Goal: Contribute content: Contribute content

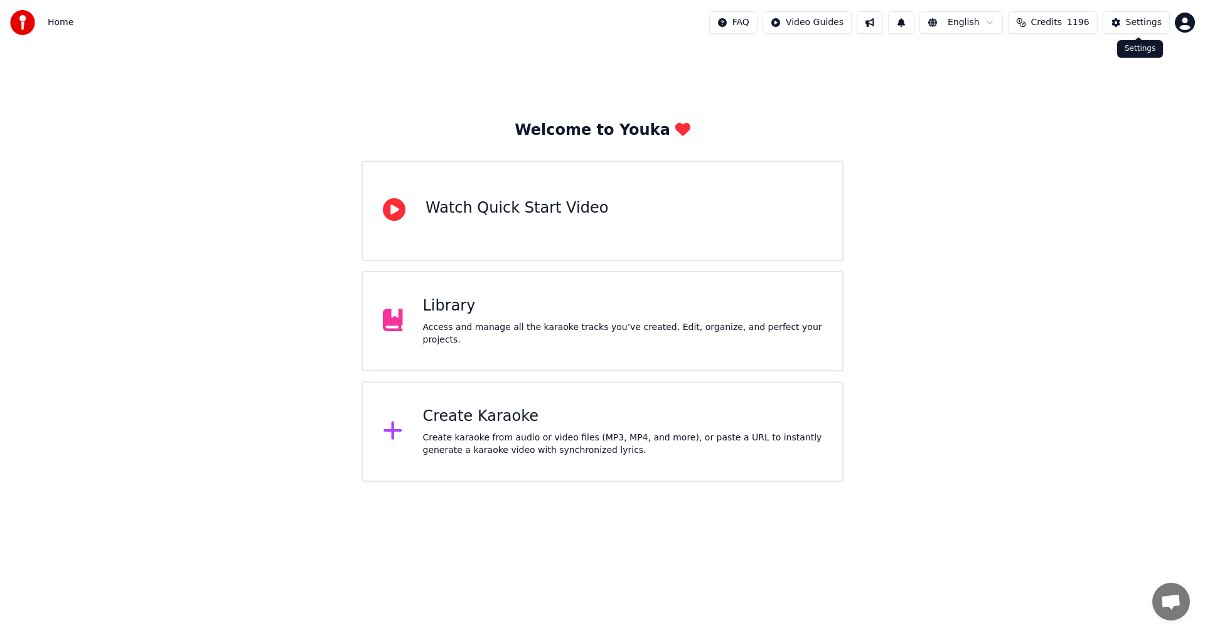
click at [1136, 23] on div "Settings" at bounding box center [1144, 22] width 36 height 13
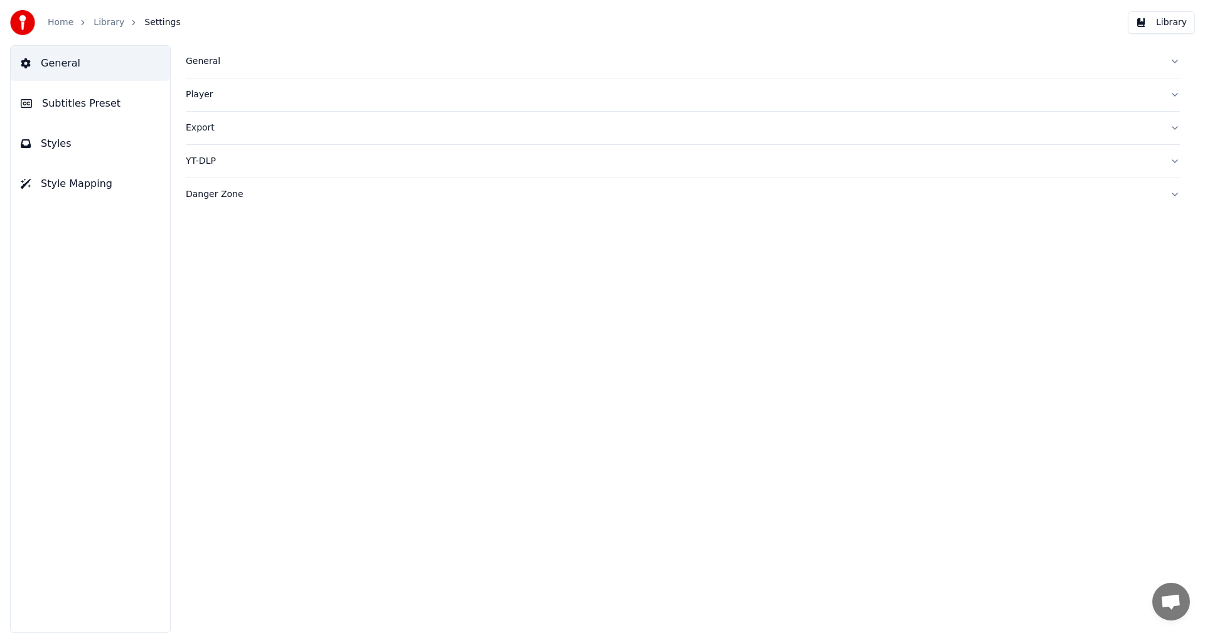
click at [208, 63] on div "General" at bounding box center [673, 61] width 974 height 13
click at [68, 26] on link "Home" at bounding box center [61, 22] width 26 height 13
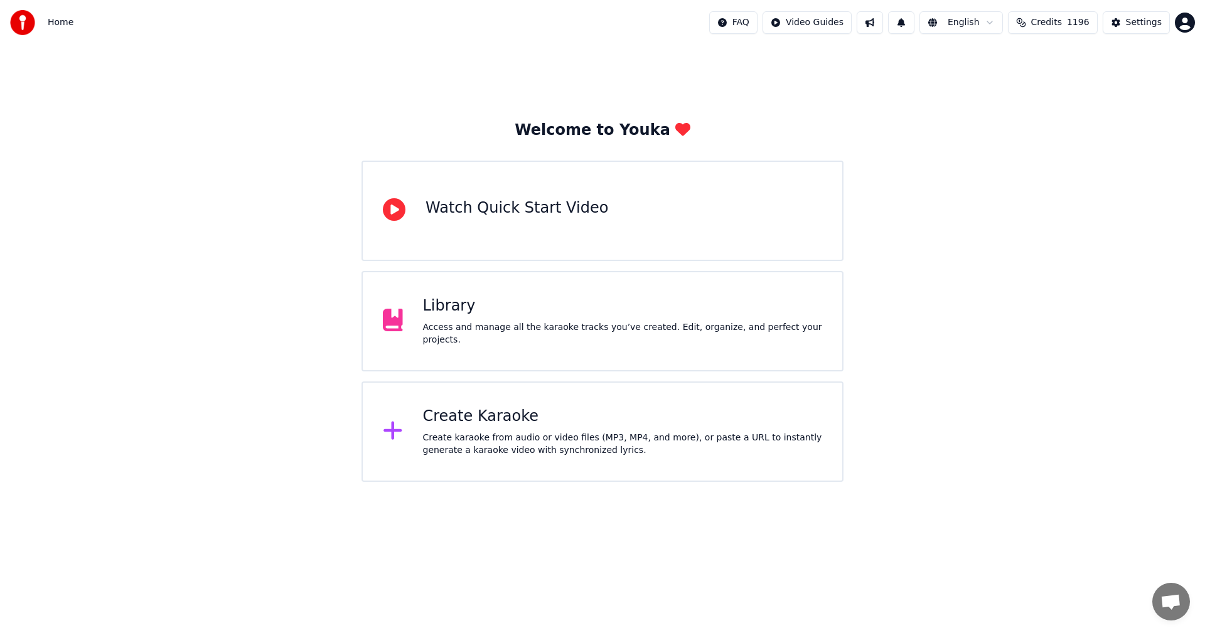
click at [510, 422] on div "Create Karaoke" at bounding box center [623, 417] width 400 height 20
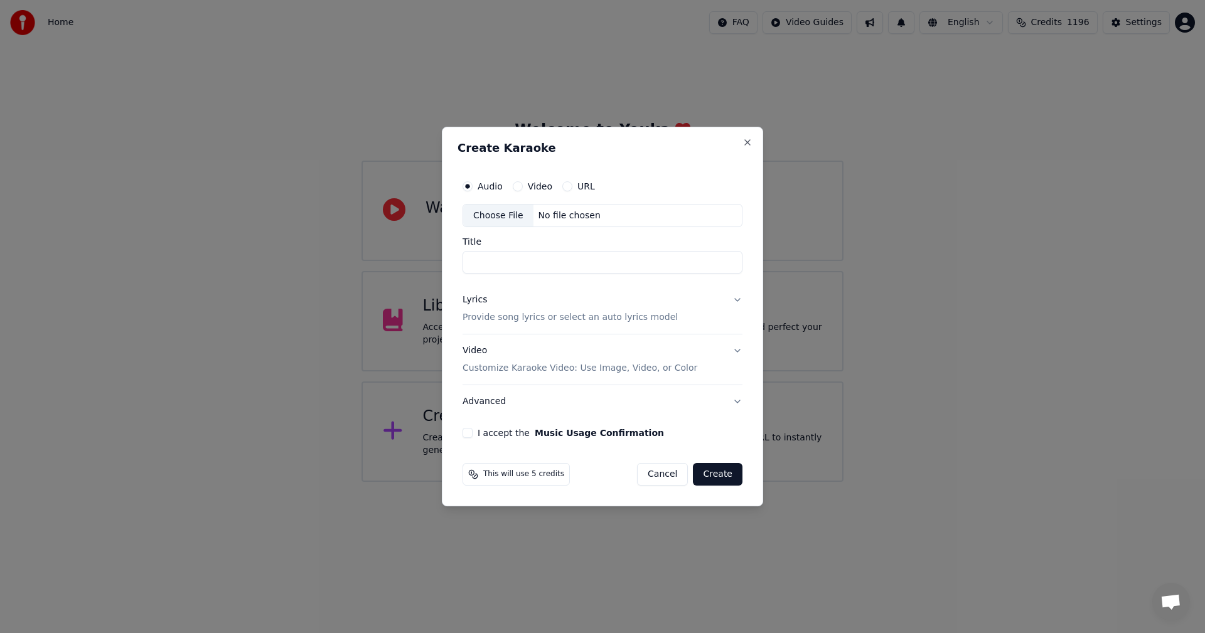
click at [508, 213] on div "Choose File" at bounding box center [498, 216] width 70 height 23
type input "**********"
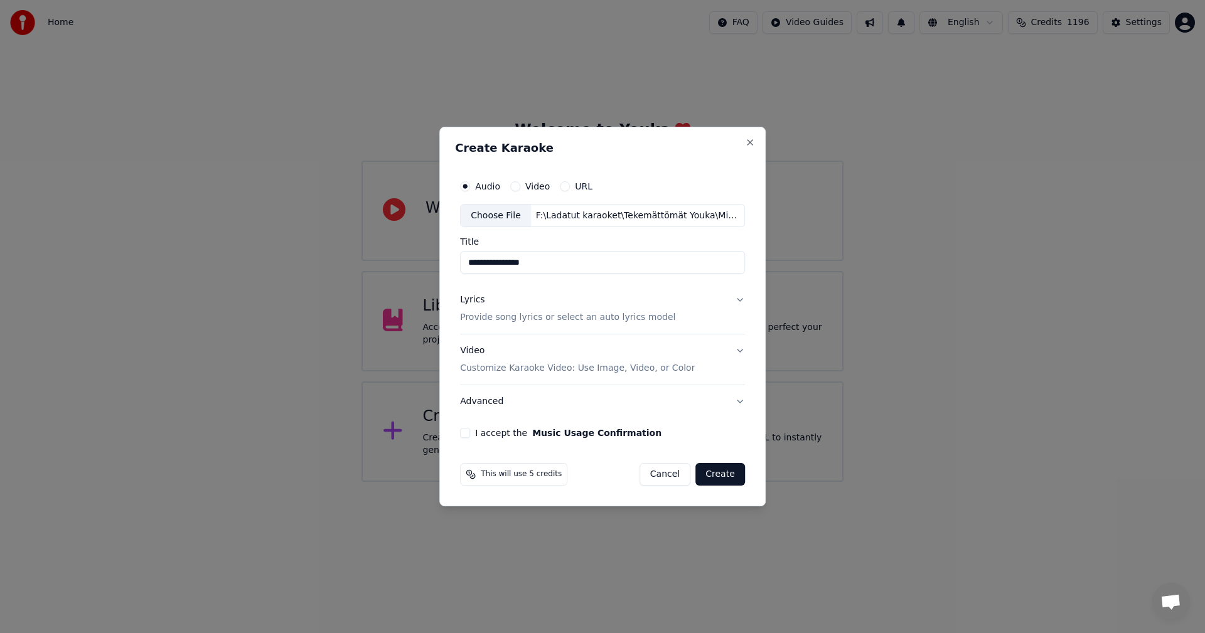
click at [737, 298] on button "Lyrics Provide song lyrics or select an auto lyrics model" at bounding box center [602, 309] width 285 height 50
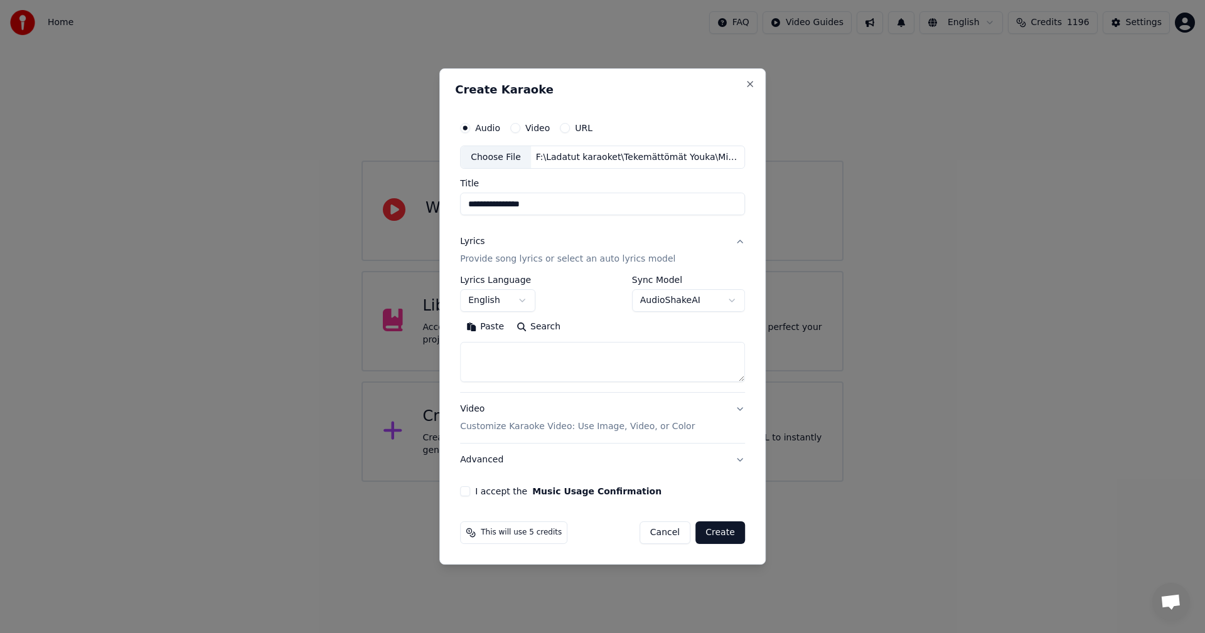
click at [499, 330] on button "Paste" at bounding box center [485, 328] width 50 height 20
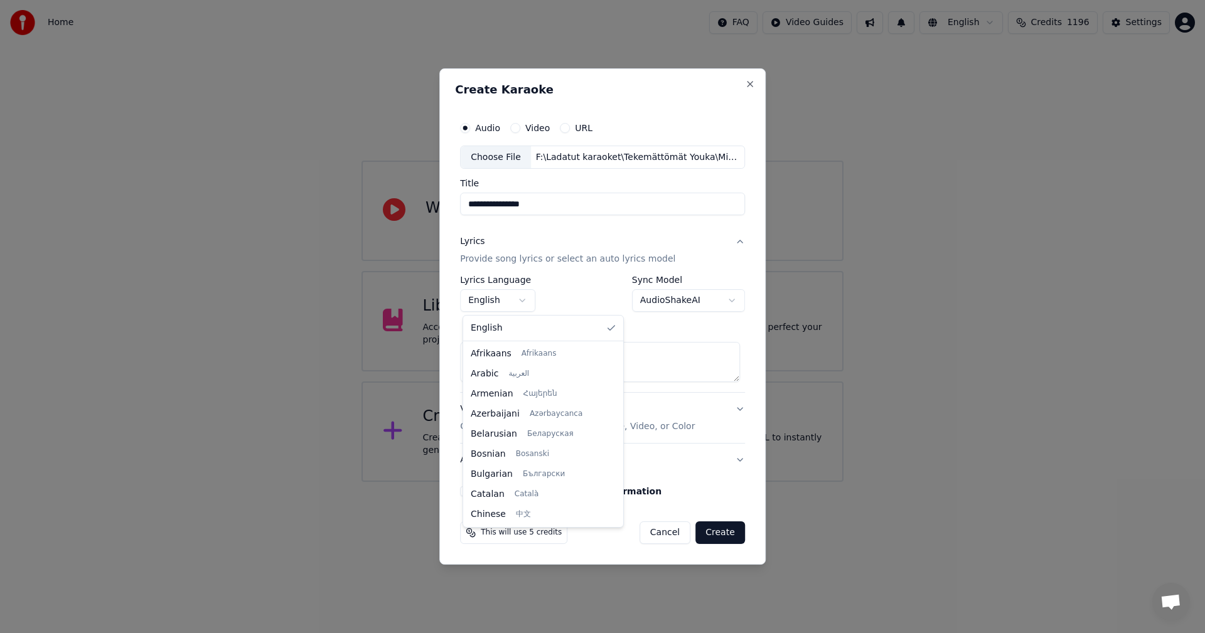
click at [527, 302] on body "**********" at bounding box center [602, 241] width 1205 height 482
type textarea "**********"
select select "**"
drag, startPoint x: 492, startPoint y: 457, endPoint x: 501, endPoint y: 473, distance: 18.0
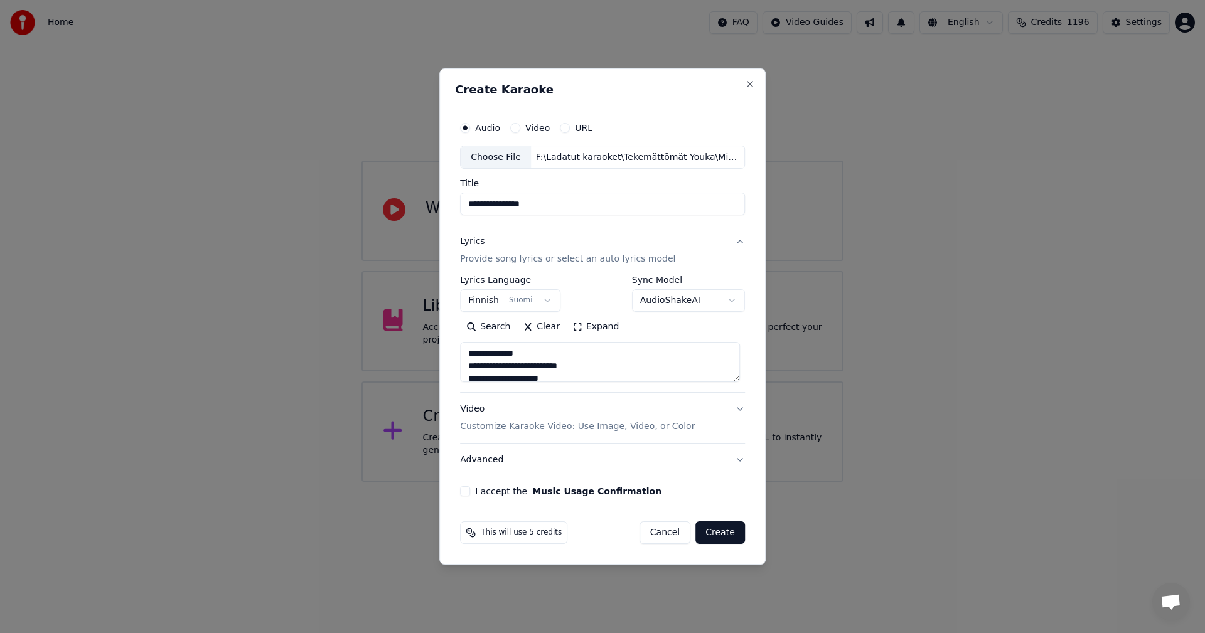
click at [467, 492] on button "I accept the Music Usage Confirmation" at bounding box center [465, 491] width 10 height 10
drag, startPoint x: 712, startPoint y: 539, endPoint x: 740, endPoint y: 527, distance: 30.1
click at [713, 539] on button "Create" at bounding box center [721, 533] width 50 height 23
type textarea "**********"
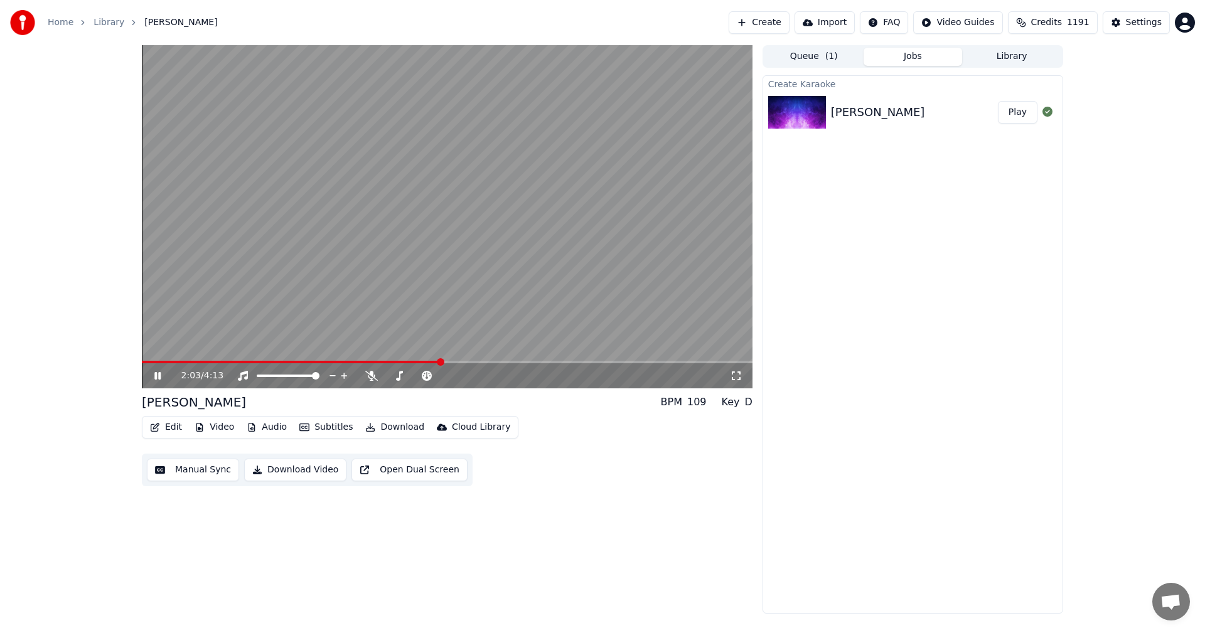
click at [606, 363] on span at bounding box center [447, 362] width 611 height 3
click at [163, 373] on icon at bounding box center [167, 376] width 30 height 10
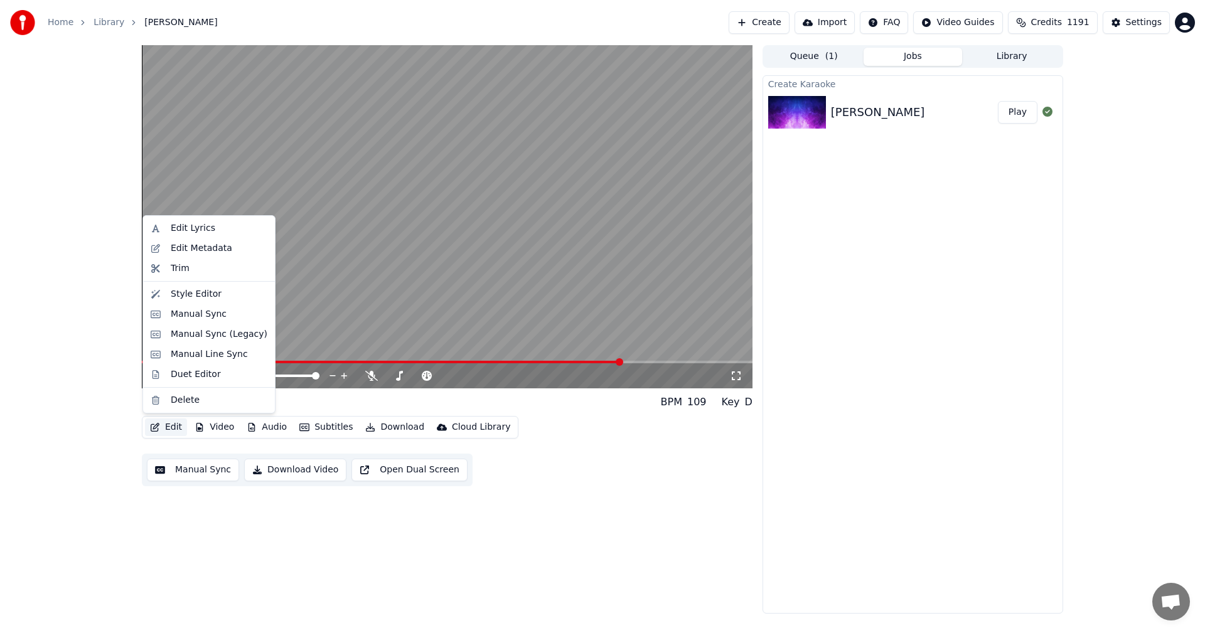
click at [179, 433] on button "Edit" at bounding box center [166, 428] width 42 height 18
click at [203, 330] on div "Manual Sync (Legacy)" at bounding box center [219, 334] width 97 height 13
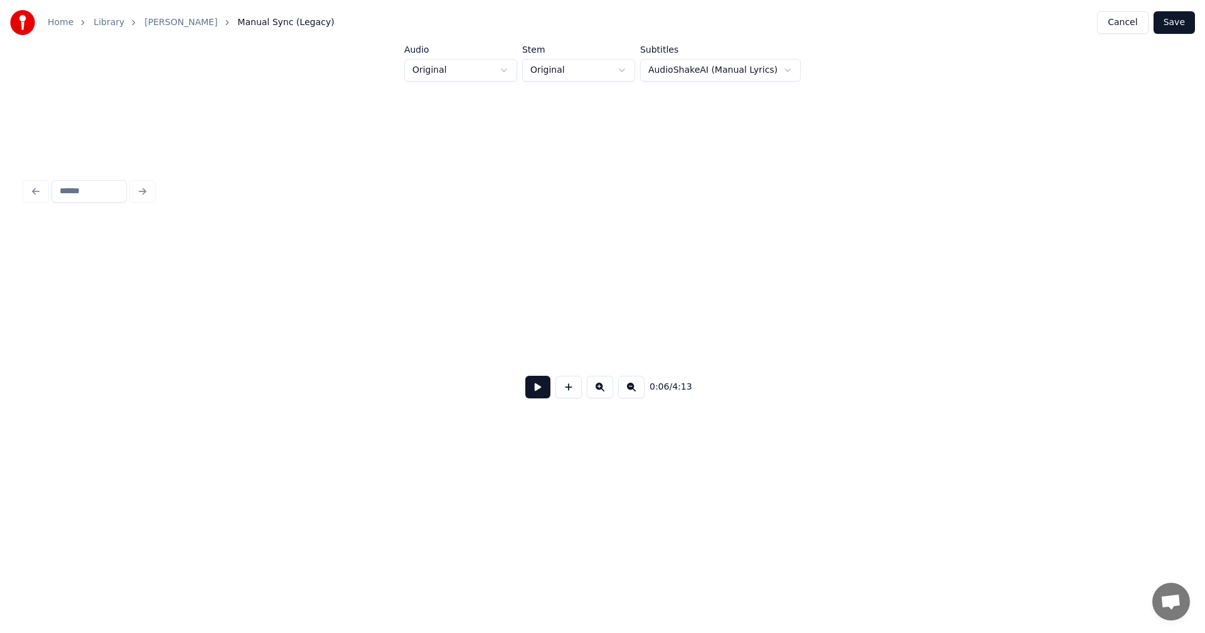
scroll to position [0, 48289]
click at [545, 399] on button at bounding box center [537, 387] width 25 height 23
click at [545, 397] on button at bounding box center [537, 387] width 25 height 23
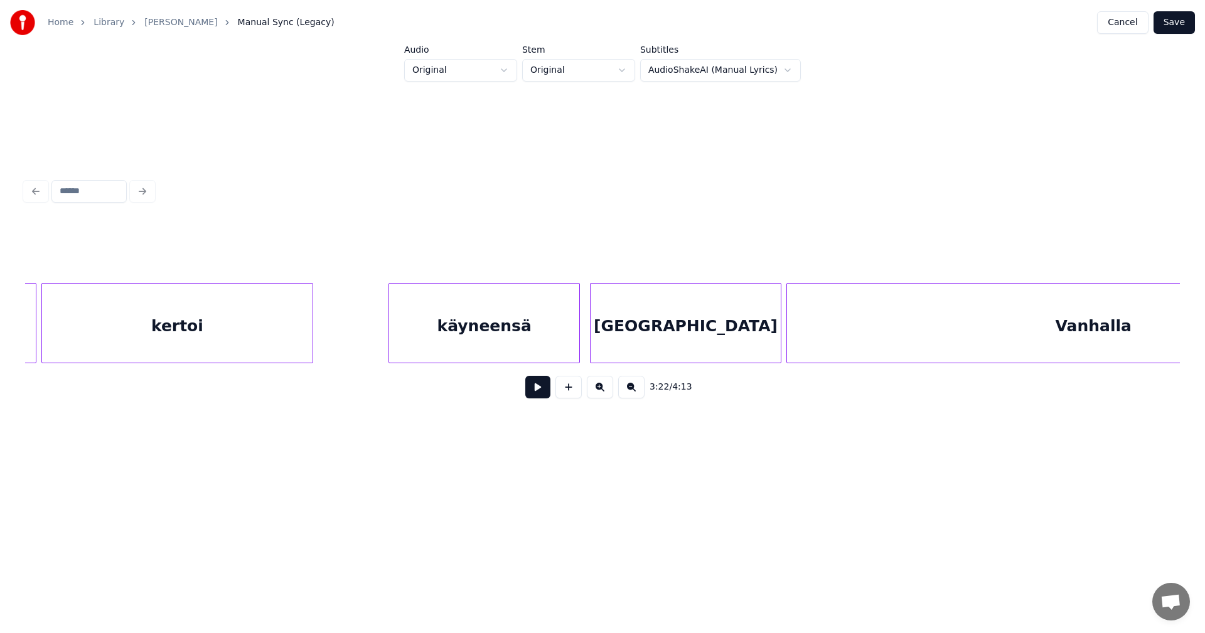
scroll to position [0, 1550]
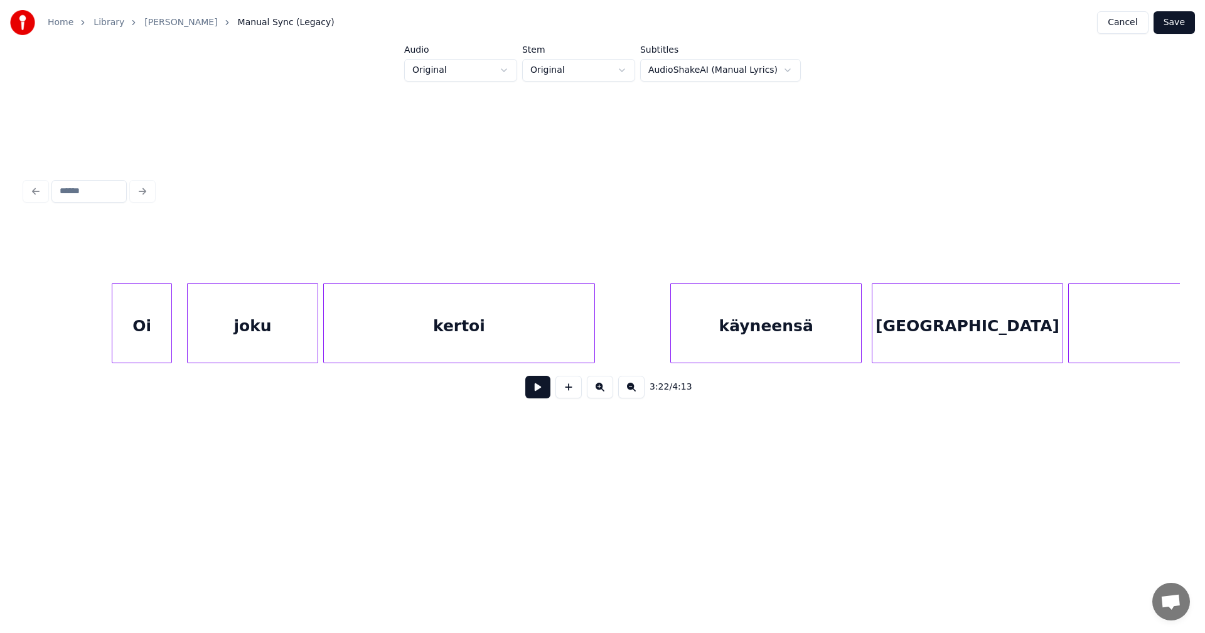
click at [137, 355] on div "Oi" at bounding box center [141, 326] width 59 height 85
click at [540, 389] on button at bounding box center [537, 387] width 25 height 23
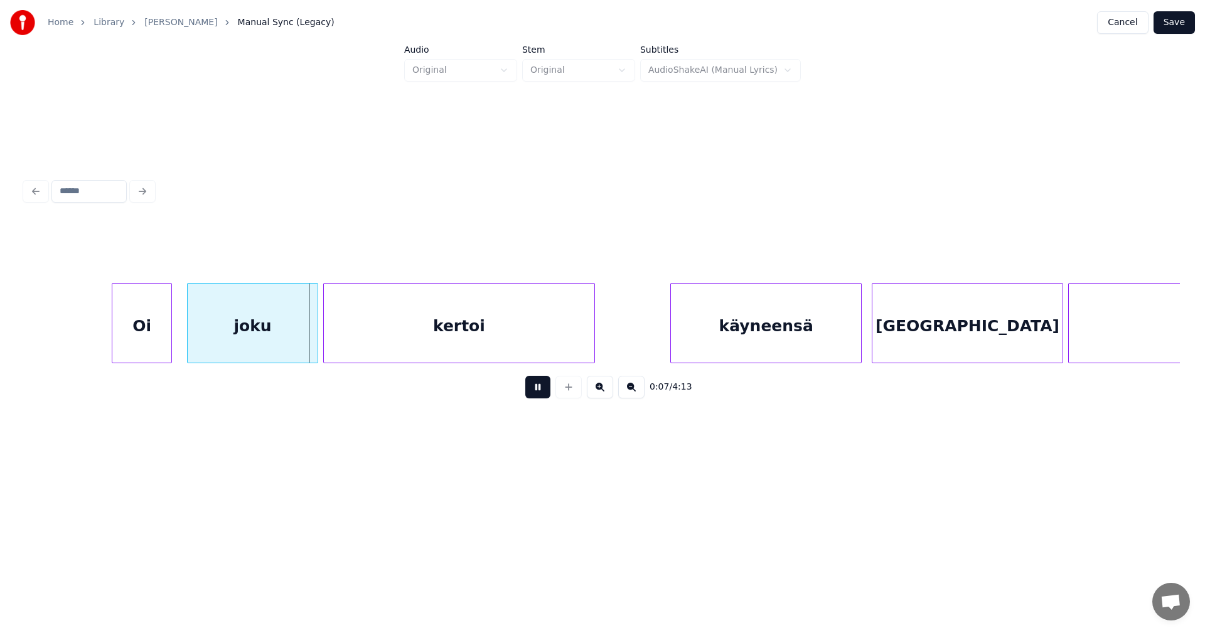
drag, startPoint x: 540, startPoint y: 389, endPoint x: 532, endPoint y: 384, distance: 9.1
click at [537, 386] on button at bounding box center [537, 387] width 25 height 23
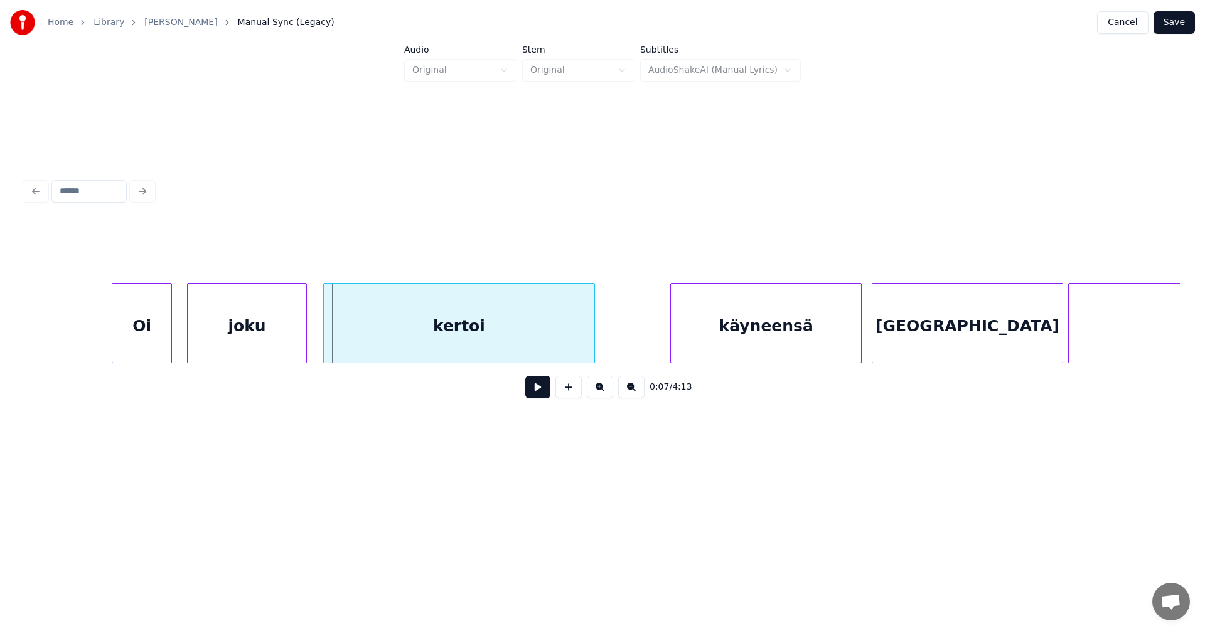
click at [303, 329] on div at bounding box center [305, 323] width 4 height 79
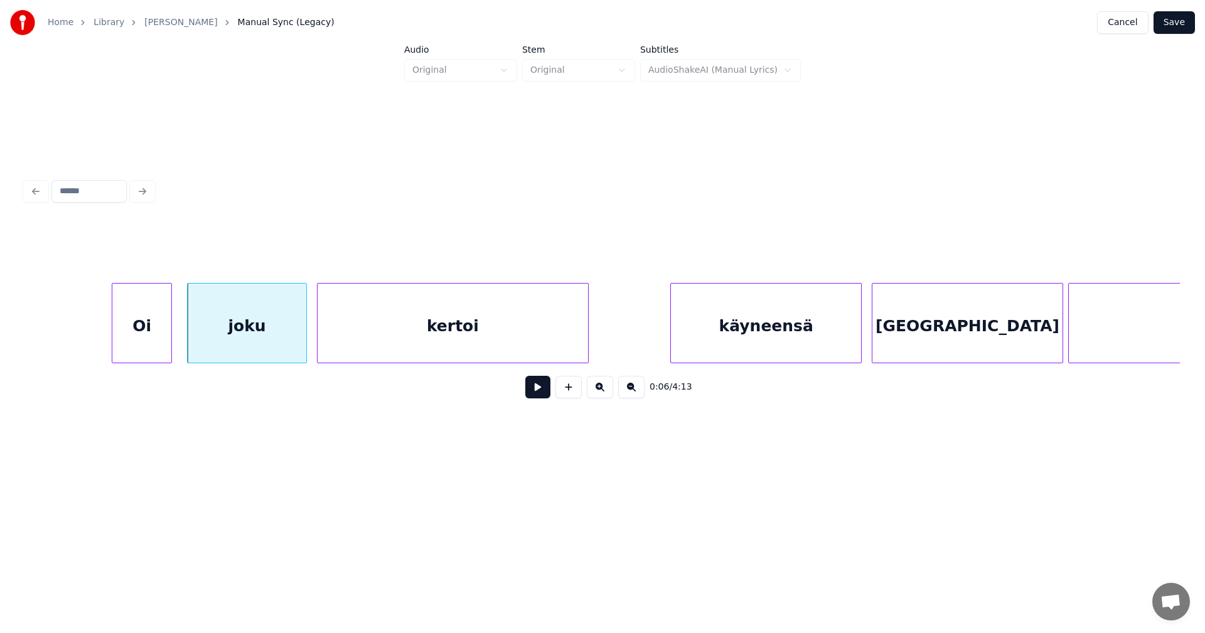
click at [375, 341] on div "kertoi" at bounding box center [453, 326] width 271 height 85
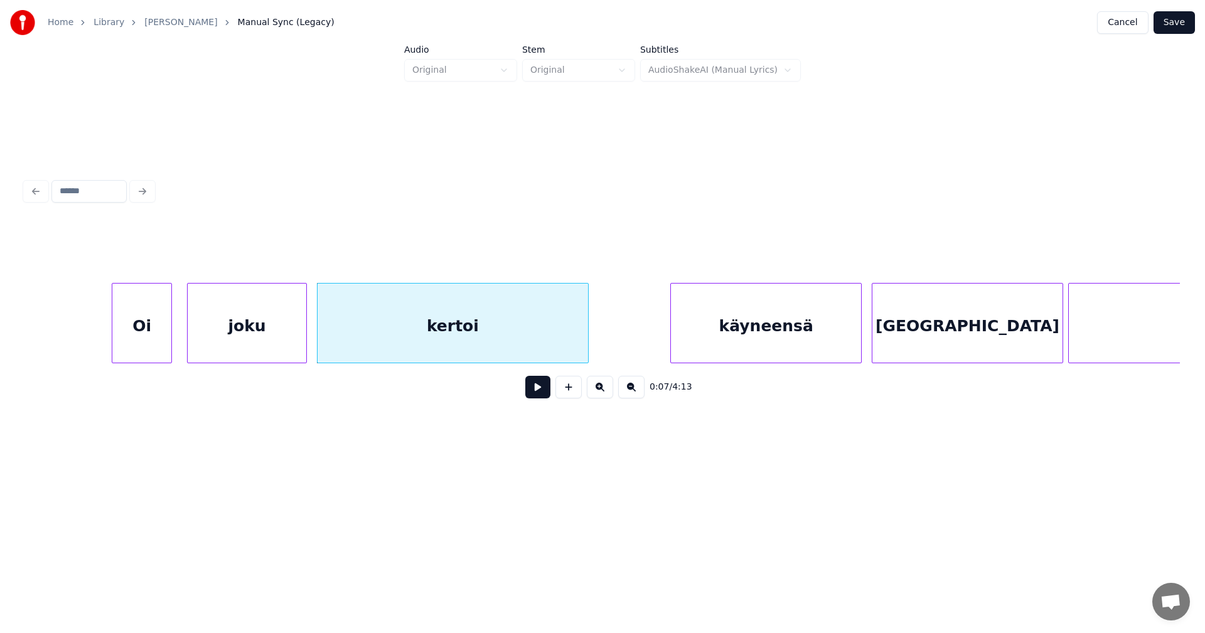
click at [547, 392] on button at bounding box center [537, 387] width 25 height 23
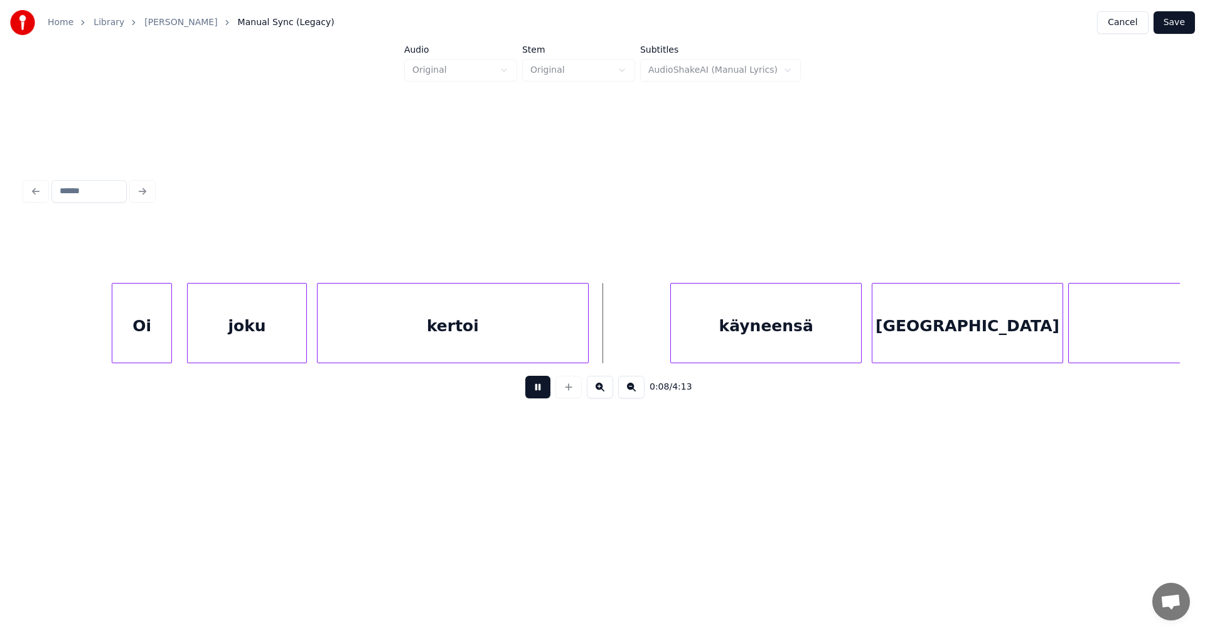
click at [541, 389] on button at bounding box center [537, 387] width 25 height 23
click at [756, 330] on div "käyneensä" at bounding box center [754, 326] width 190 height 85
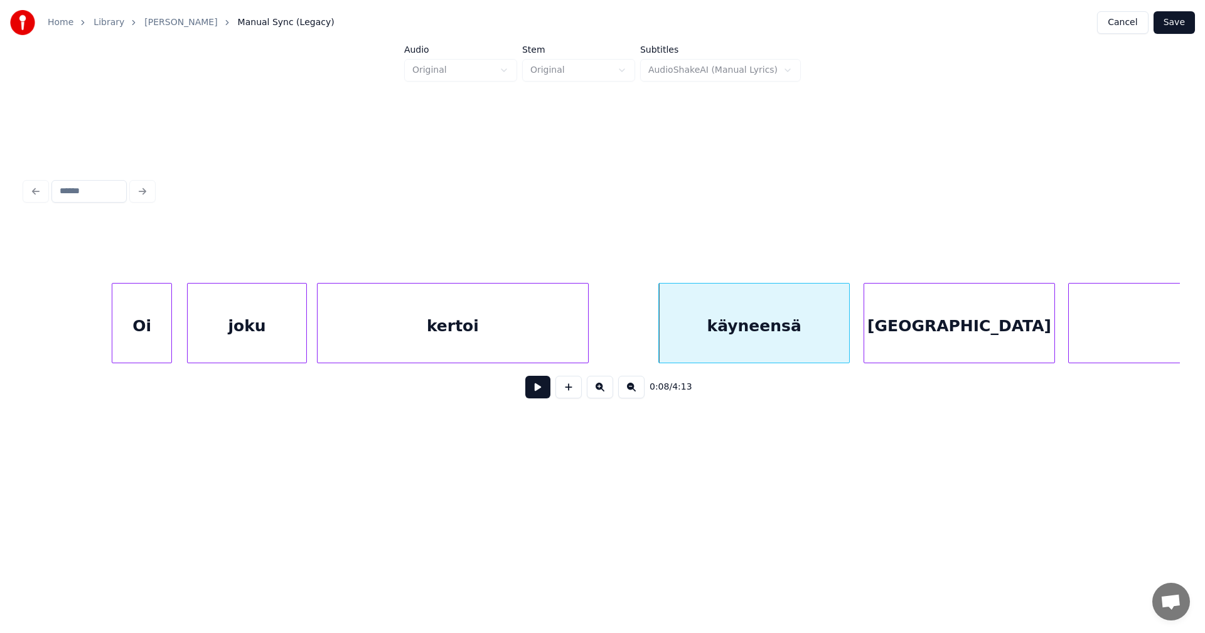
click at [901, 323] on div "[GEOGRAPHIC_DATA]" at bounding box center [959, 326] width 190 height 85
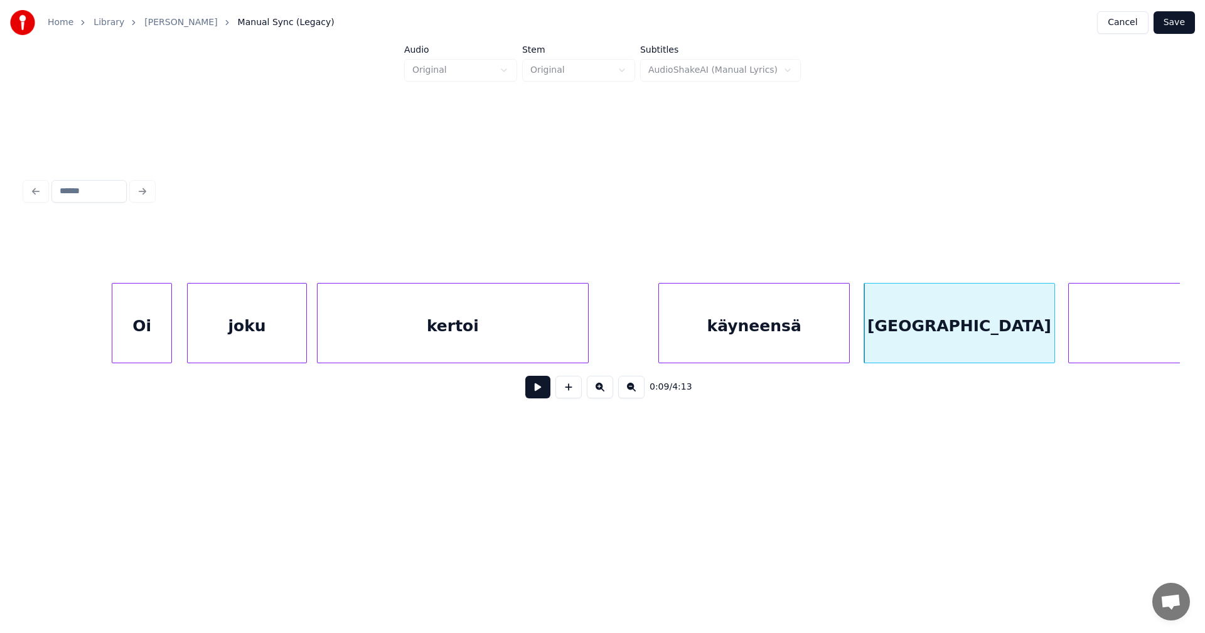
click at [540, 385] on button at bounding box center [537, 387] width 25 height 23
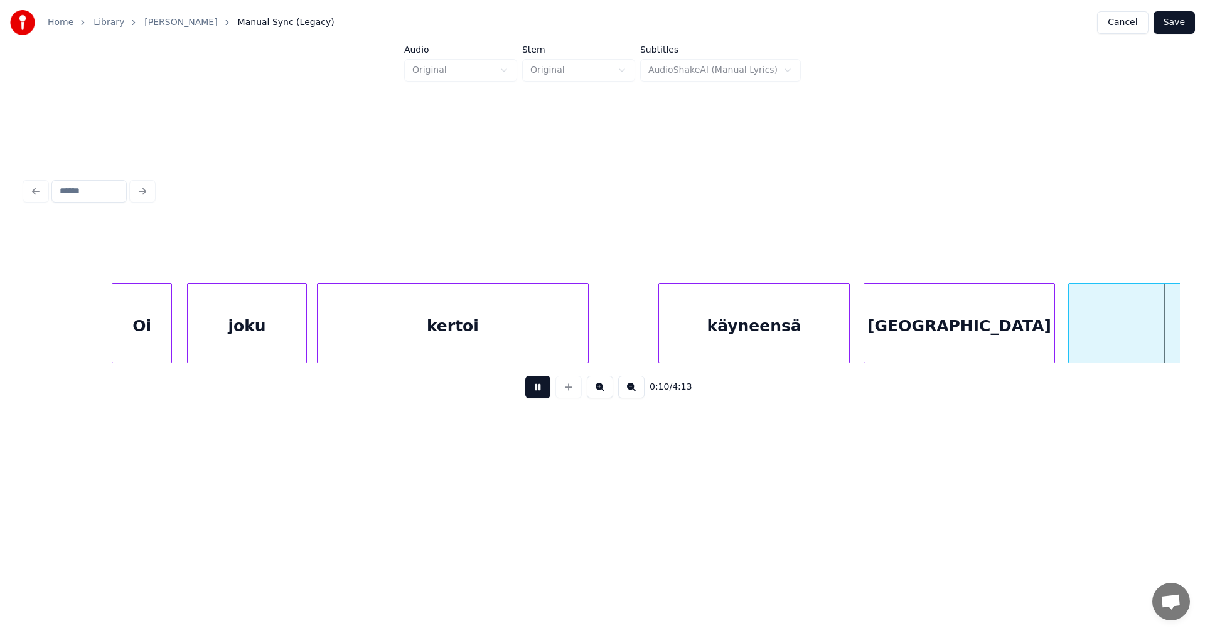
scroll to position [0, 2705]
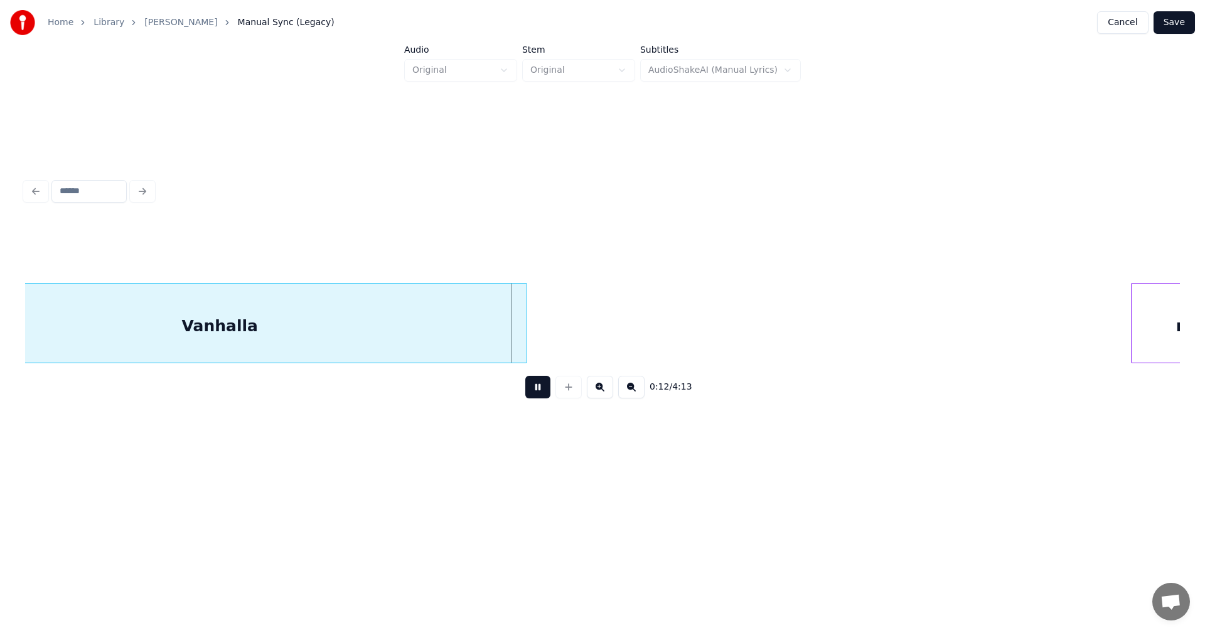
click at [540, 386] on button at bounding box center [537, 387] width 25 height 23
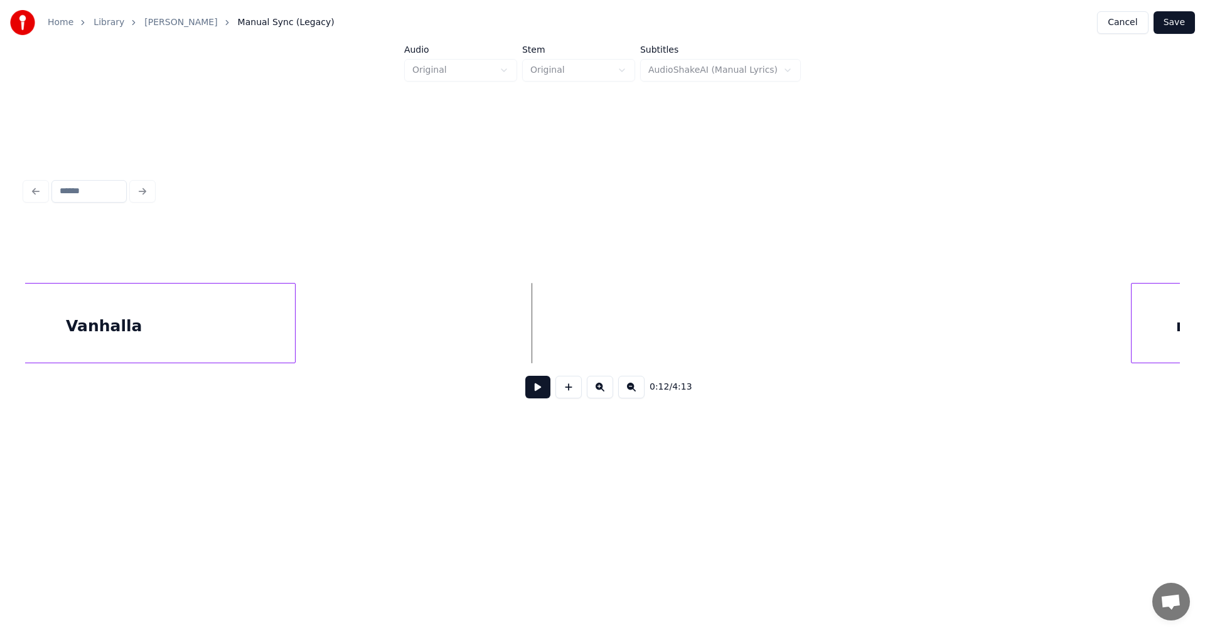
click at [291, 353] on div at bounding box center [293, 323] width 4 height 79
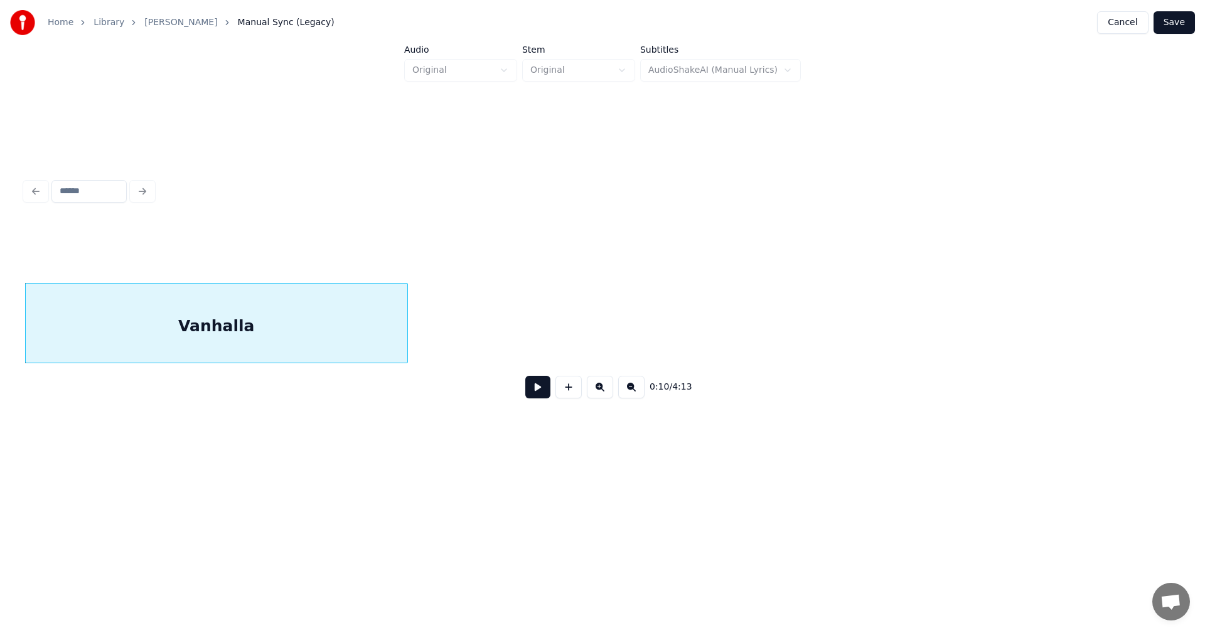
click at [540, 397] on button at bounding box center [537, 387] width 25 height 23
click at [537, 390] on button at bounding box center [537, 387] width 25 height 23
click at [399, 346] on div at bounding box center [399, 323] width 4 height 79
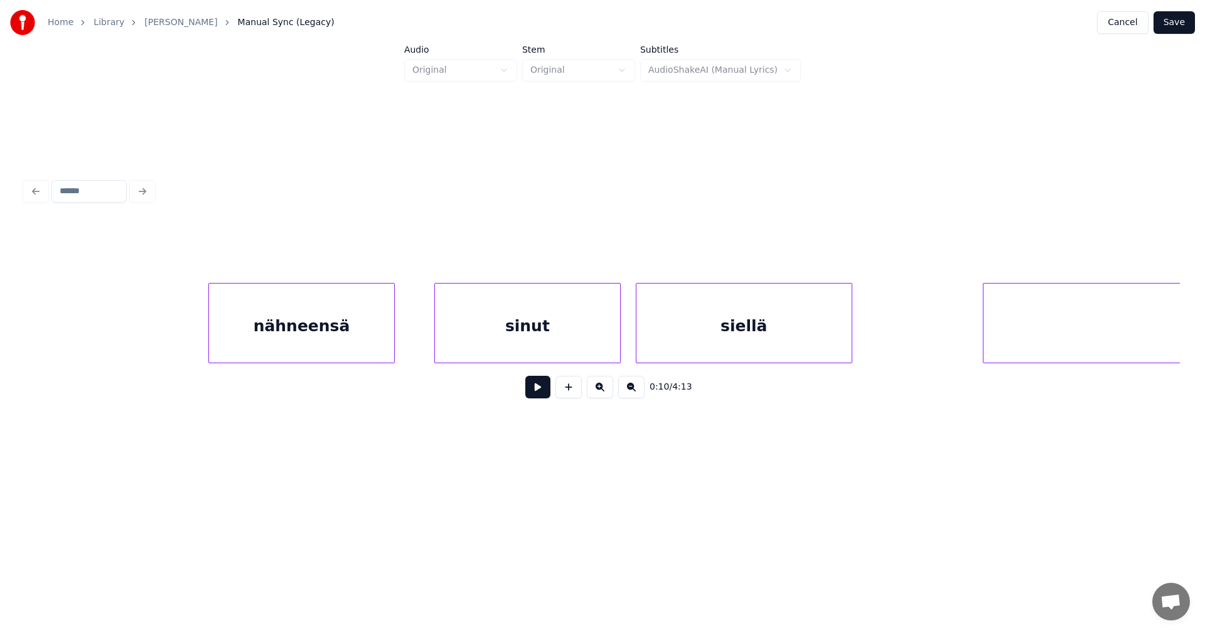
click at [289, 350] on div "nähneensä" at bounding box center [301, 326] width 185 height 85
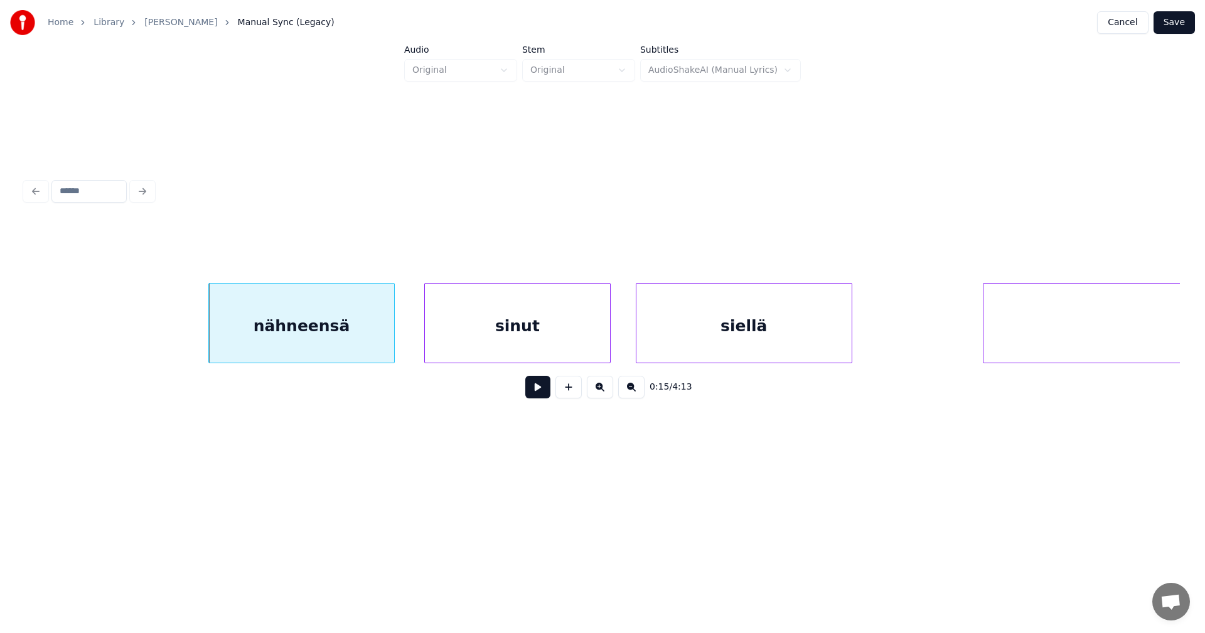
click at [483, 331] on div "sinut" at bounding box center [517, 326] width 185 height 85
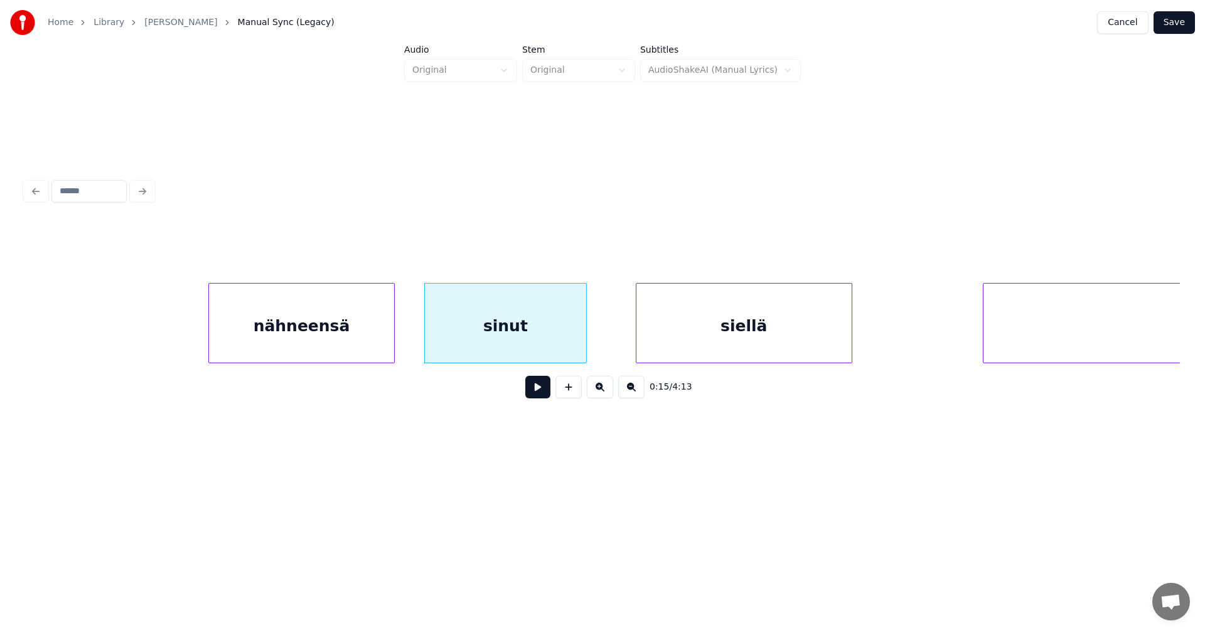
click at [583, 339] on div at bounding box center [585, 323] width 4 height 79
click at [655, 329] on div "siellä" at bounding box center [728, 326] width 215 height 85
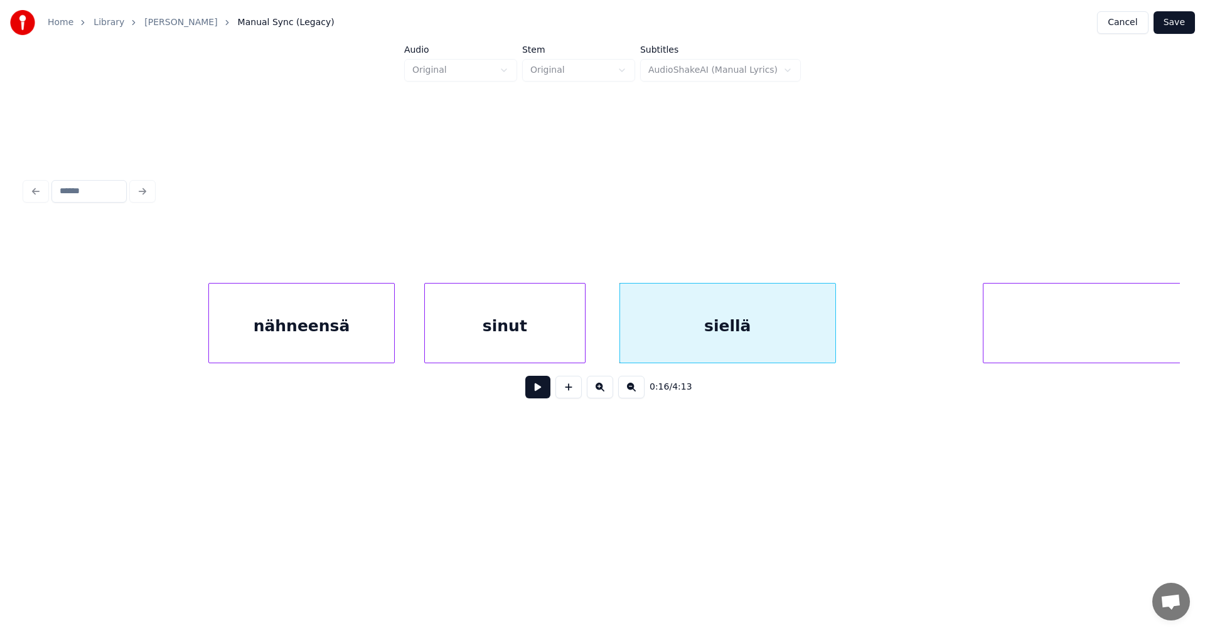
click at [545, 348] on div "sinut" at bounding box center [505, 326] width 160 height 85
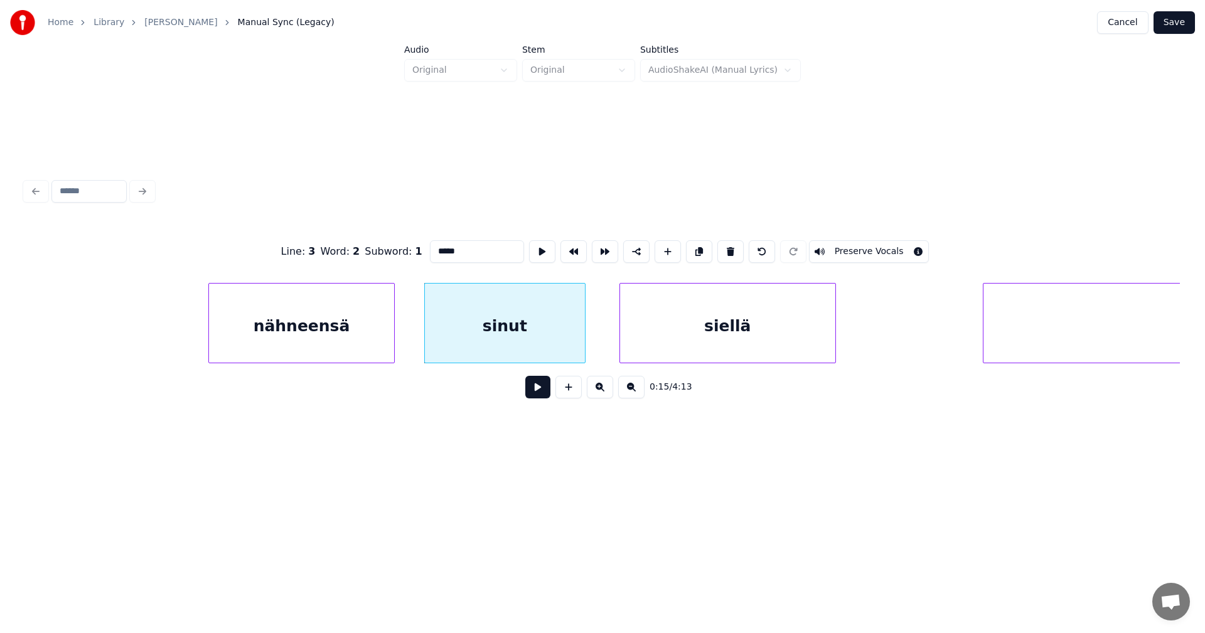
click at [539, 397] on button at bounding box center [537, 387] width 25 height 23
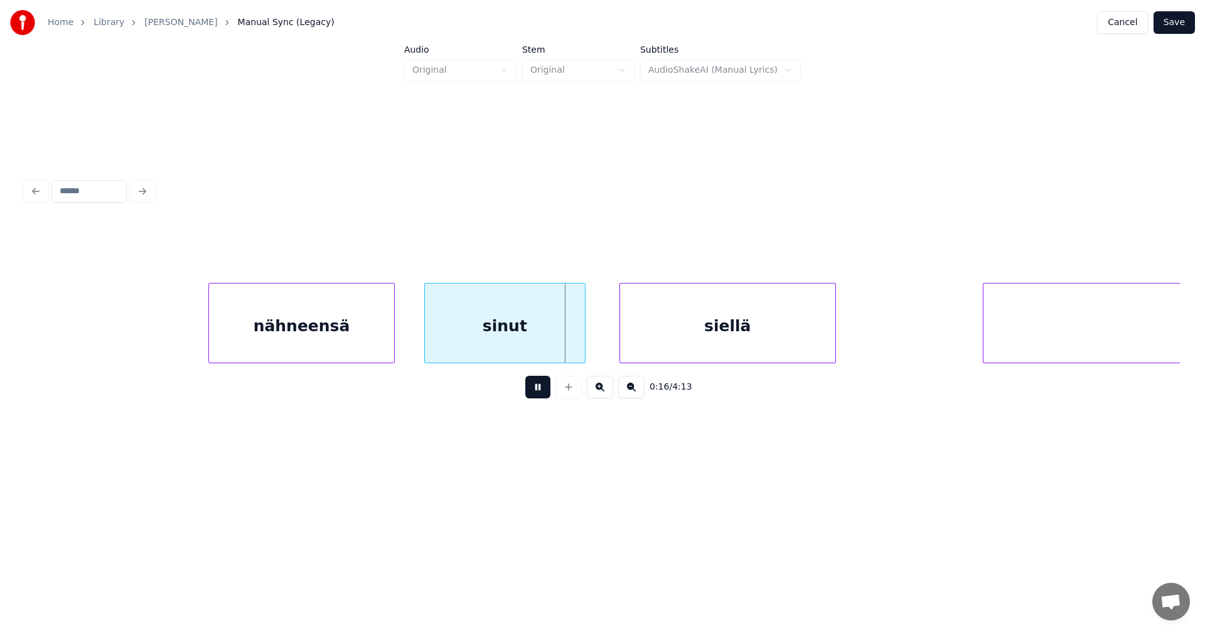
click at [537, 391] on button at bounding box center [537, 387] width 25 height 23
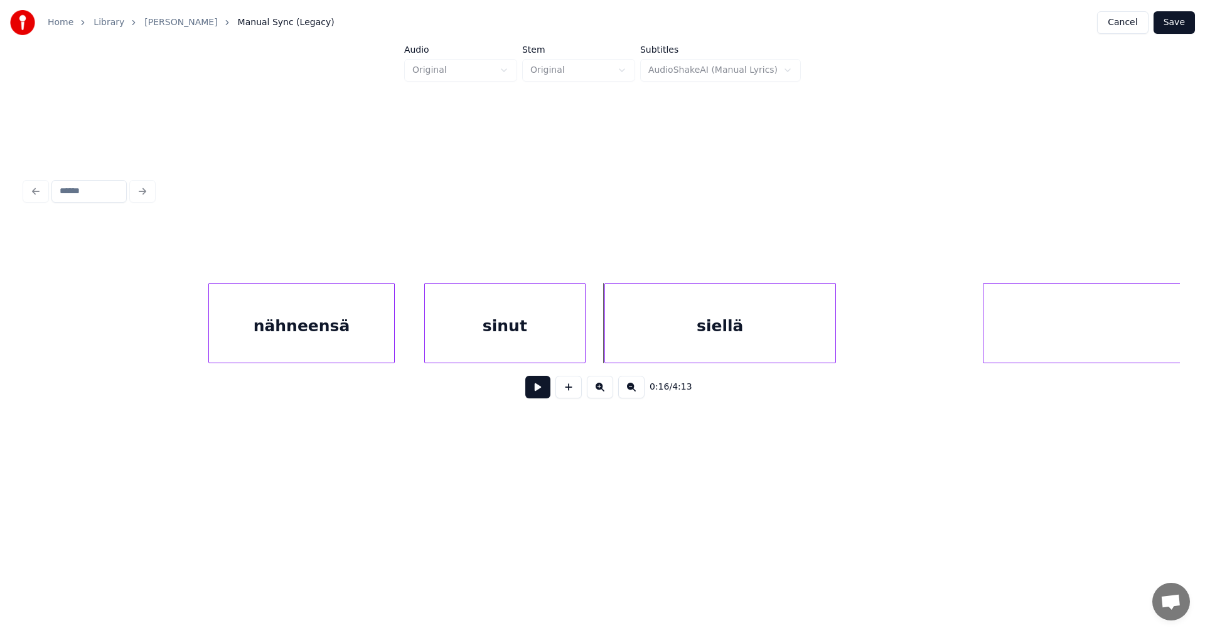
click at [608, 335] on div at bounding box center [607, 323] width 4 height 79
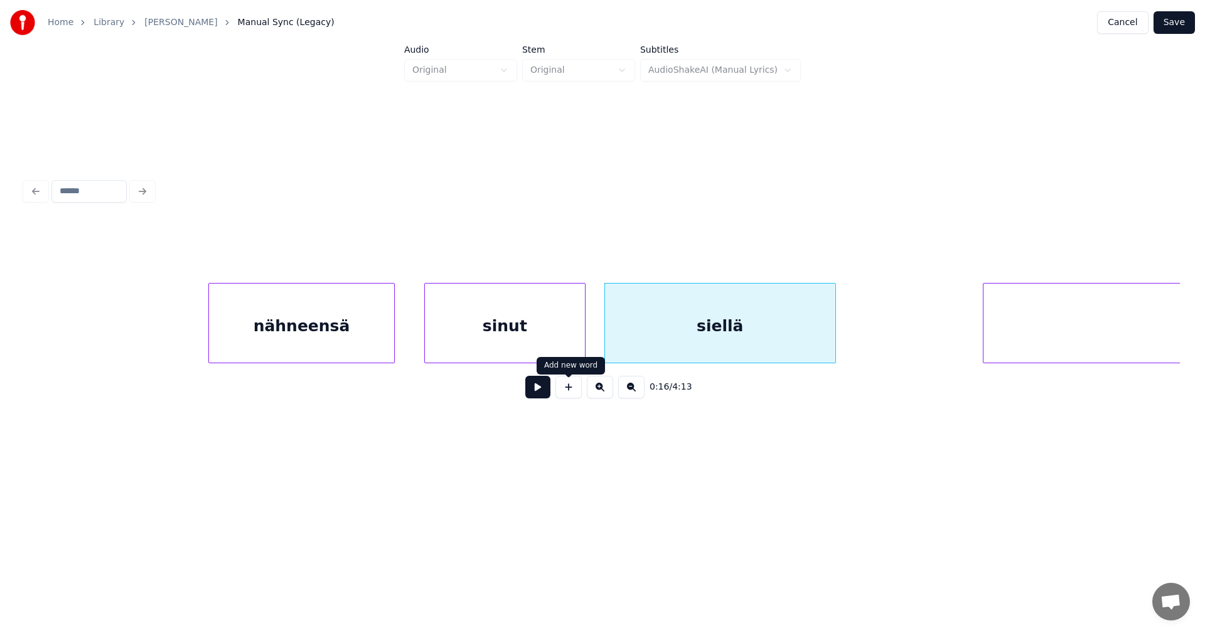
click at [552, 390] on div "0:16 / 4:13" at bounding box center [602, 387] width 1135 height 28
click at [542, 396] on button at bounding box center [537, 387] width 25 height 23
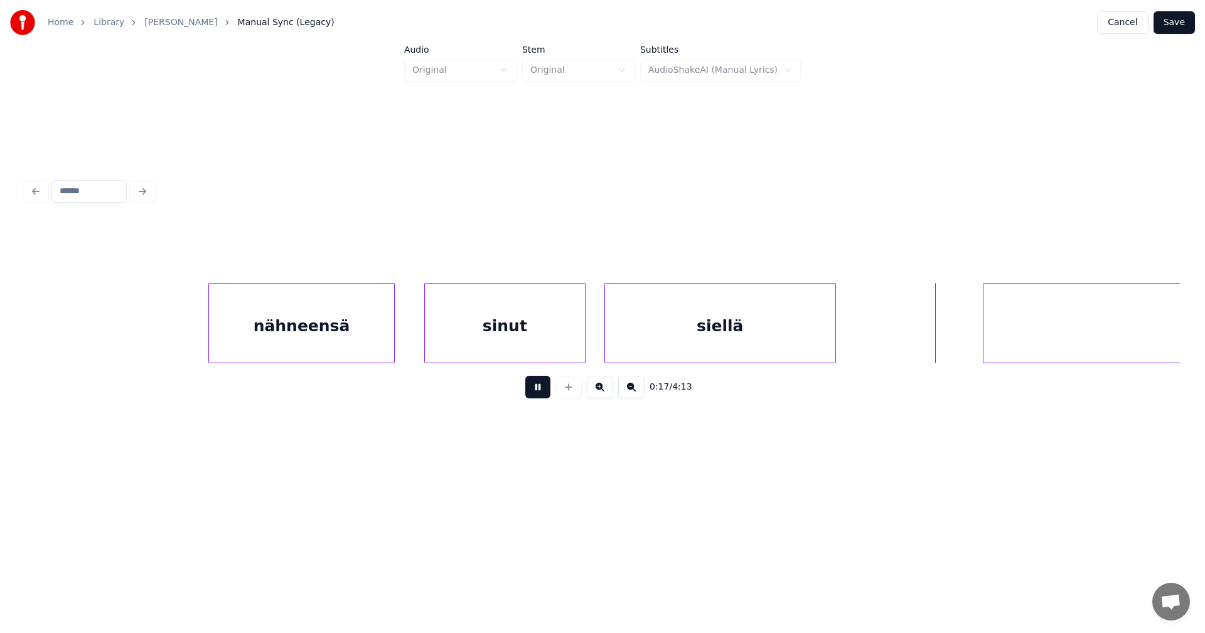
click at [542, 395] on button at bounding box center [537, 387] width 25 height 23
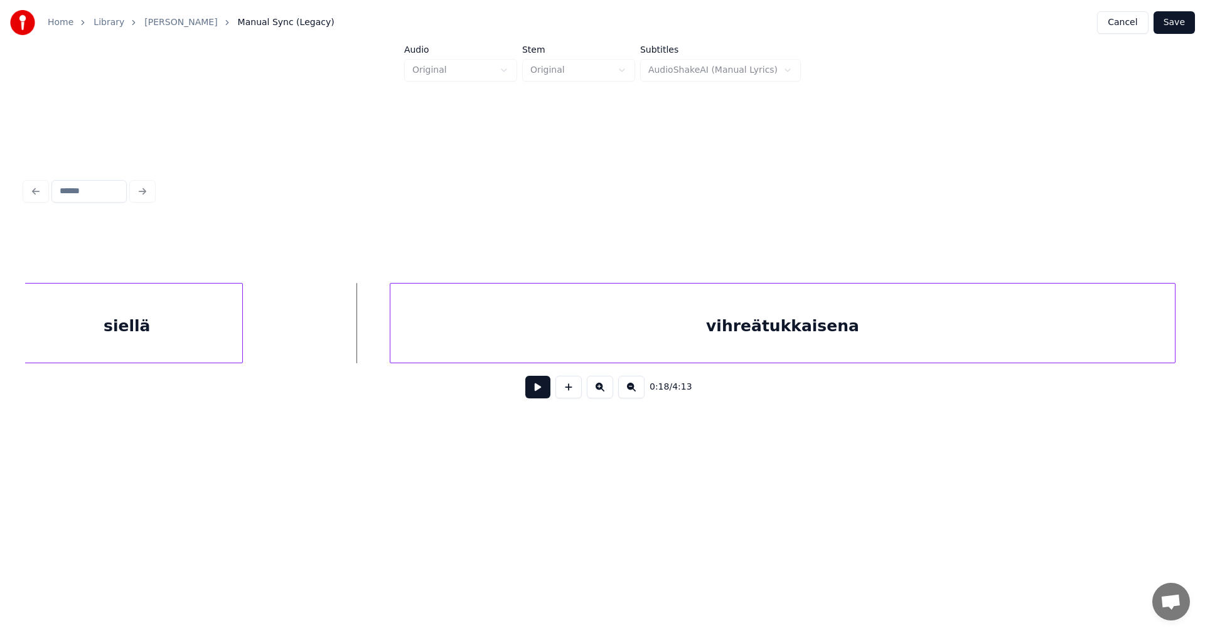
scroll to position [0, 4206]
click at [1068, 338] on div "vihreätukkaisena" at bounding box center [754, 326] width 784 height 85
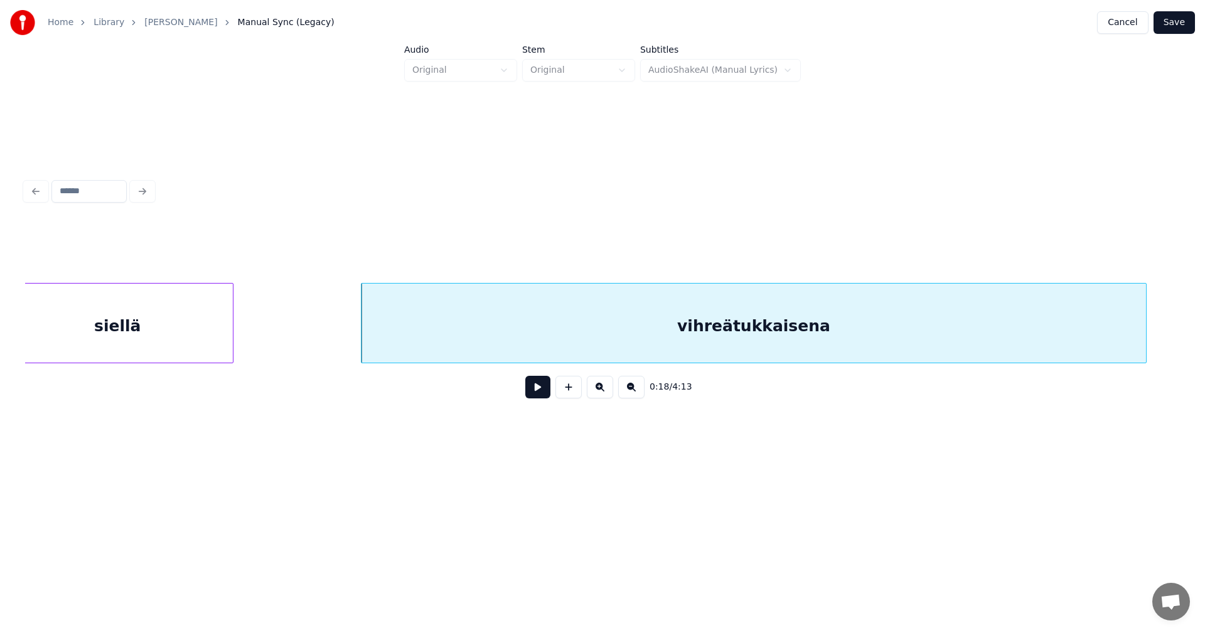
click at [541, 392] on button at bounding box center [537, 387] width 25 height 23
click at [539, 386] on button at bounding box center [537, 387] width 25 height 23
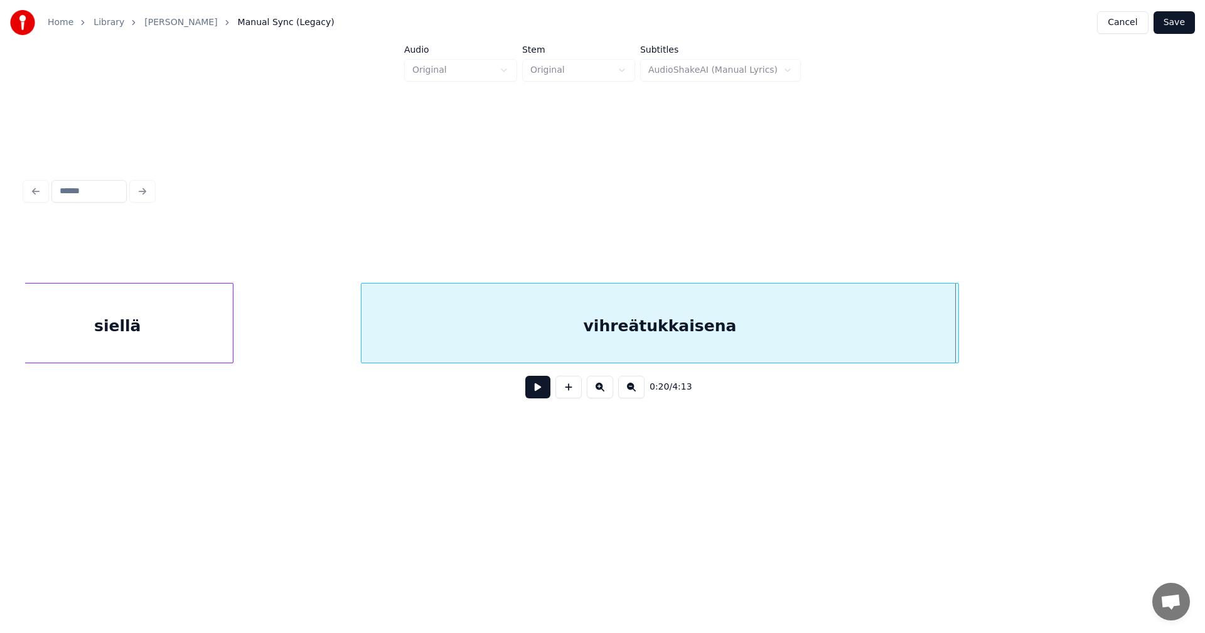
click at [955, 352] on div at bounding box center [957, 323] width 4 height 79
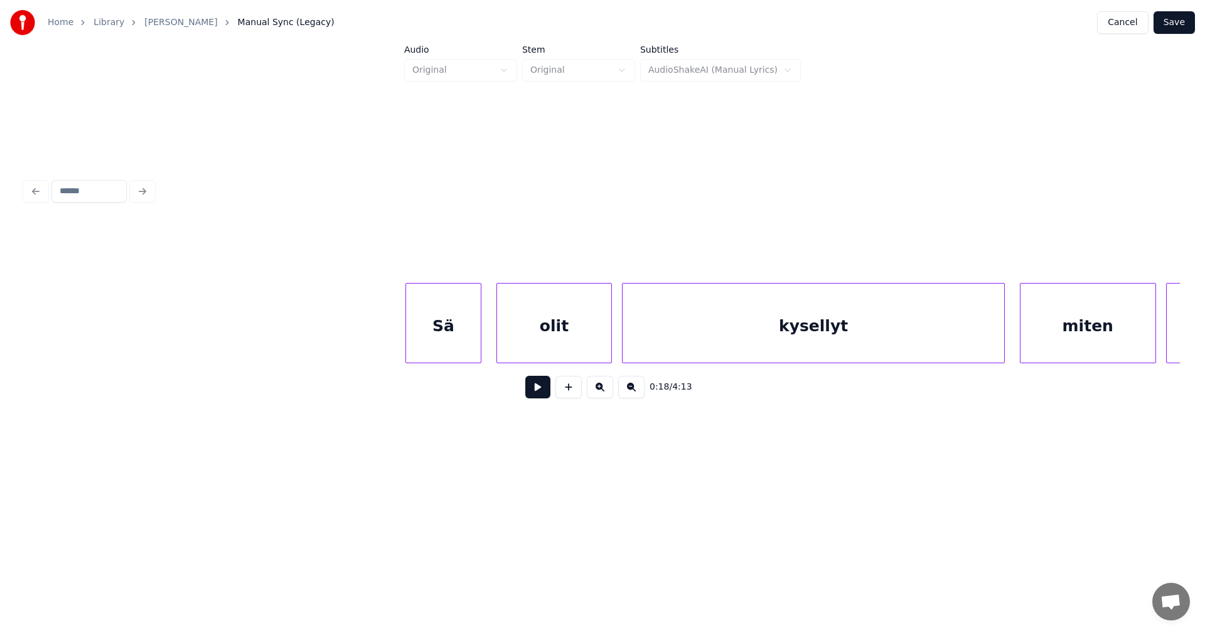
scroll to position [0, 5612]
click at [461, 341] on div "Sä" at bounding box center [432, 326] width 74 height 85
click at [542, 401] on div "0:23 / 4:13" at bounding box center [602, 387] width 1135 height 28
click at [540, 399] on button at bounding box center [537, 387] width 25 height 23
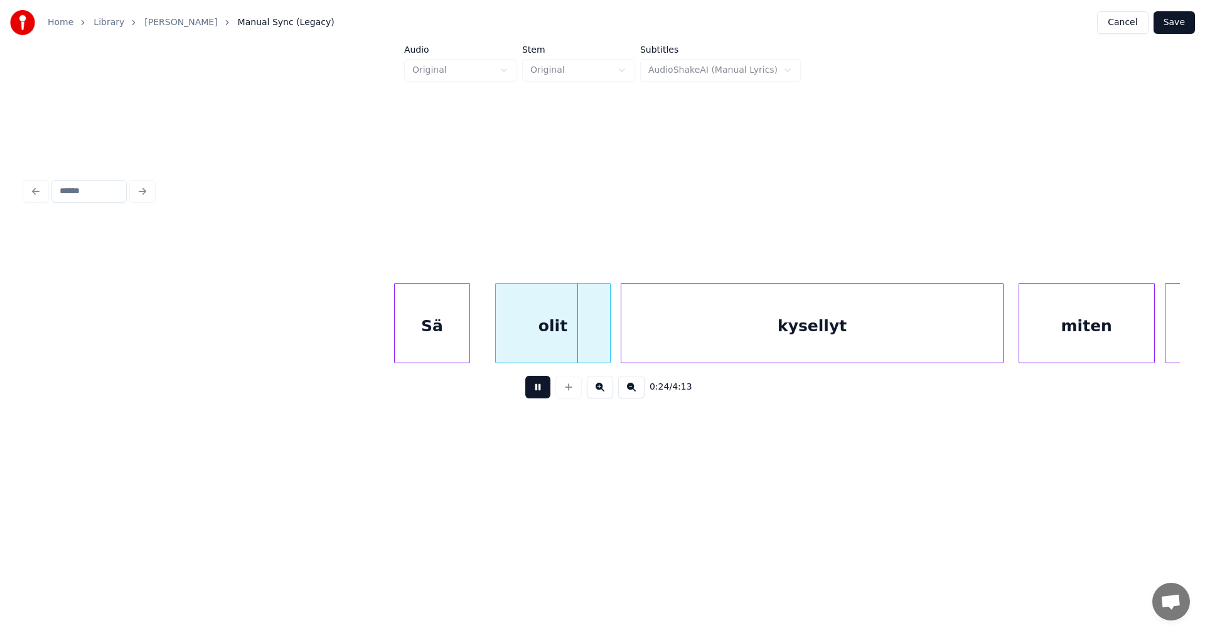
drag, startPoint x: 540, startPoint y: 395, endPoint x: 554, endPoint y: 385, distance: 16.6
click at [540, 394] on button at bounding box center [537, 387] width 25 height 23
click at [573, 346] on div at bounding box center [575, 323] width 4 height 79
click at [673, 332] on div "kysellyt" at bounding box center [789, 326] width 382 height 85
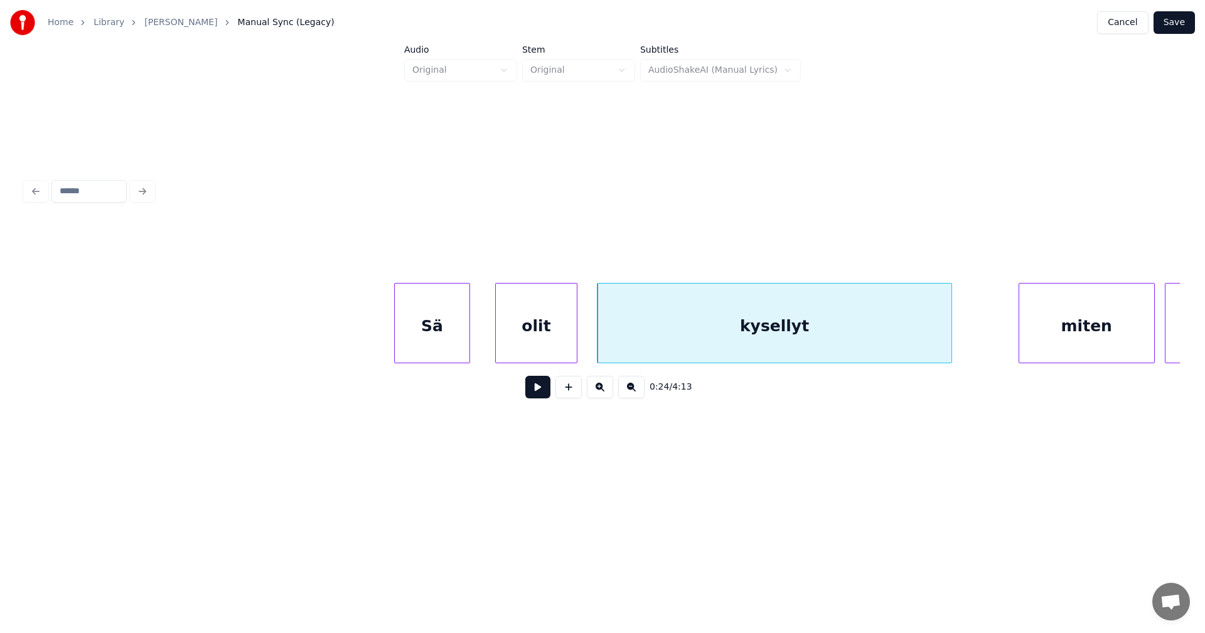
click at [950, 336] on div at bounding box center [950, 323] width 4 height 79
click at [1038, 331] on div "miten" at bounding box center [1051, 326] width 135 height 85
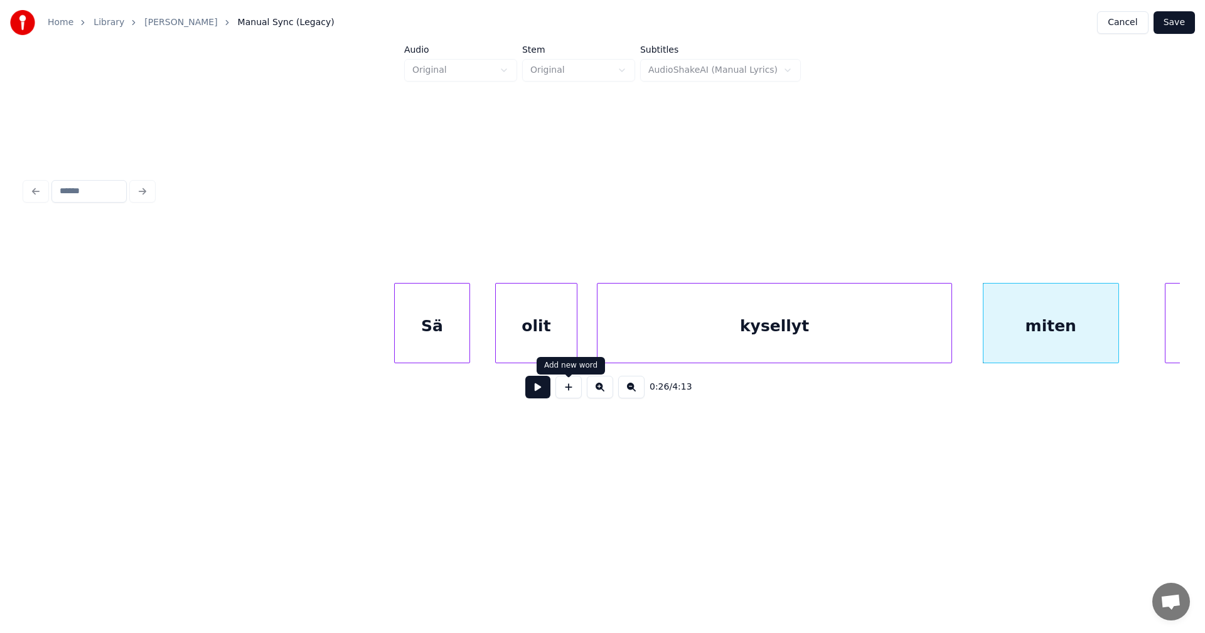
click at [537, 397] on button at bounding box center [537, 387] width 25 height 23
click at [537, 396] on button at bounding box center [537, 387] width 25 height 23
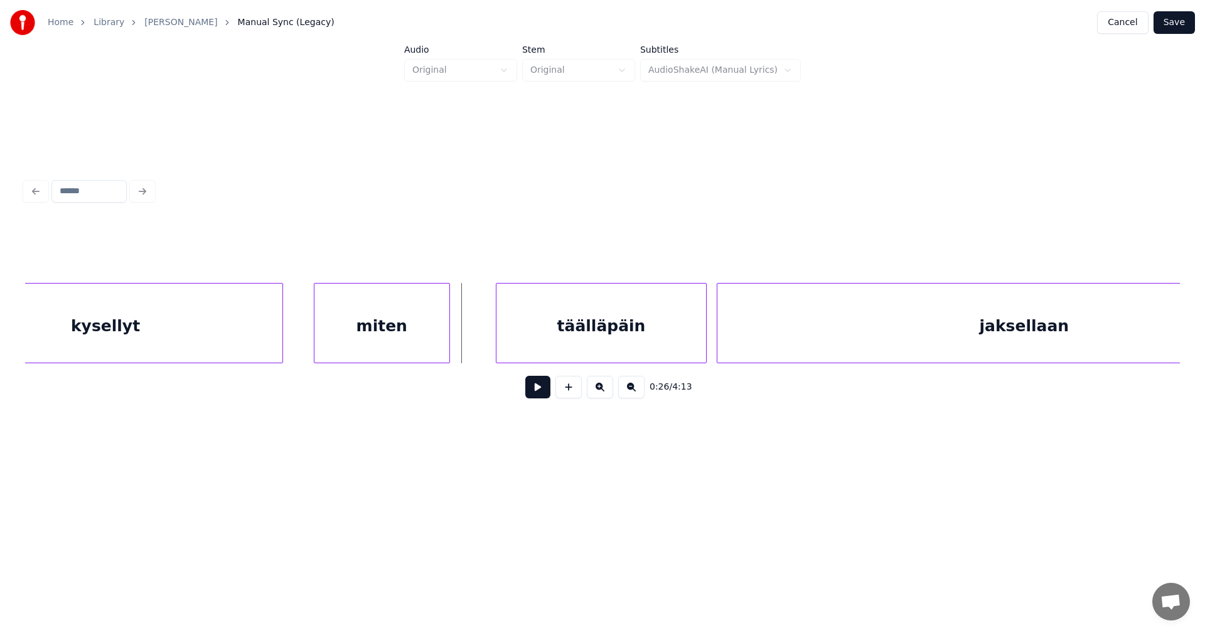
scroll to position [0, 6290]
click at [453, 334] on div at bounding box center [454, 323] width 4 height 79
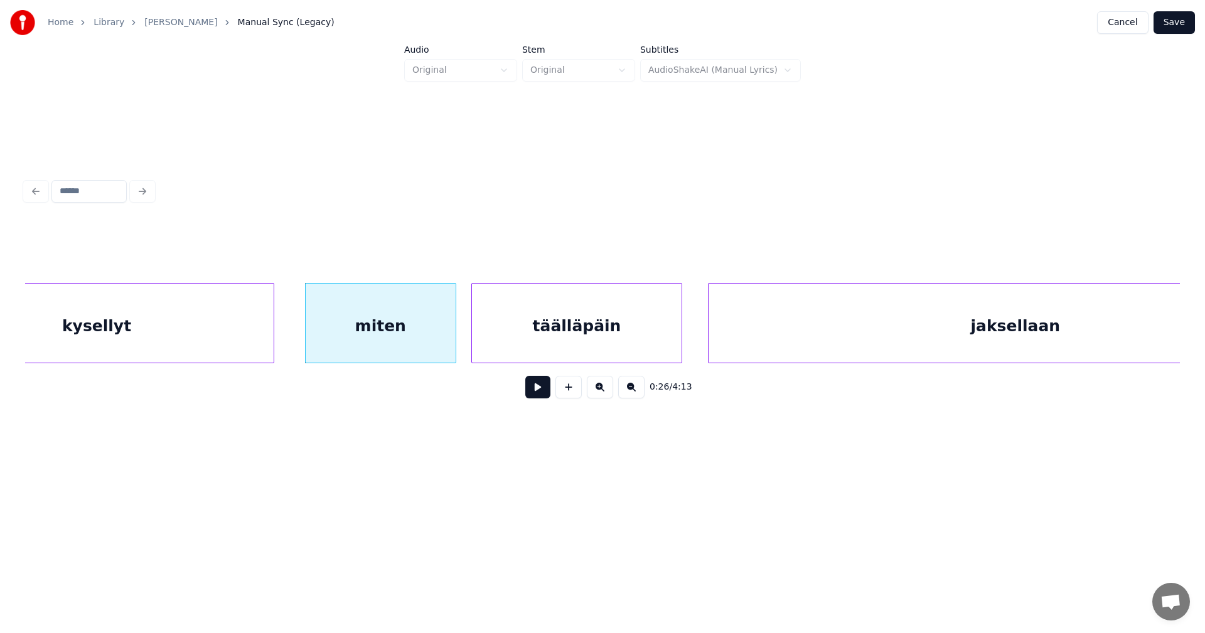
click at [542, 333] on div "täälläpäin" at bounding box center [577, 326] width 210 height 85
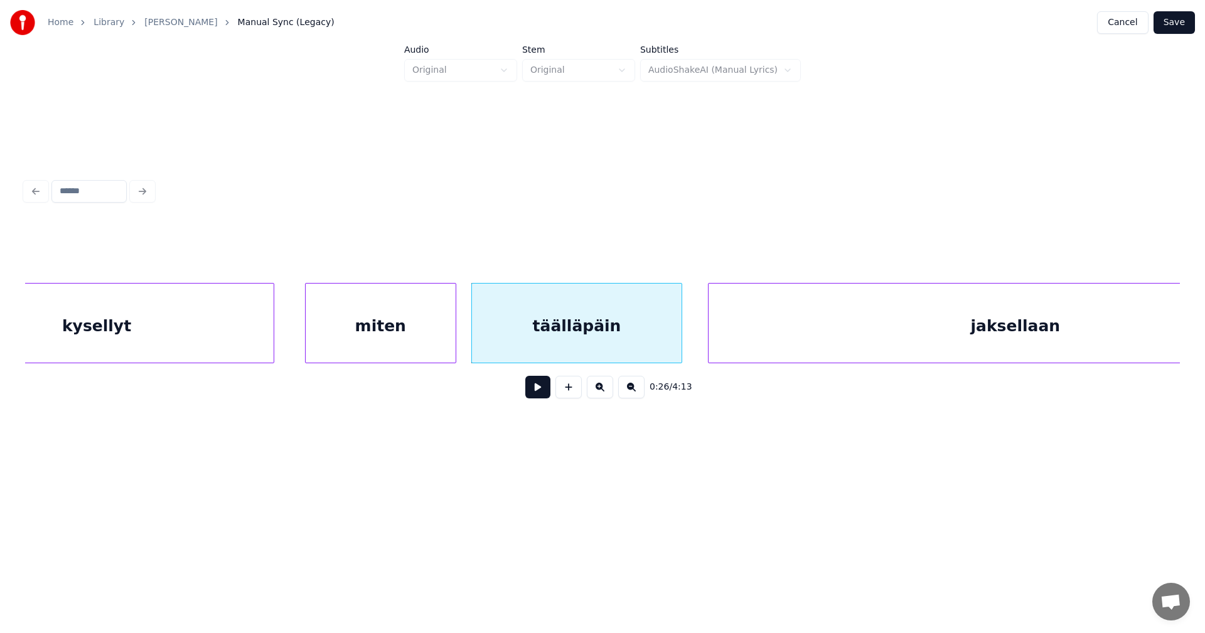
click at [540, 397] on button at bounding box center [537, 387] width 25 height 23
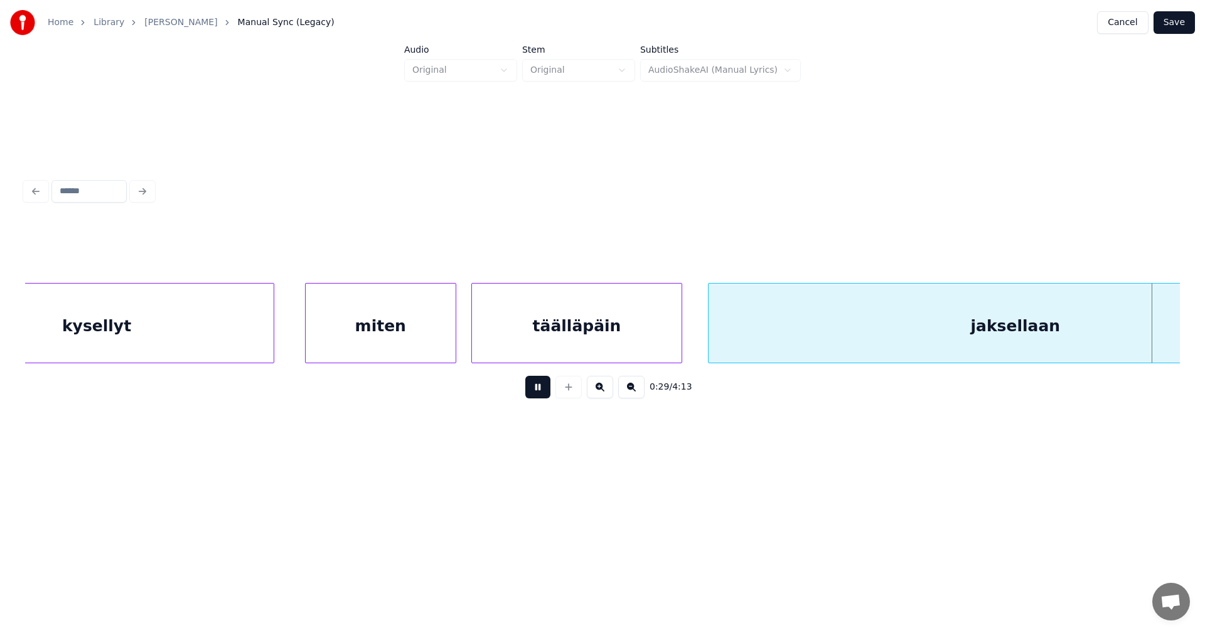
scroll to position [0, 7446]
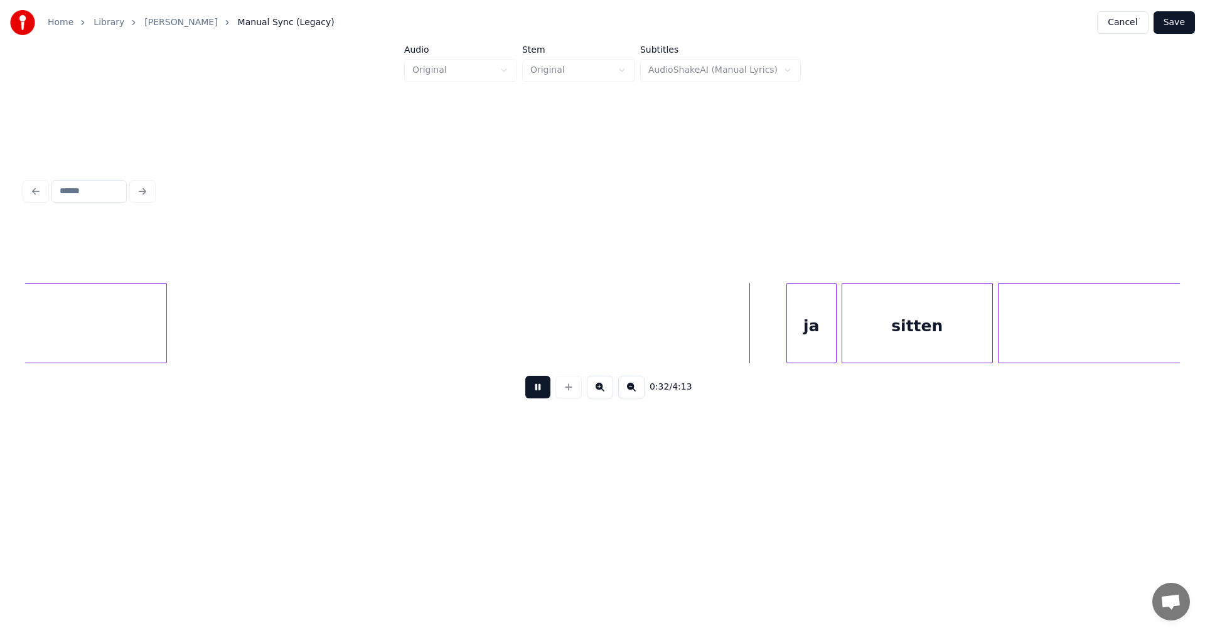
click at [539, 395] on button at bounding box center [537, 387] width 25 height 23
click at [785, 332] on div "ja" at bounding box center [774, 326] width 49 height 85
click at [809, 335] on div at bounding box center [809, 323] width 4 height 79
click at [842, 340] on div "sitten" at bounding box center [903, 326] width 150 height 85
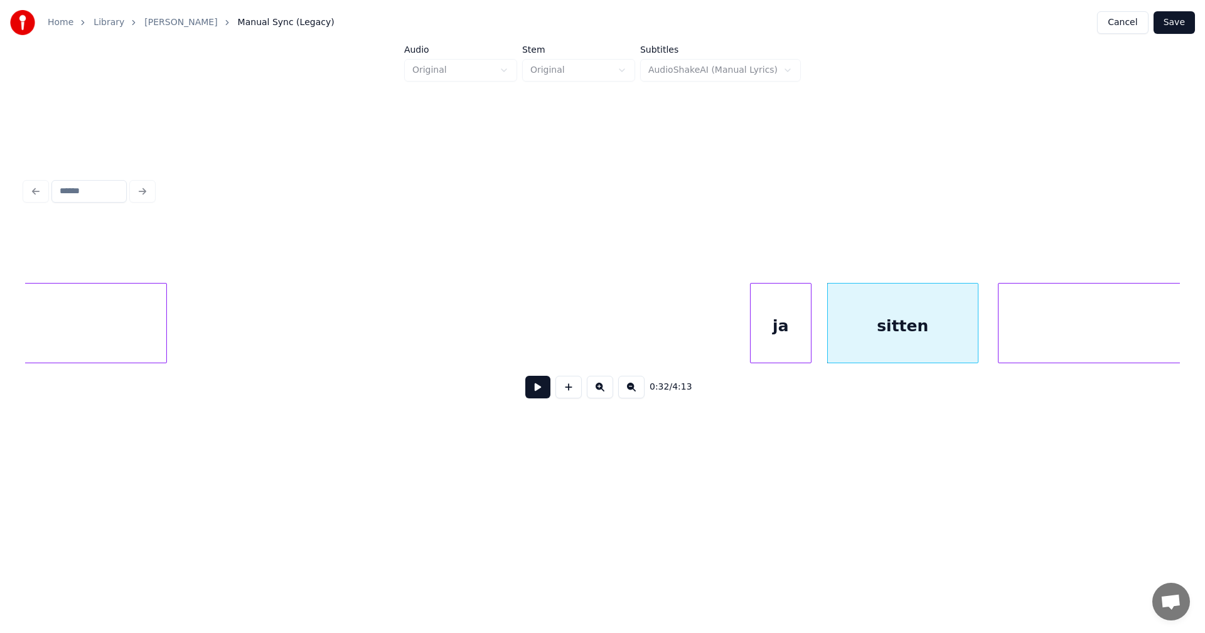
click at [537, 391] on button at bounding box center [537, 387] width 25 height 23
click at [538, 390] on button at bounding box center [537, 387] width 25 height 23
click at [847, 328] on div "sitten" at bounding box center [910, 326] width 150 height 85
click at [544, 392] on button at bounding box center [537, 387] width 25 height 23
drag, startPoint x: 544, startPoint y: 392, endPoint x: 766, endPoint y: 330, distance: 230.7
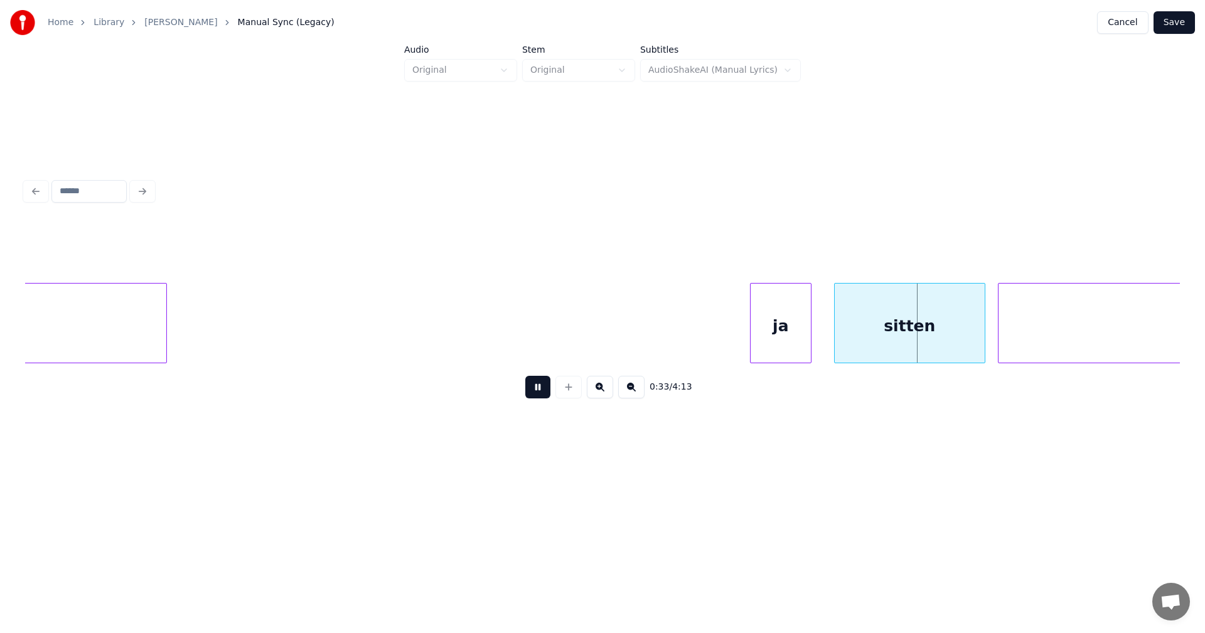
click at [545, 392] on button at bounding box center [537, 387] width 25 height 23
click at [800, 338] on div "ja" at bounding box center [781, 326] width 60 height 85
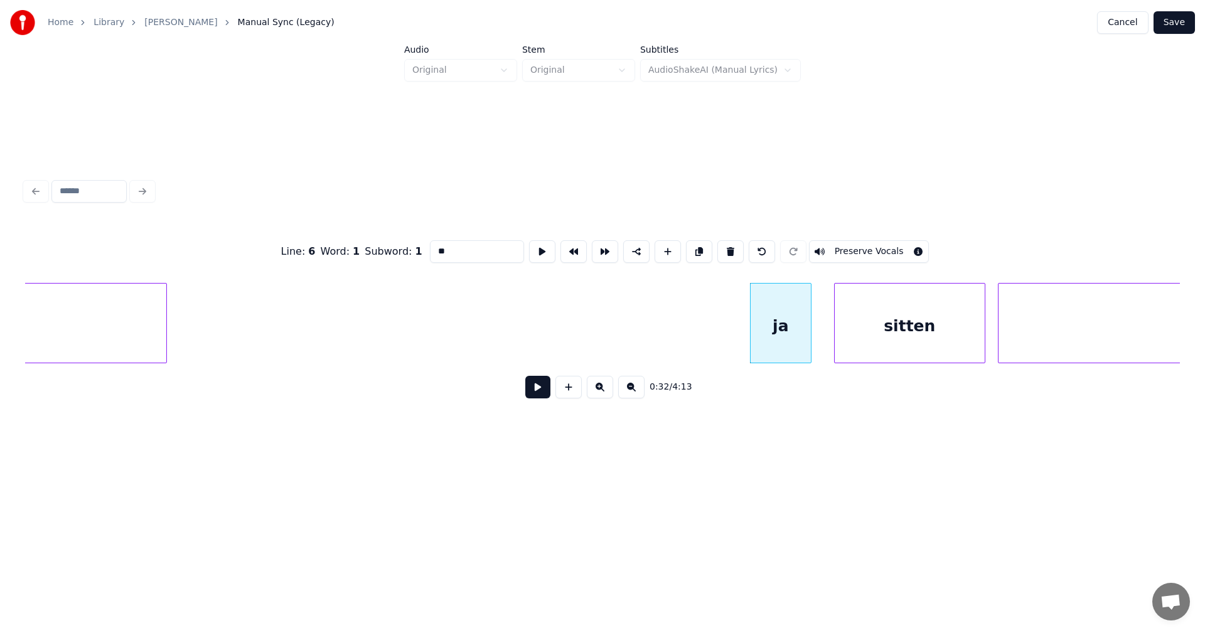
click at [547, 395] on button at bounding box center [537, 387] width 25 height 23
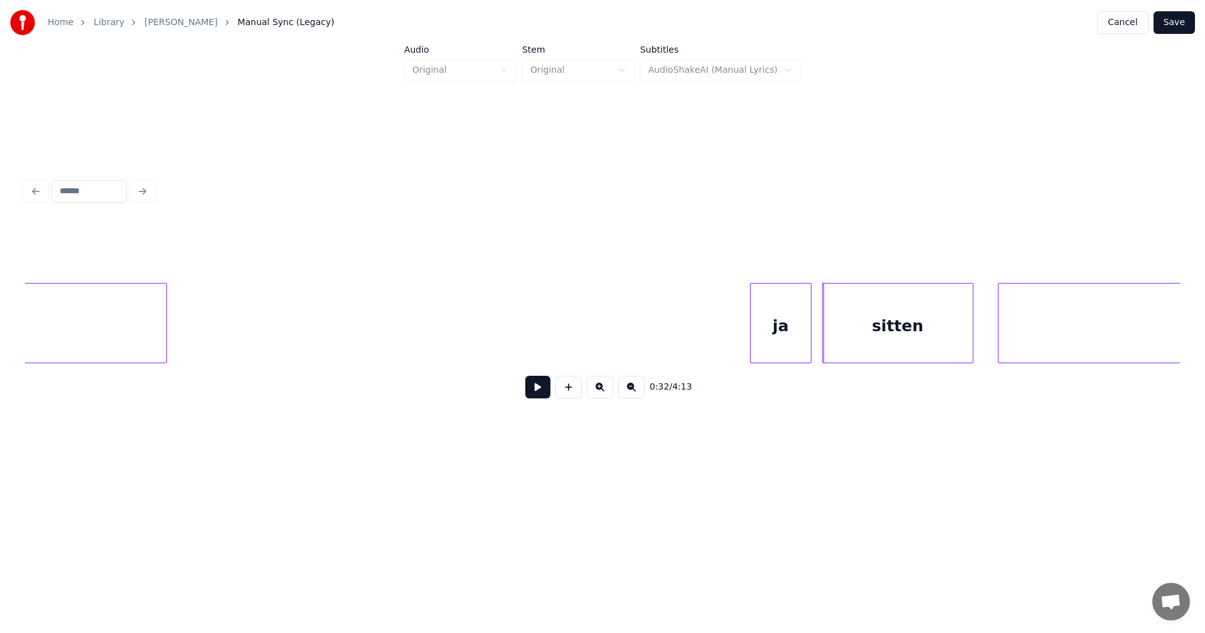
click at [848, 333] on div "sitten" at bounding box center [898, 326] width 150 height 85
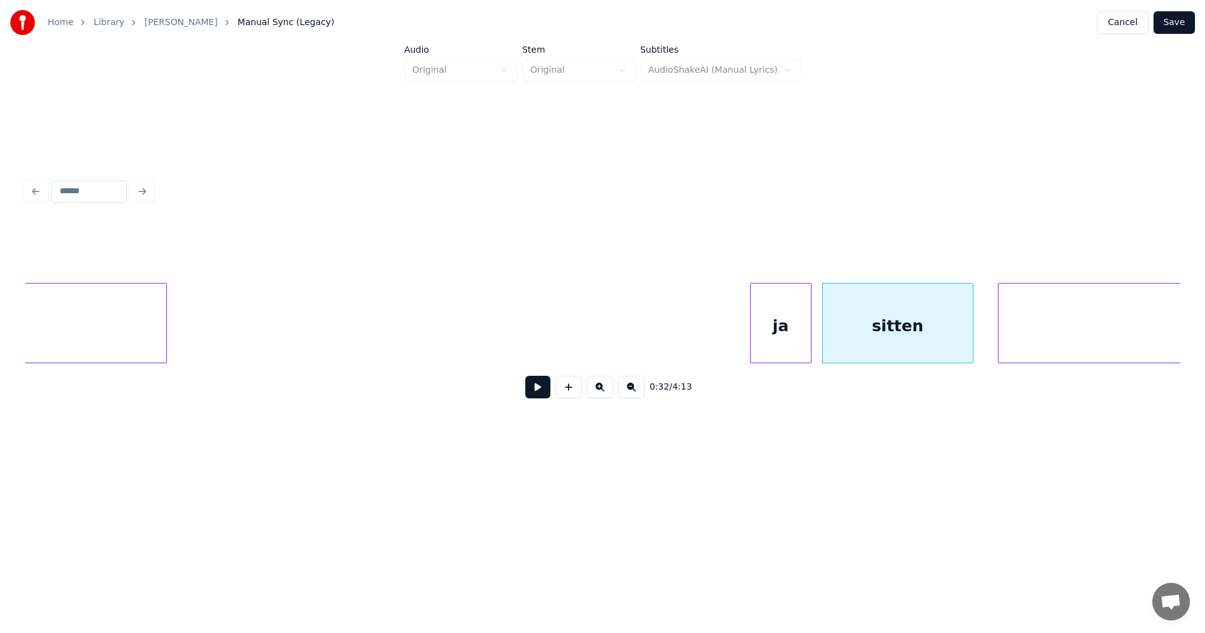
click at [546, 395] on button at bounding box center [537, 387] width 25 height 23
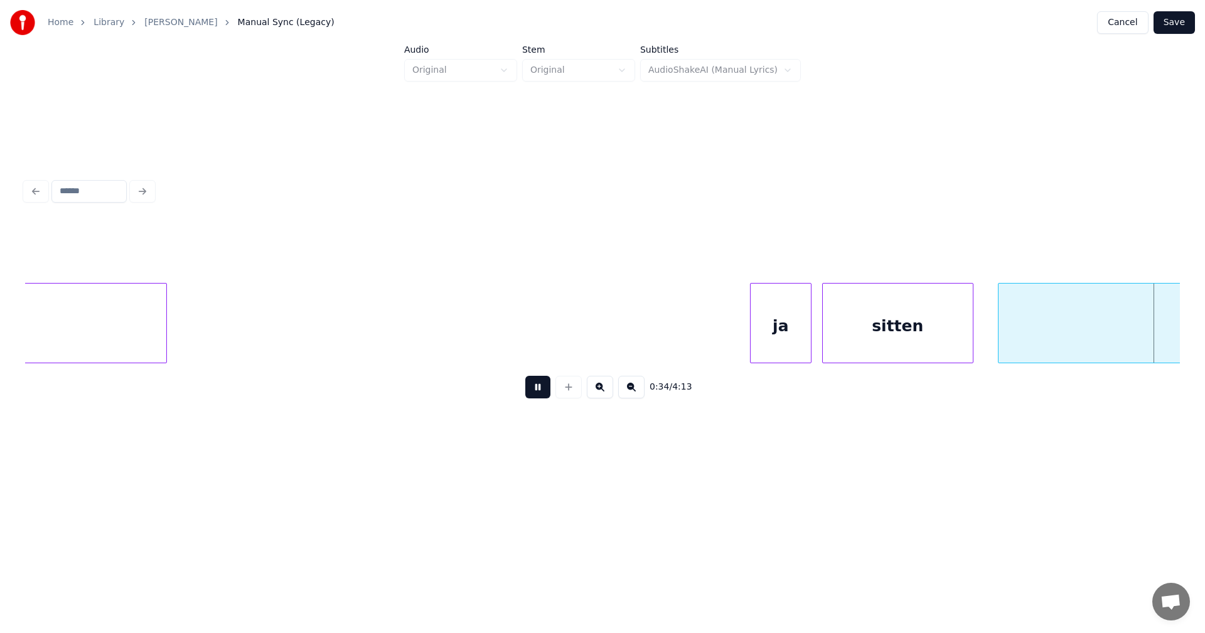
scroll to position [0, 8604]
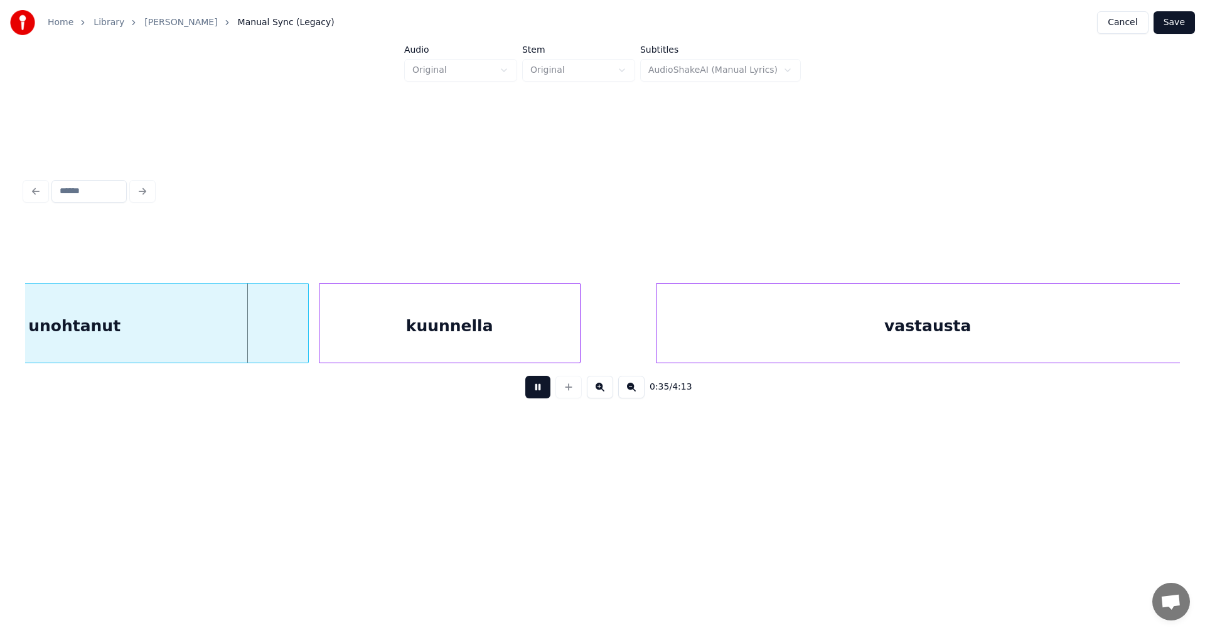
drag, startPoint x: 546, startPoint y: 394, endPoint x: 530, endPoint y: 390, distance: 16.3
click at [544, 392] on button at bounding box center [537, 387] width 25 height 23
click at [275, 341] on div at bounding box center [276, 323] width 4 height 79
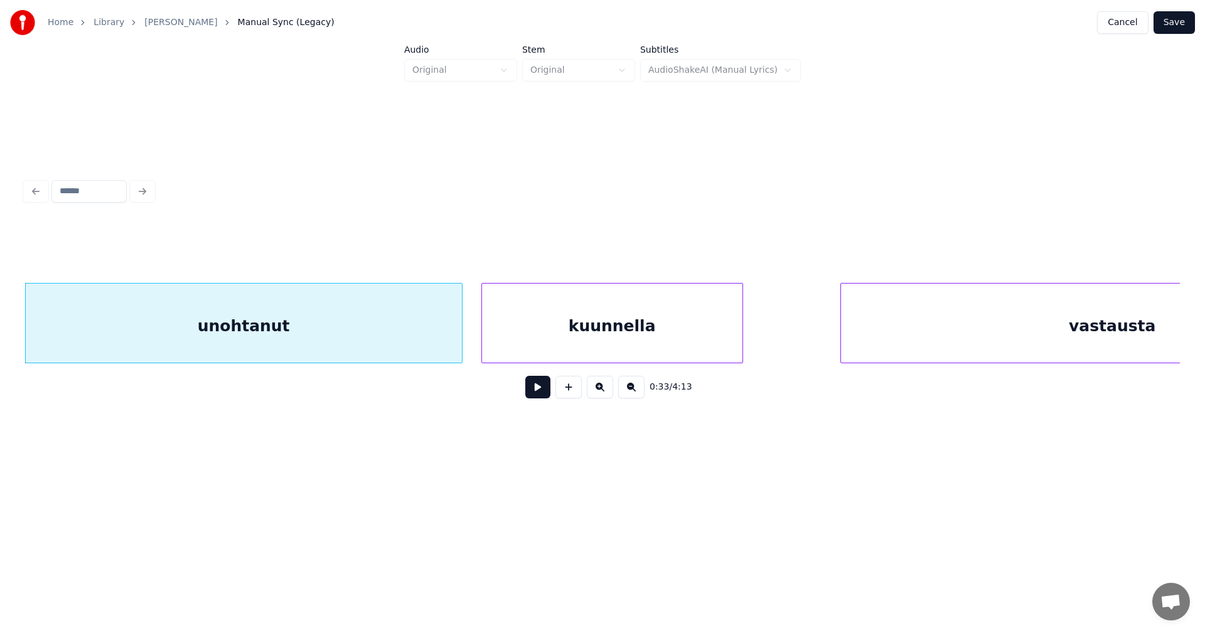
click at [536, 343] on div "kuunnella" at bounding box center [612, 326] width 261 height 85
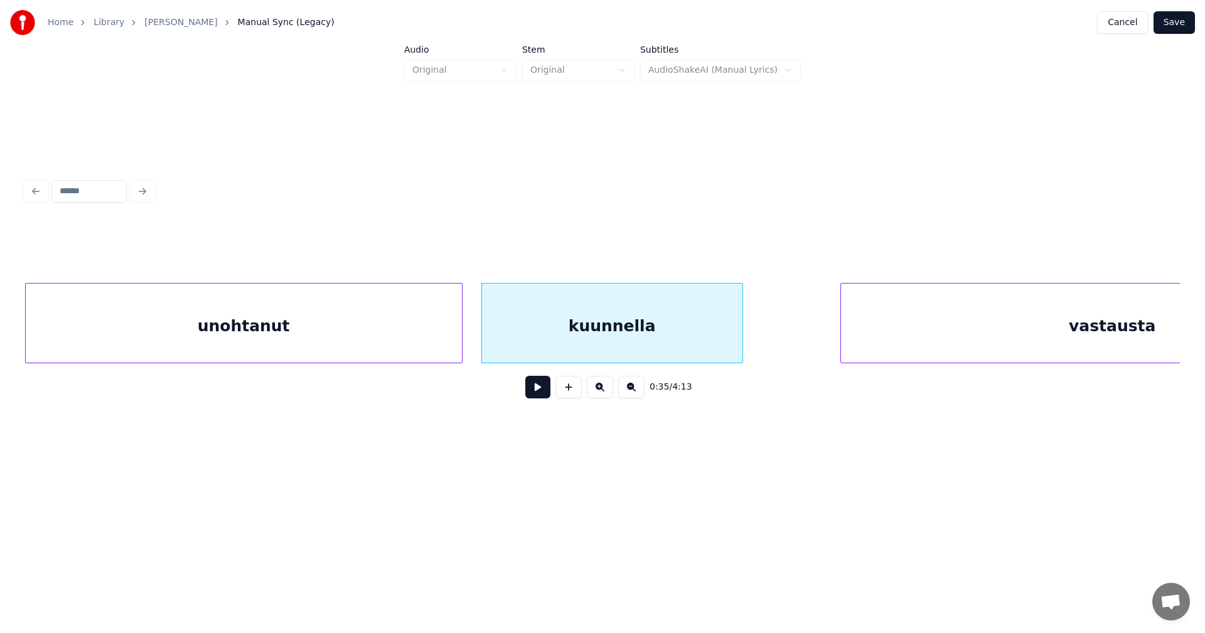
click at [541, 390] on button at bounding box center [537, 387] width 25 height 23
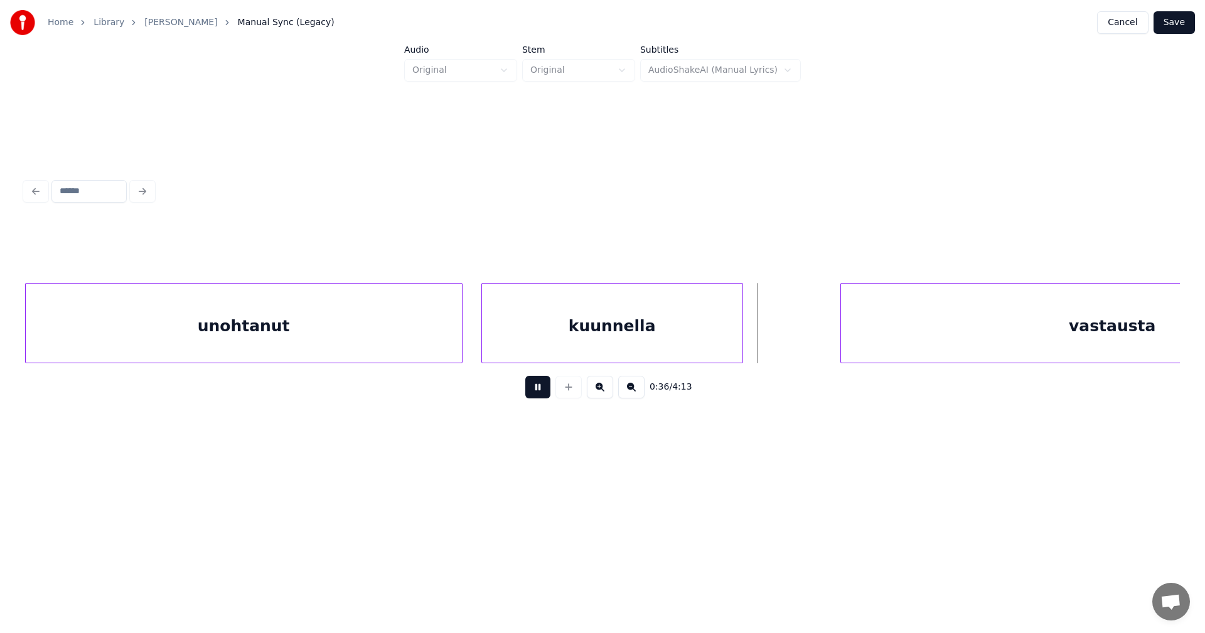
click at [541, 390] on button at bounding box center [537, 387] width 25 height 23
click at [542, 390] on button at bounding box center [537, 387] width 25 height 23
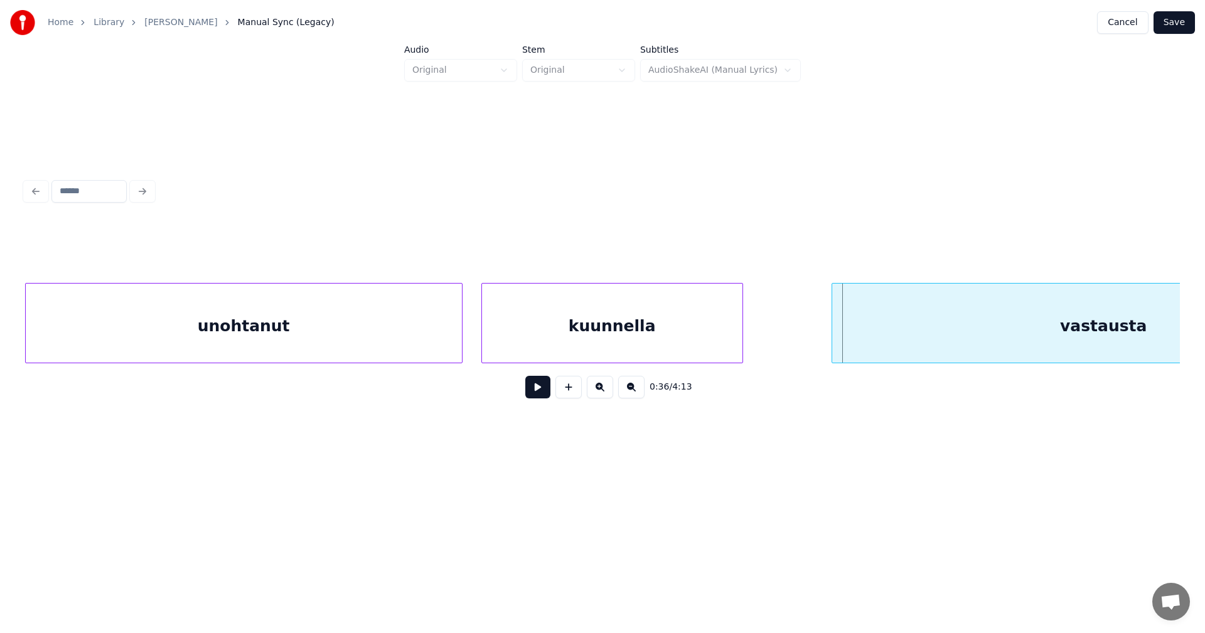
scroll to position [0, 8620]
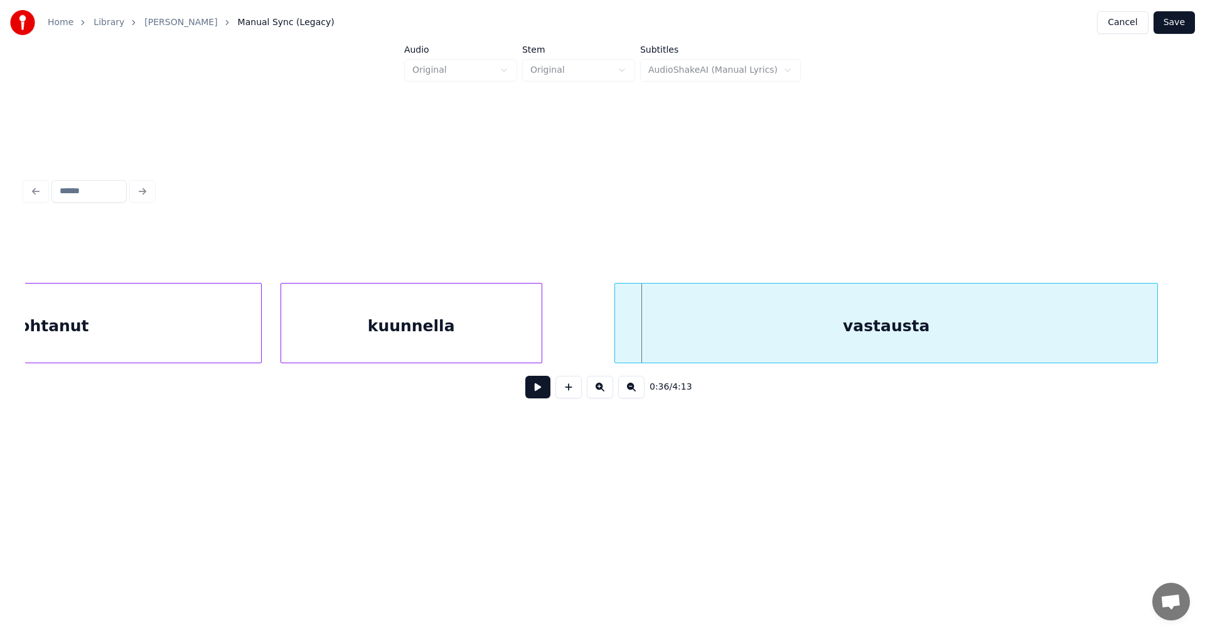
click at [932, 346] on div "vastausta" at bounding box center [886, 326] width 542 height 85
click at [540, 397] on button at bounding box center [537, 387] width 25 height 23
drag, startPoint x: 540, startPoint y: 394, endPoint x: 1133, endPoint y: 363, distance: 594.0
click at [544, 395] on button at bounding box center [537, 387] width 25 height 23
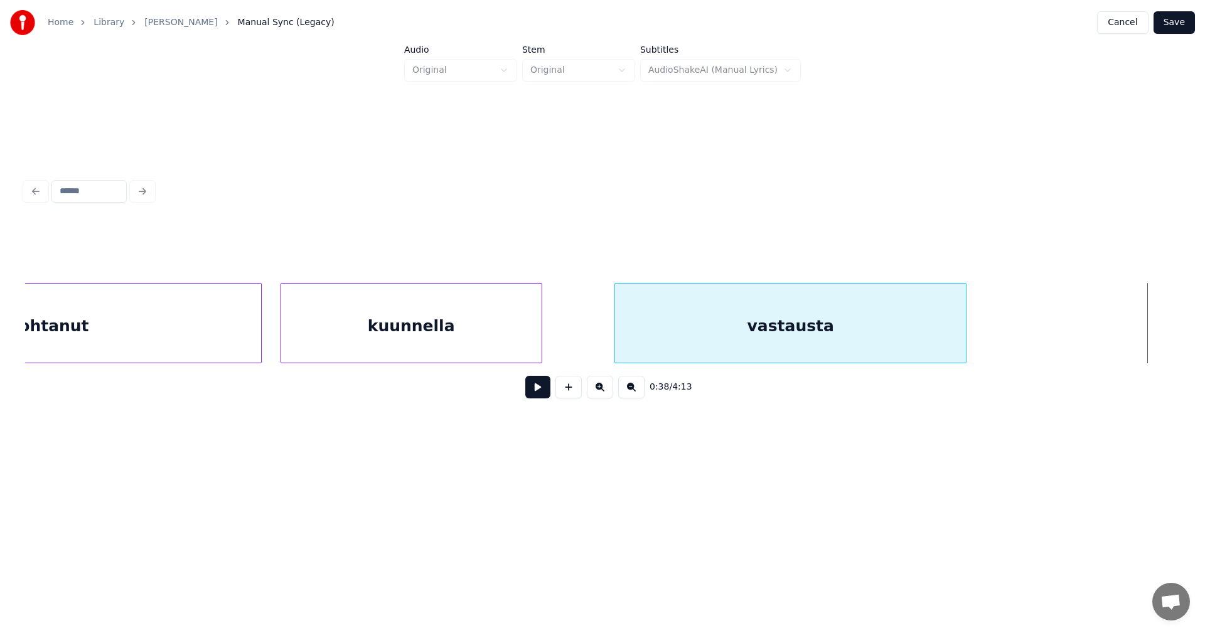
click at [965, 325] on div at bounding box center [964, 323] width 4 height 79
click at [534, 390] on button at bounding box center [537, 387] width 25 height 23
drag, startPoint x: 535, startPoint y: 390, endPoint x: 573, endPoint y: 397, distance: 38.9
click at [535, 390] on button at bounding box center [537, 387] width 25 height 23
click at [943, 347] on div at bounding box center [944, 323] width 4 height 79
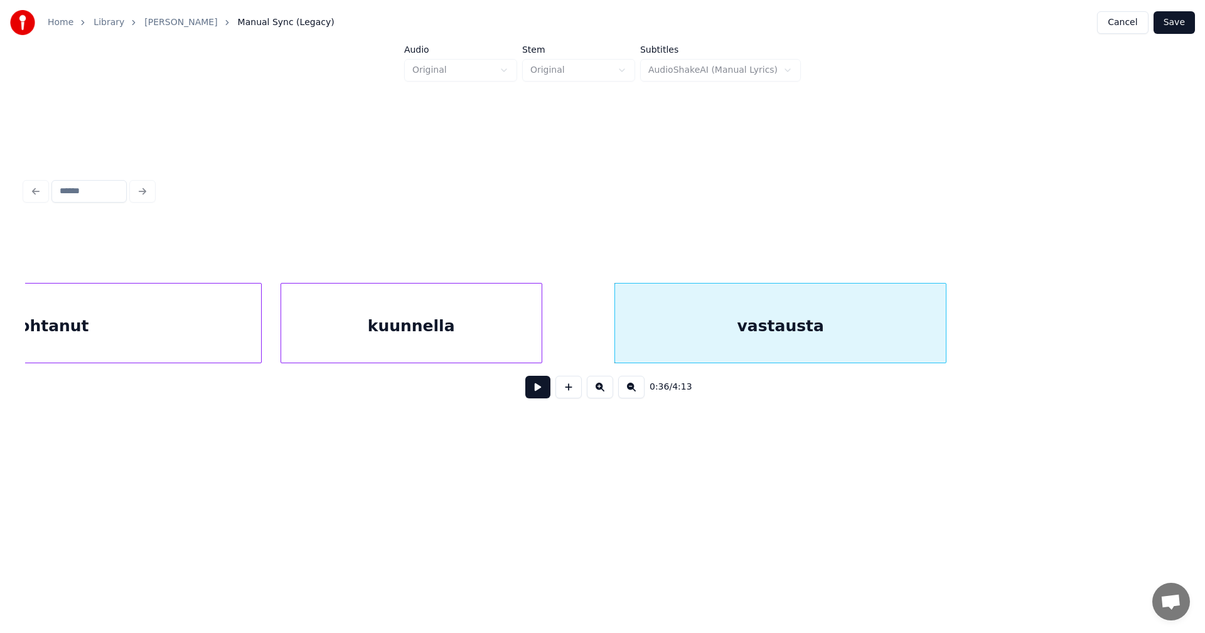
click at [547, 391] on button at bounding box center [537, 387] width 25 height 23
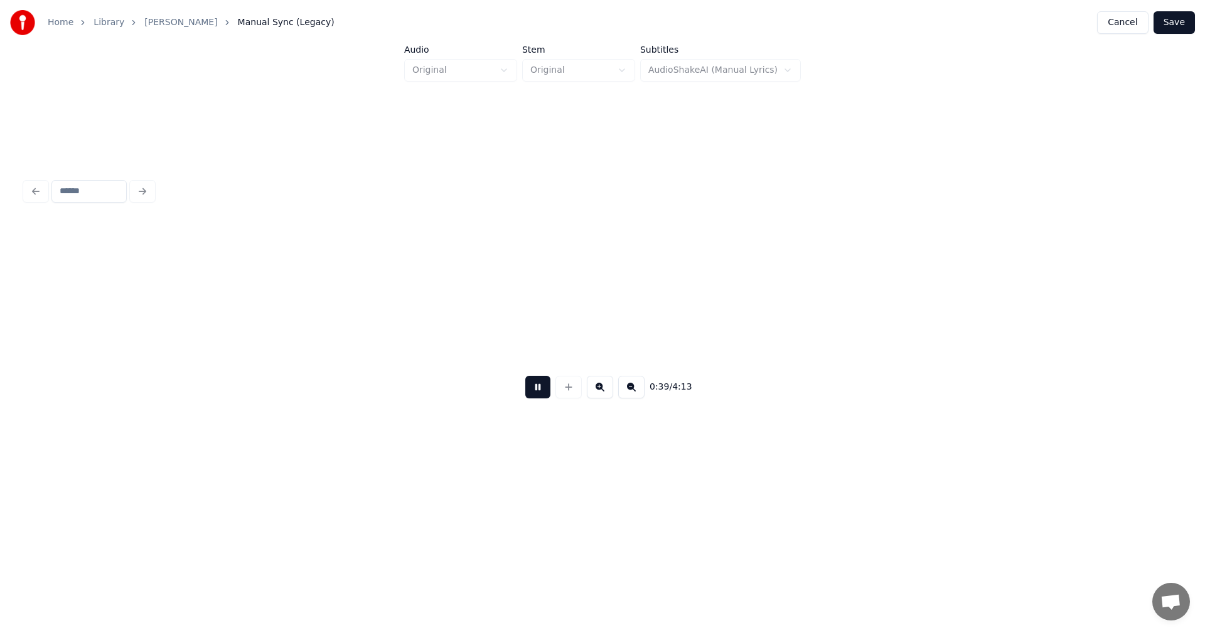
scroll to position [0, 9776]
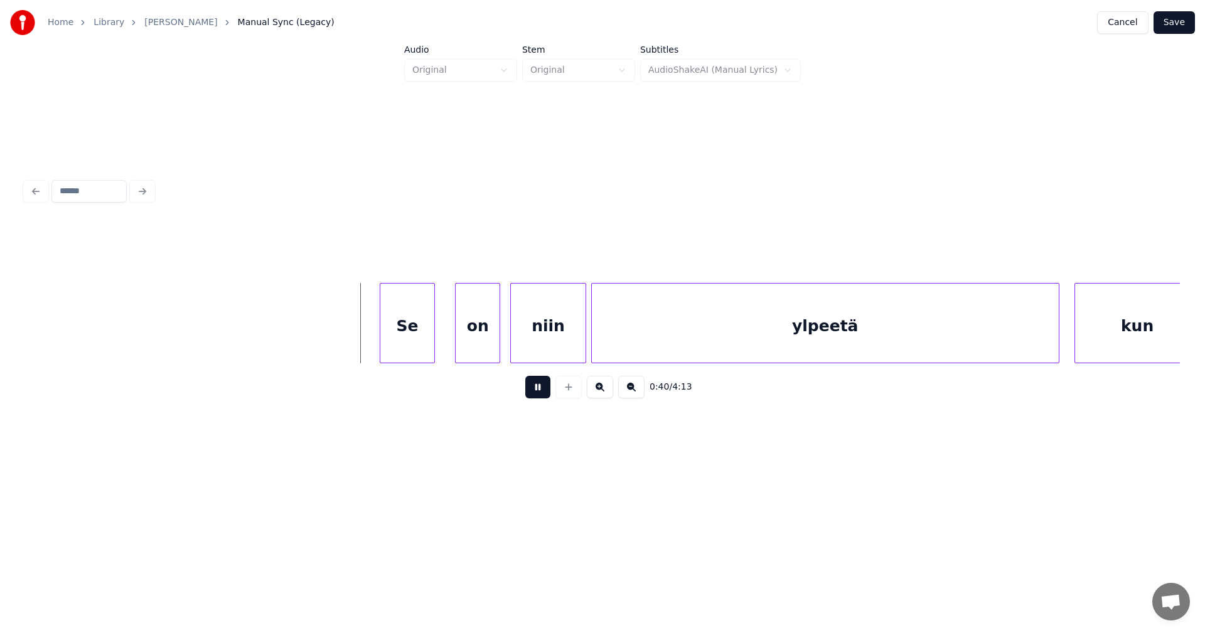
click at [548, 390] on button at bounding box center [537, 387] width 25 height 23
click at [410, 348] on div "Se" at bounding box center [389, 326] width 54 height 85
click at [458, 345] on div "on" at bounding box center [457, 326] width 44 height 85
click at [529, 348] on div "niin" at bounding box center [529, 326] width 74 height 85
click at [471, 343] on div "on" at bounding box center [453, 326] width 44 height 85
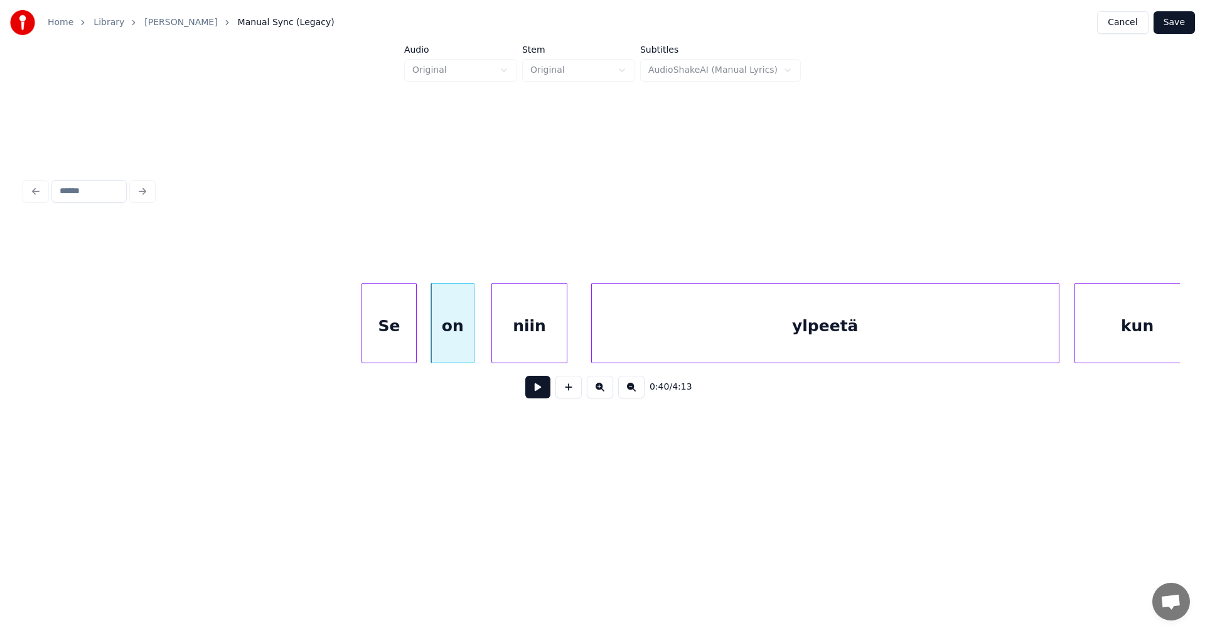
click at [470, 344] on div at bounding box center [472, 323] width 4 height 79
click at [544, 392] on button at bounding box center [537, 387] width 25 height 23
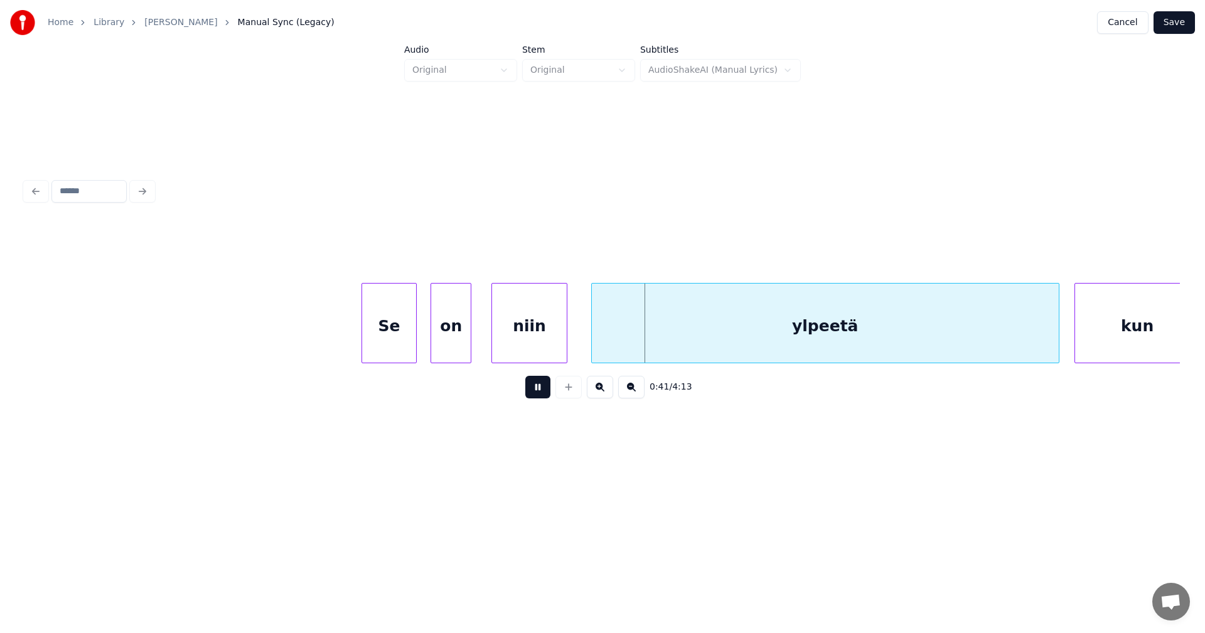
click at [542, 391] on button at bounding box center [537, 387] width 25 height 23
click at [532, 350] on div "niin" at bounding box center [523, 326] width 74 height 85
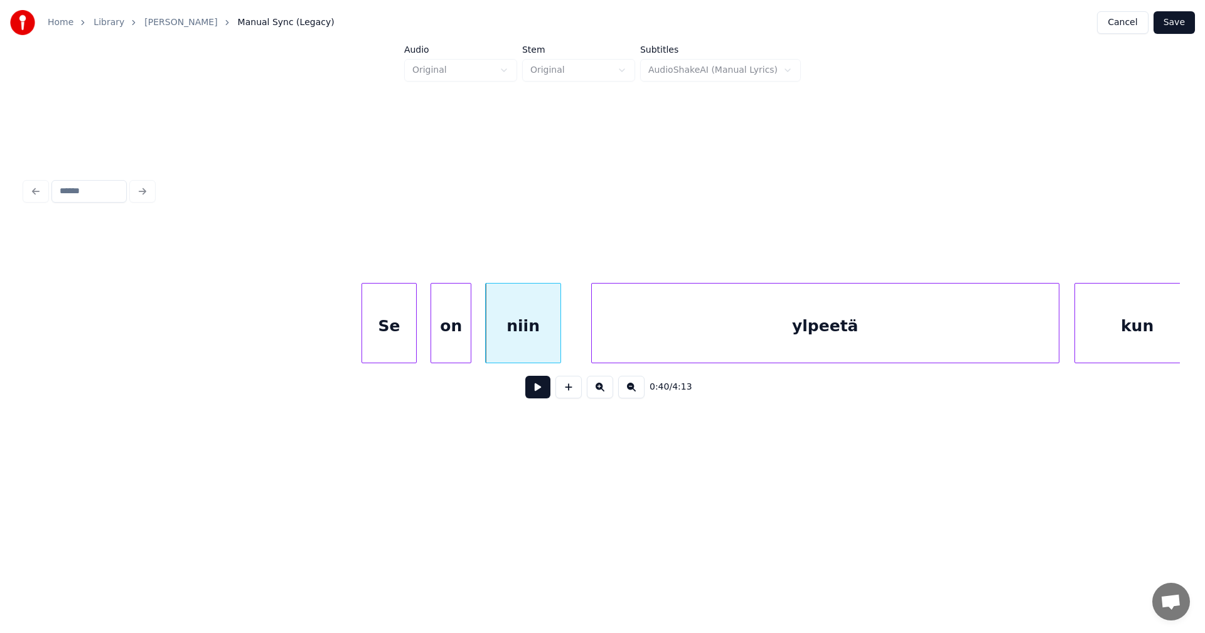
click at [537, 394] on button at bounding box center [537, 387] width 25 height 23
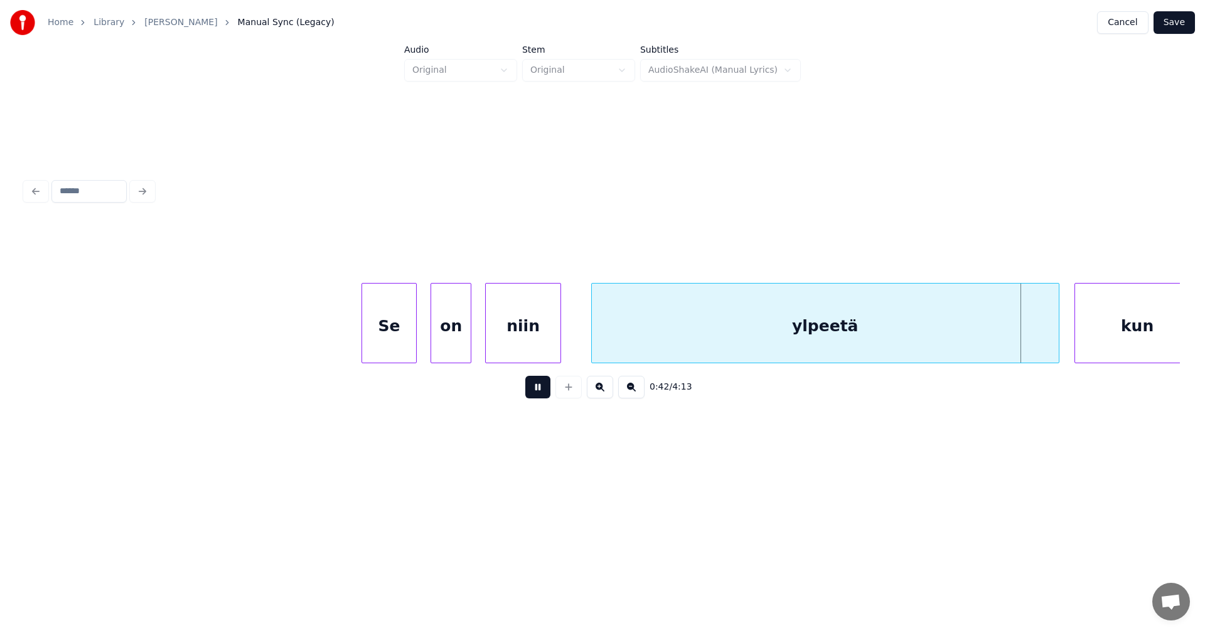
click at [540, 392] on button at bounding box center [537, 387] width 25 height 23
click at [1019, 346] on div at bounding box center [1020, 323] width 4 height 79
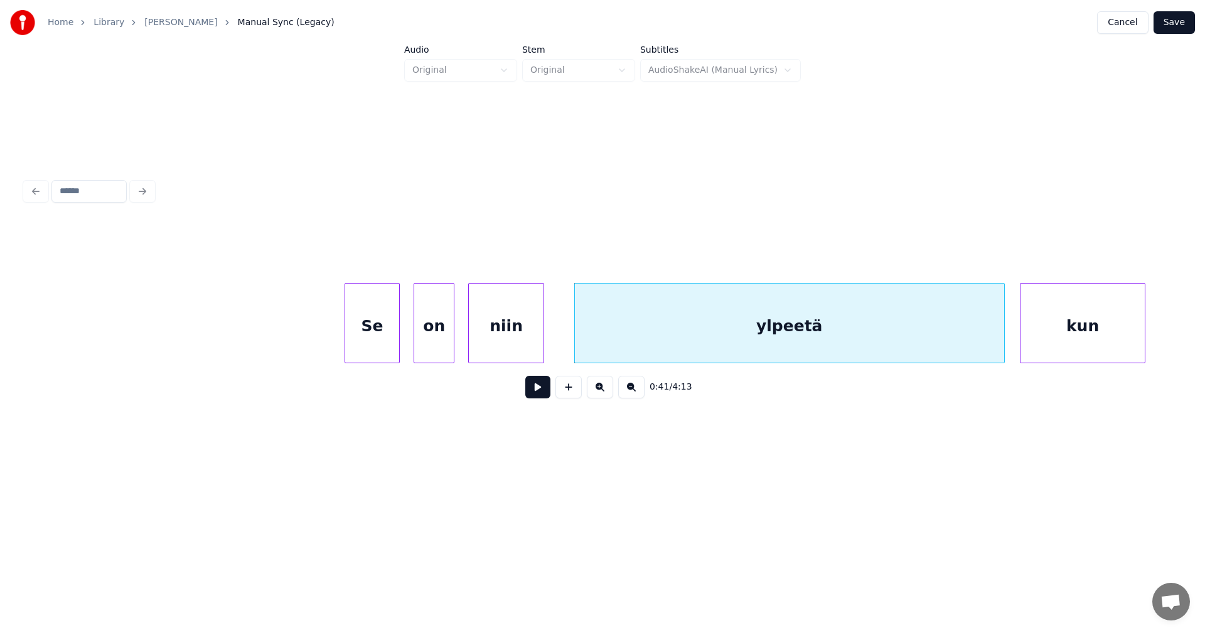
click at [1067, 342] on div "kun" at bounding box center [1083, 326] width 125 height 85
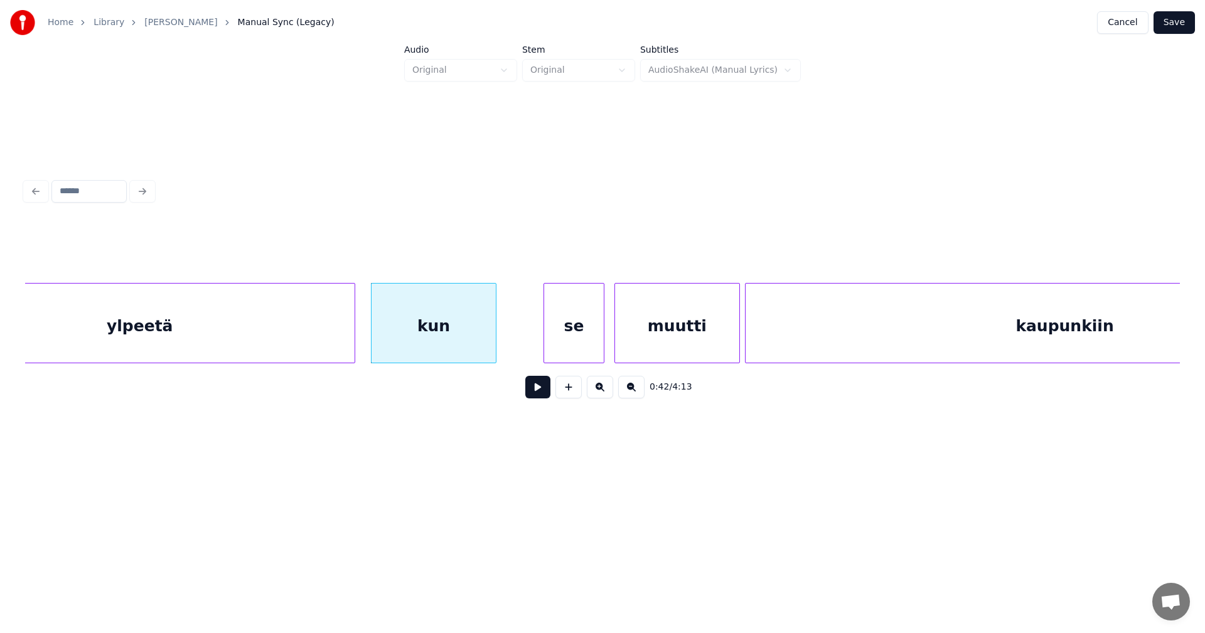
scroll to position [0, 10446]
click at [543, 343] on div "se" at bounding box center [532, 326] width 59 height 85
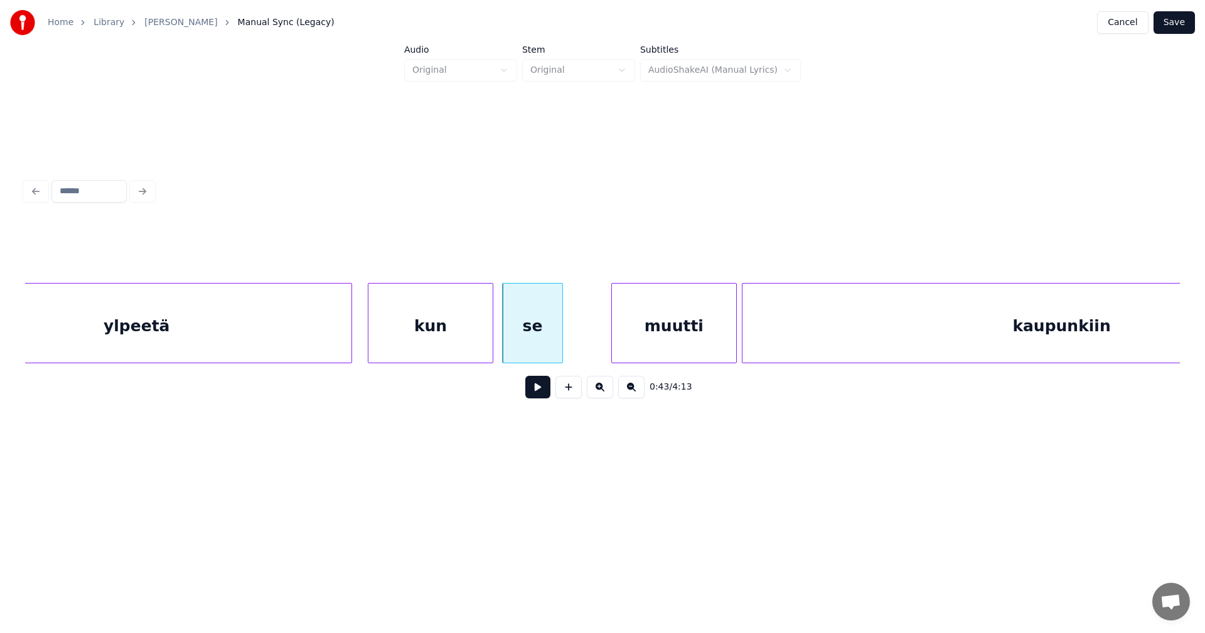
click at [486, 338] on div "kun" at bounding box center [430, 326] width 125 height 85
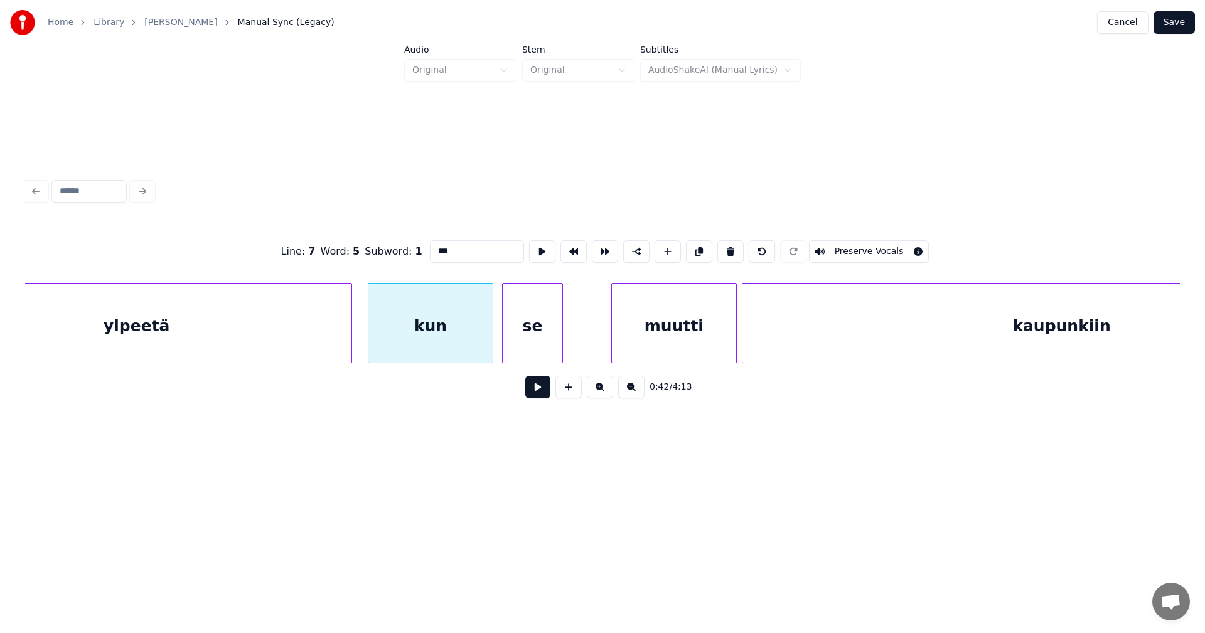
click at [538, 395] on button at bounding box center [537, 387] width 25 height 23
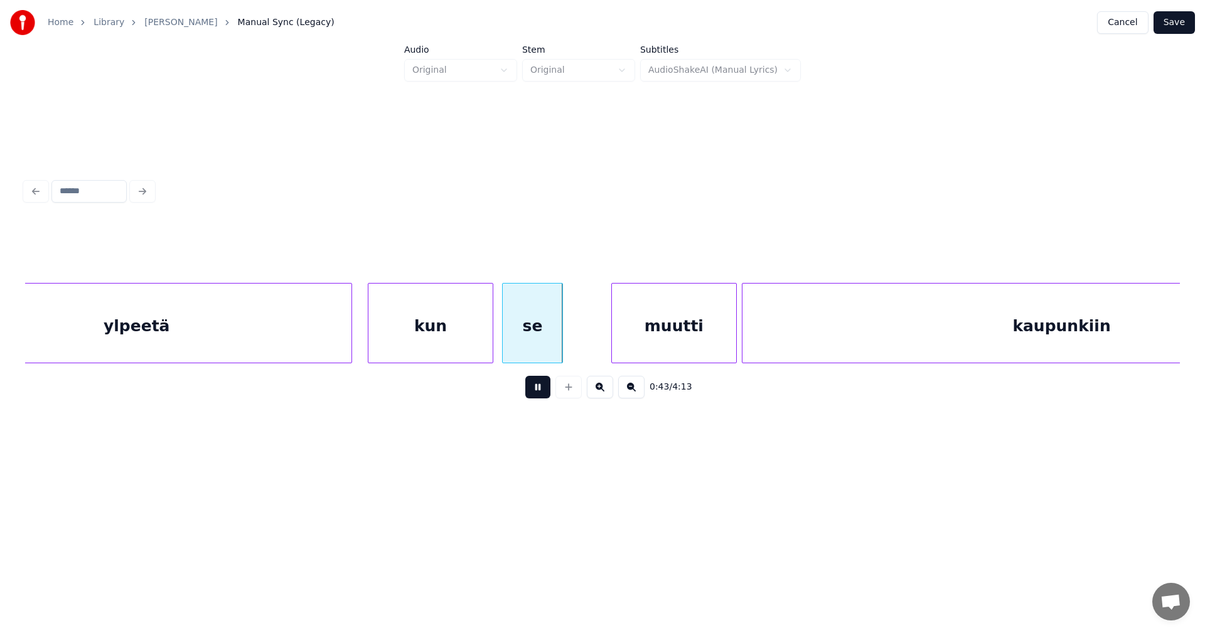
click at [535, 392] on button at bounding box center [537, 387] width 25 height 23
click at [649, 336] on div "muutti" at bounding box center [640, 326] width 125 height 85
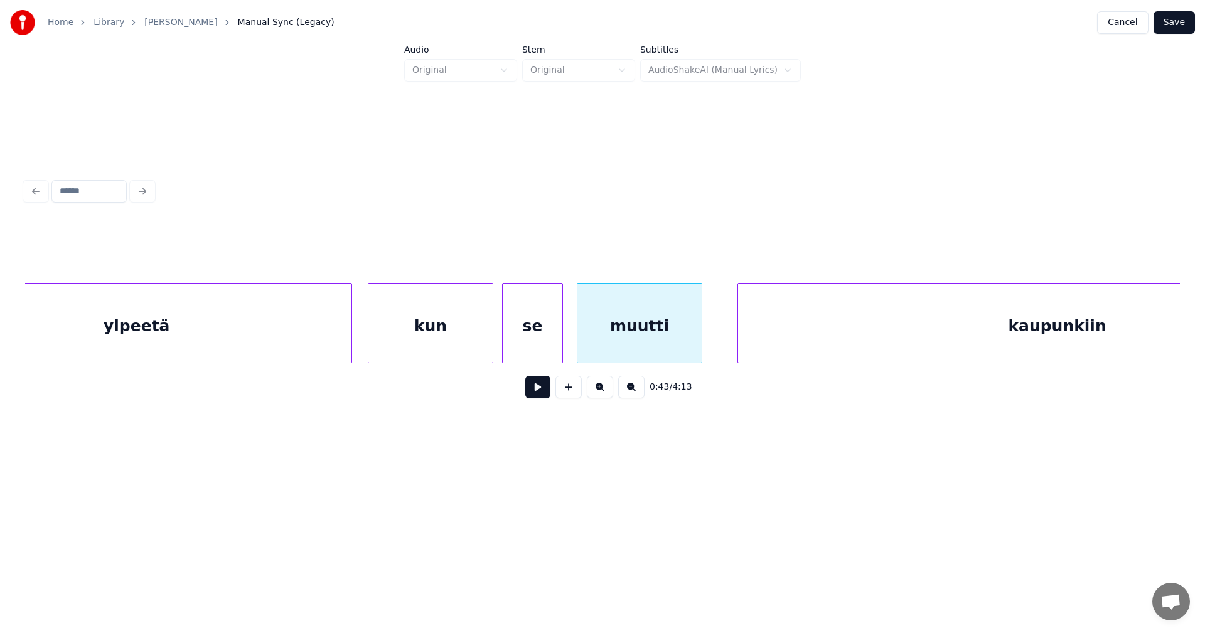
scroll to position [0, 10644]
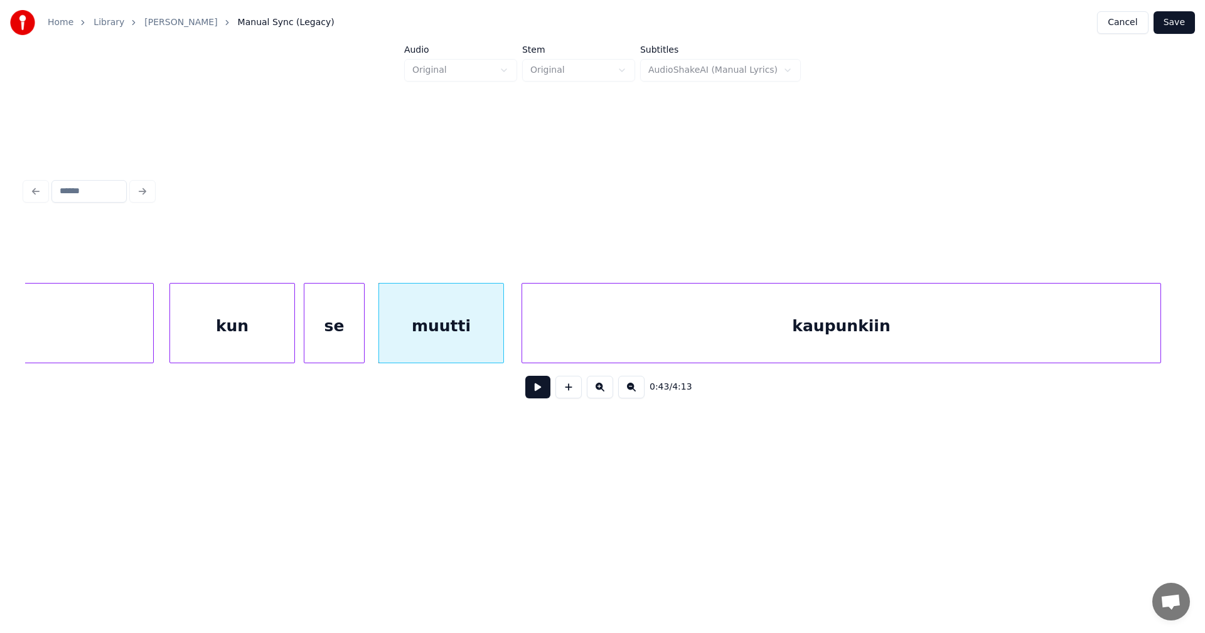
click at [755, 326] on div "kaupunkiin" at bounding box center [841, 326] width 638 height 85
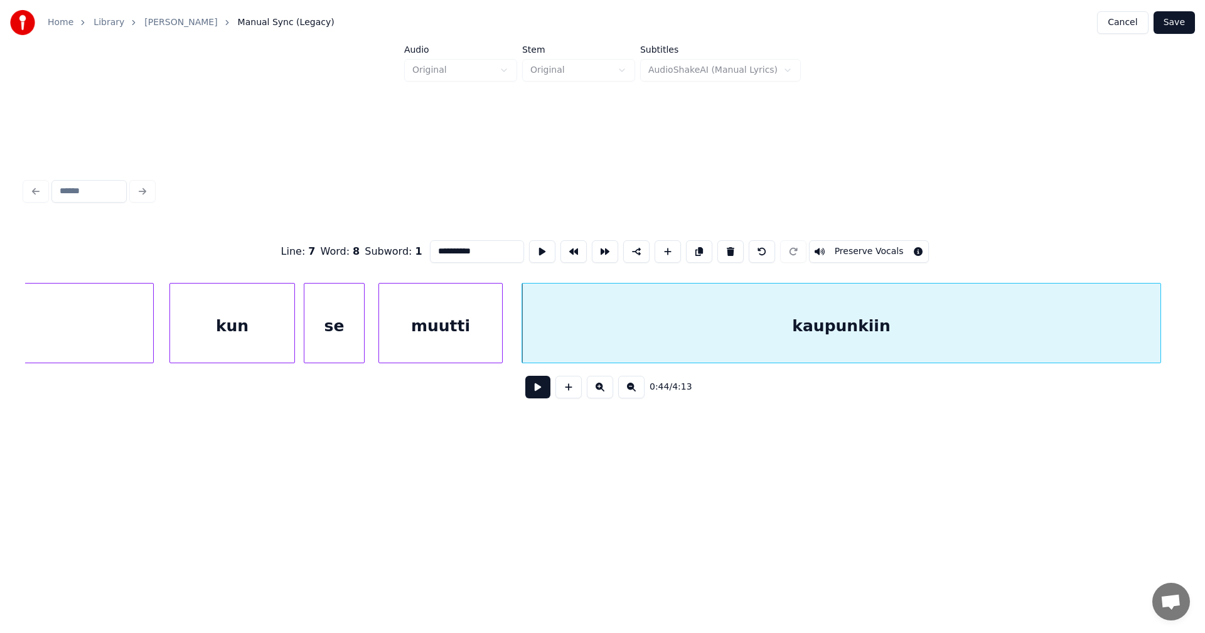
click at [500, 340] on div at bounding box center [500, 323] width 4 height 79
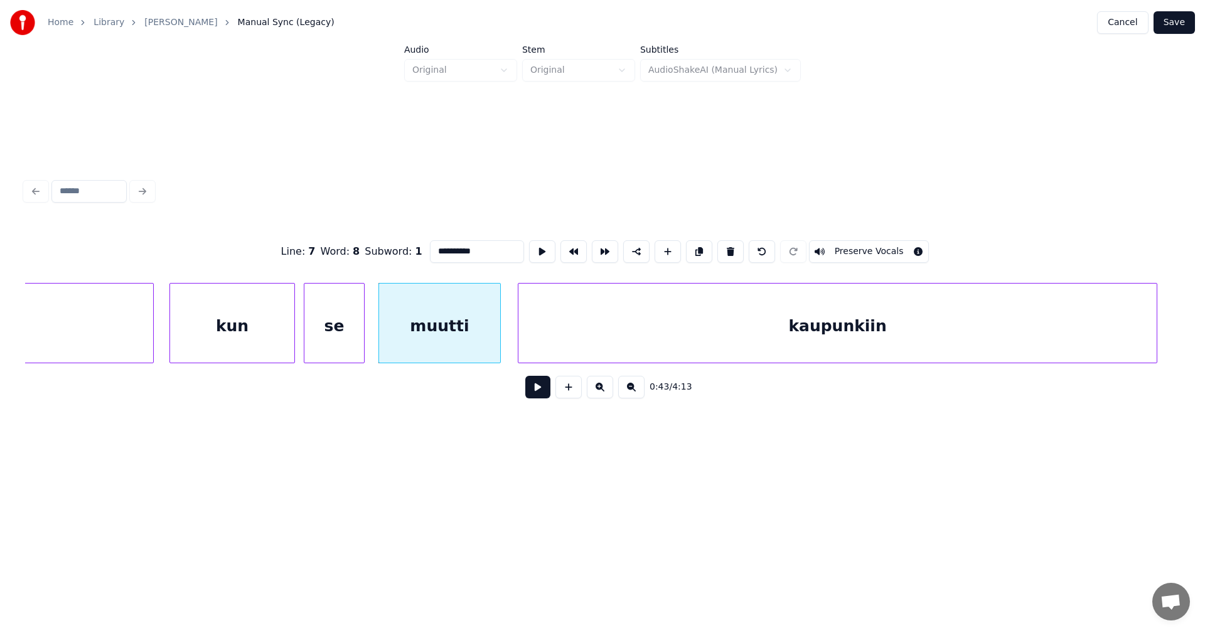
click at [559, 329] on div "kaupunkiin" at bounding box center [837, 326] width 638 height 85
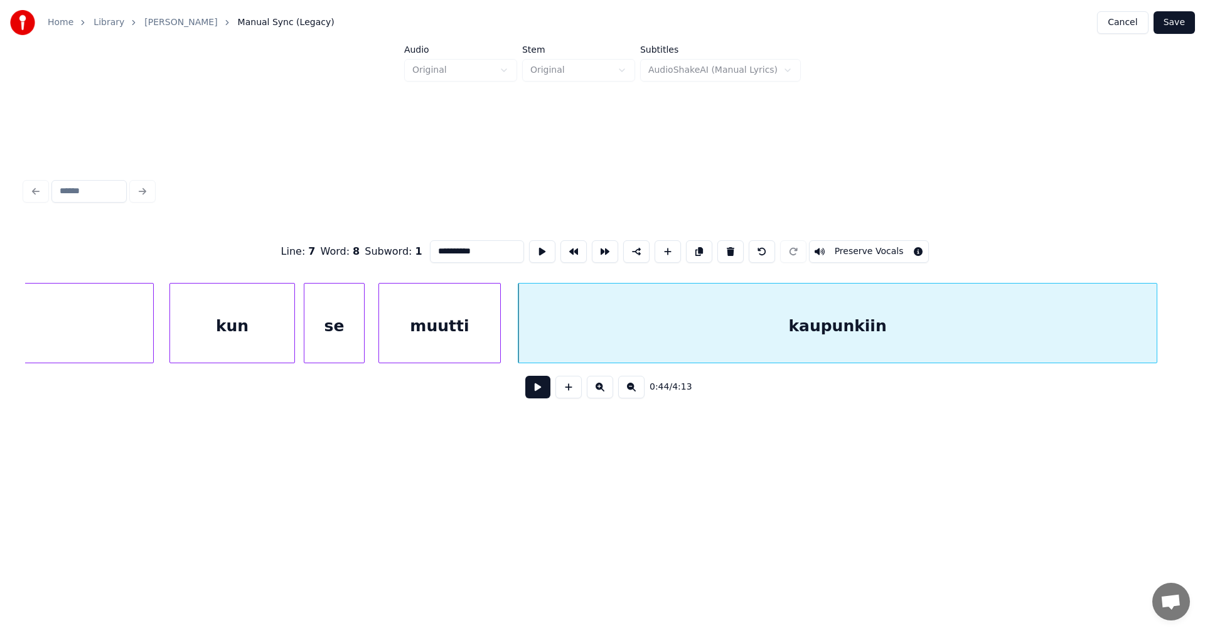
click at [485, 341] on div "muutti" at bounding box center [439, 326] width 121 height 85
type input "******"
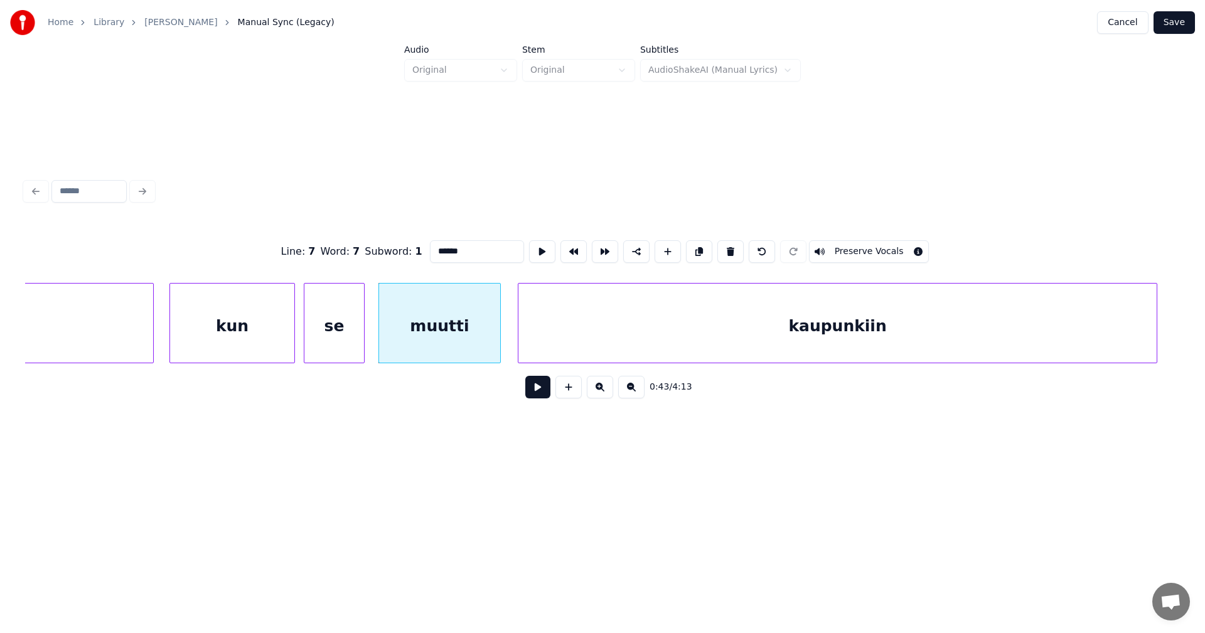
click at [539, 389] on button at bounding box center [537, 387] width 25 height 23
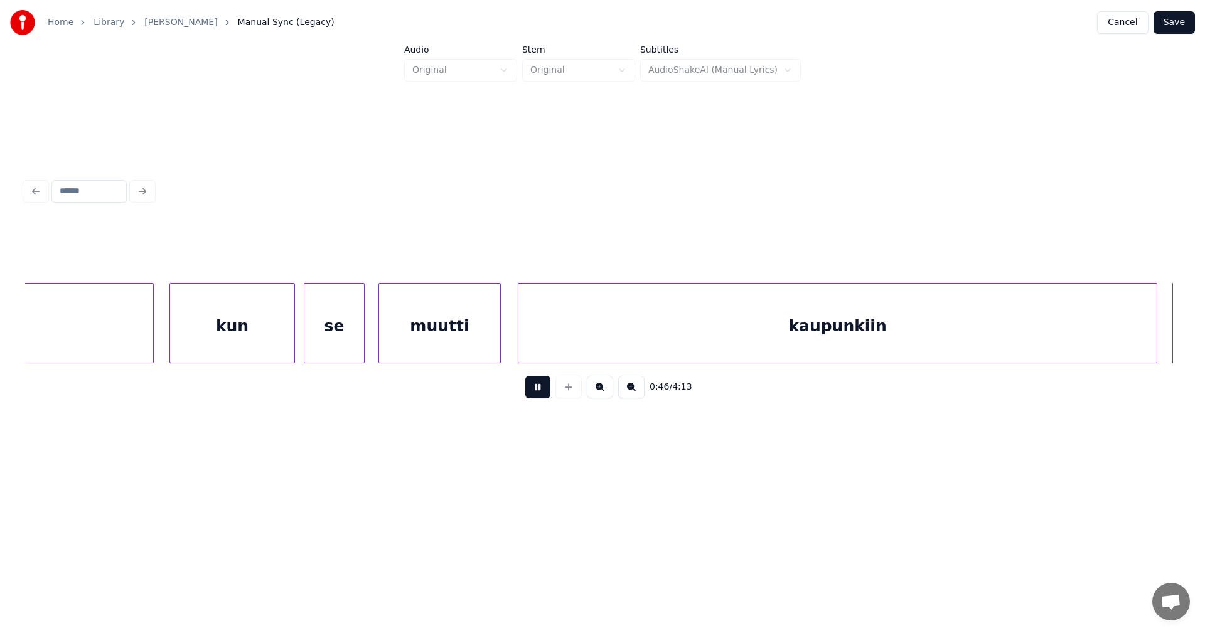
scroll to position [0, 11800]
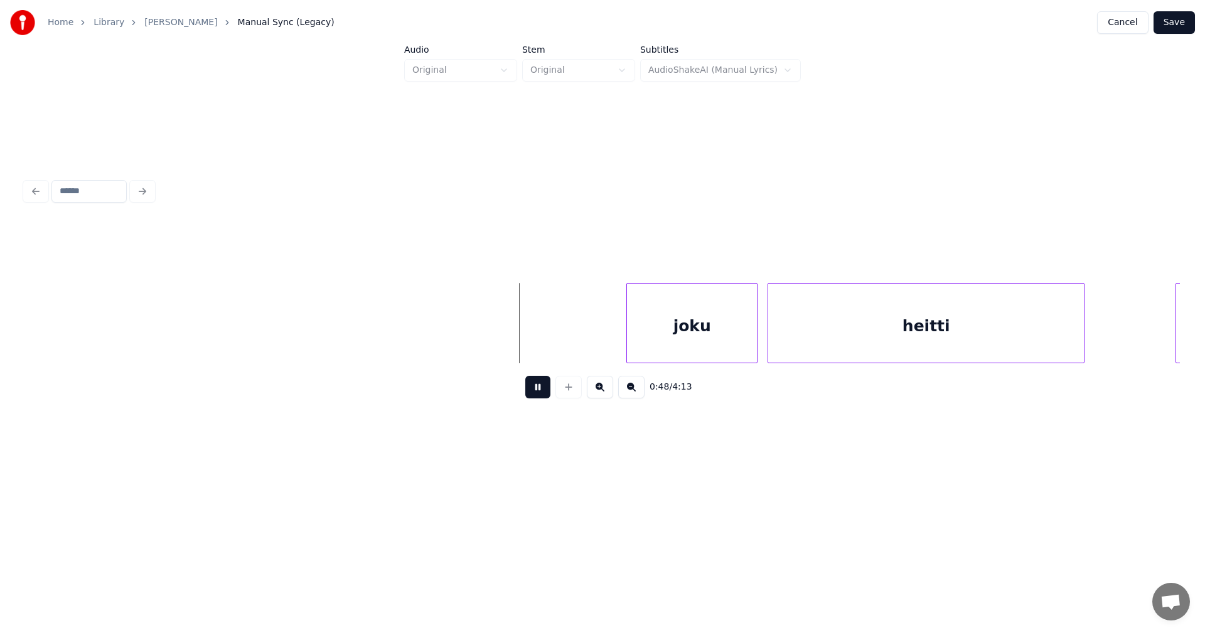
drag, startPoint x: 535, startPoint y: 389, endPoint x: 645, endPoint y: 347, distance: 117.6
click at [536, 389] on button at bounding box center [537, 387] width 25 height 23
click at [552, 350] on div "joku" at bounding box center [585, 326] width 130 height 85
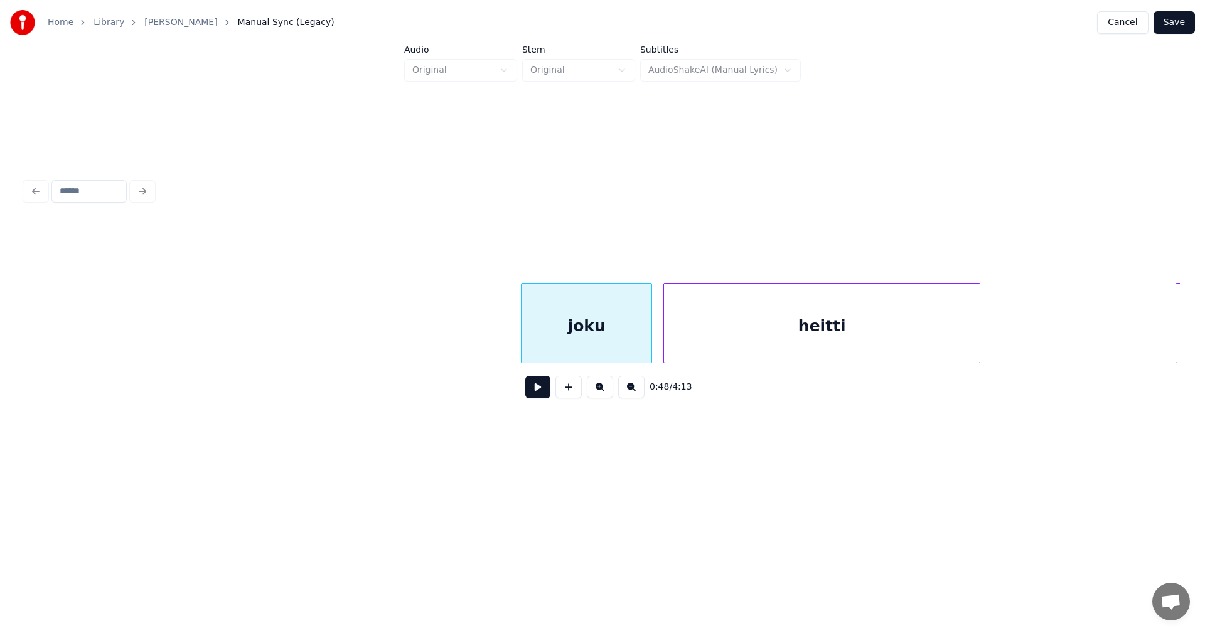
click at [746, 341] on div "heitti" at bounding box center [822, 326] width 316 height 85
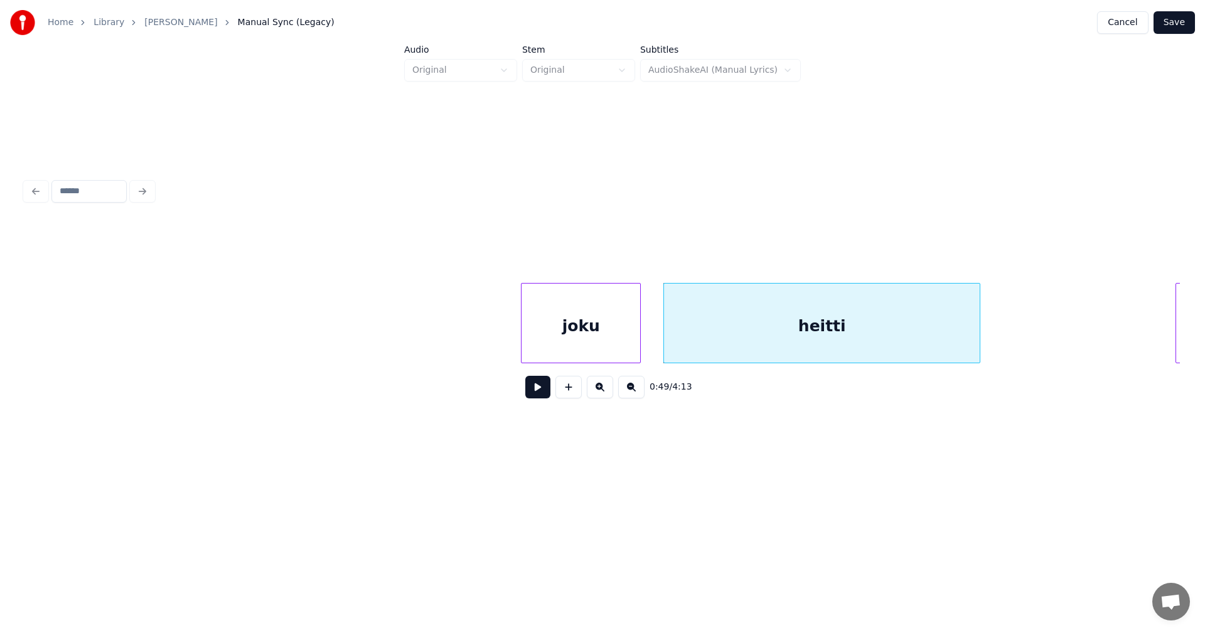
click at [638, 350] on div at bounding box center [639, 323] width 4 height 79
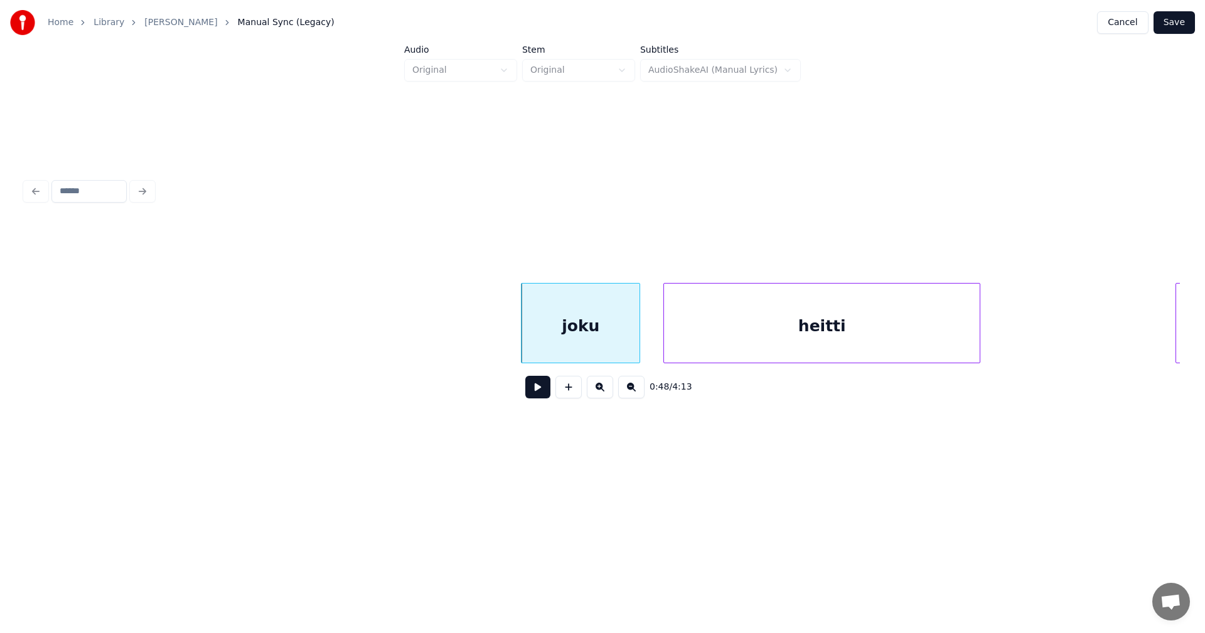
click at [546, 395] on button at bounding box center [537, 387] width 25 height 23
click at [547, 394] on button at bounding box center [537, 387] width 25 height 23
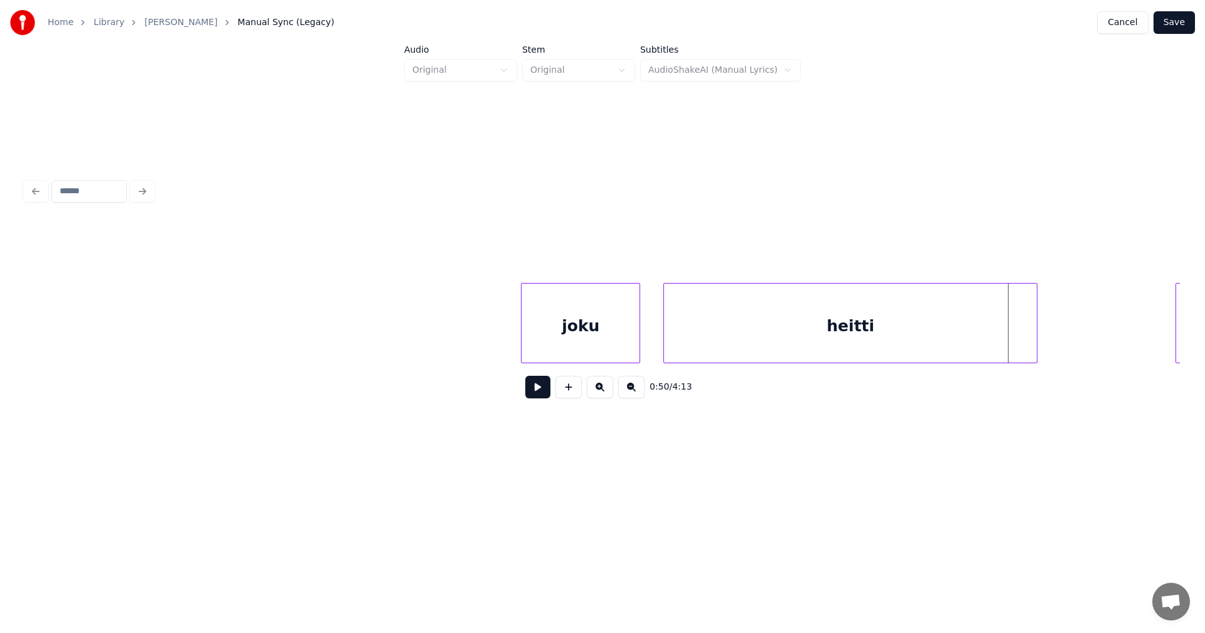
click at [1034, 328] on div at bounding box center [1035, 323] width 4 height 79
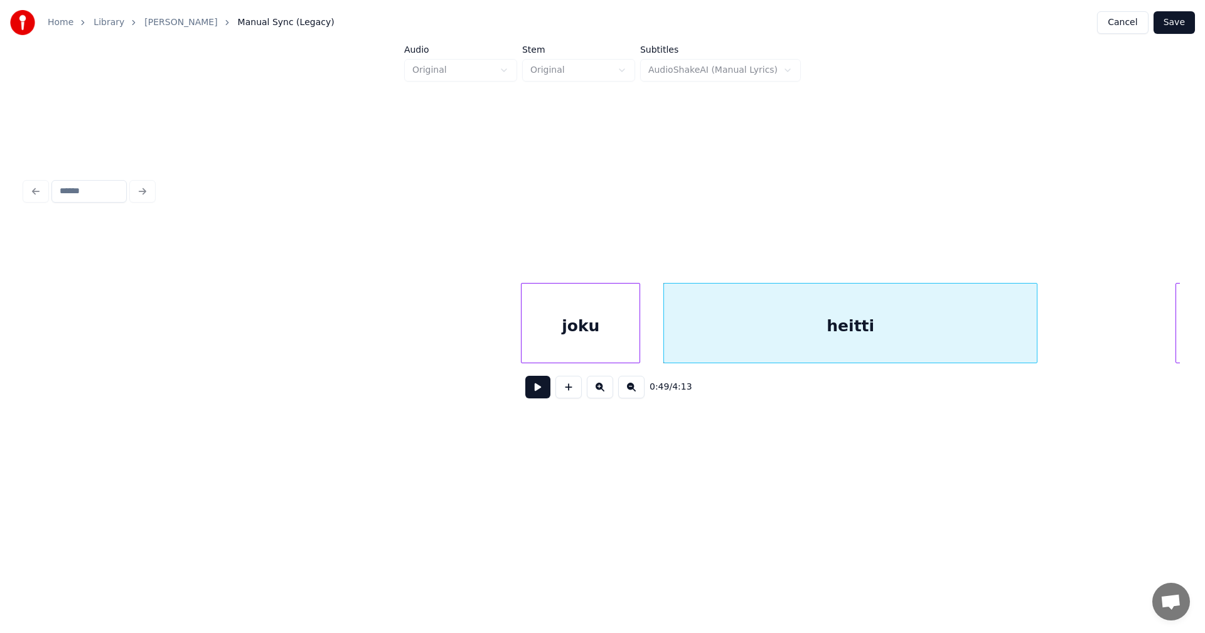
click at [548, 392] on button at bounding box center [537, 387] width 25 height 23
drag, startPoint x: 549, startPoint y: 392, endPoint x: 647, endPoint y: 360, distance: 103.6
click at [550, 392] on button at bounding box center [537, 387] width 25 height 23
click at [619, 351] on div "joku" at bounding box center [581, 326] width 118 height 85
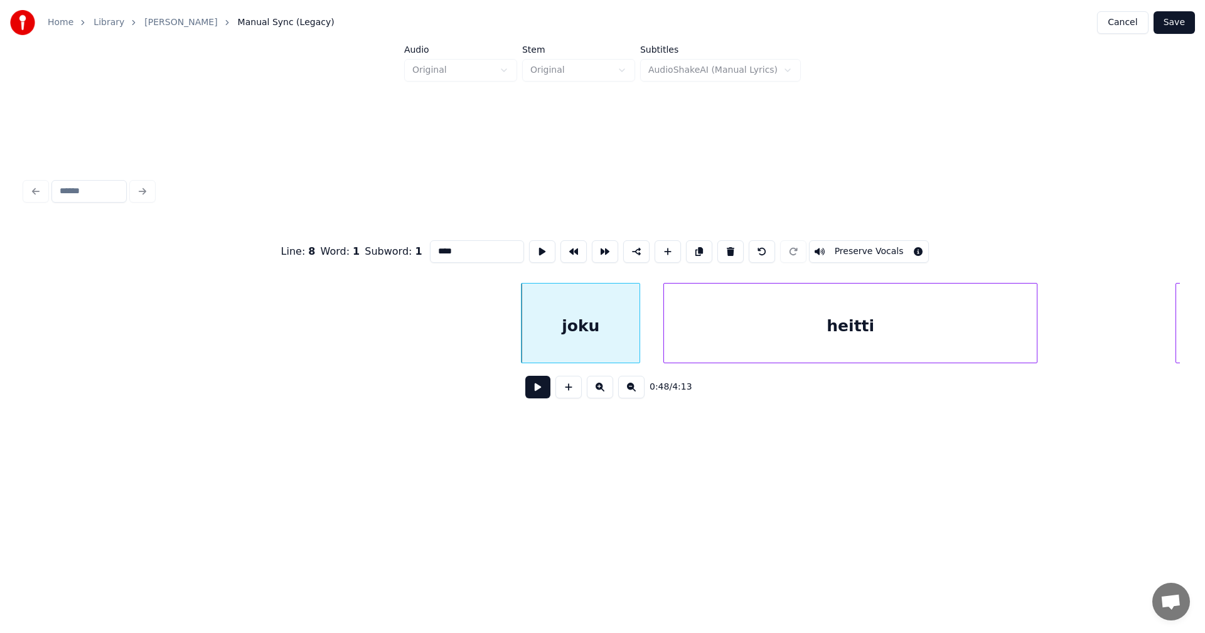
click at [546, 398] on button at bounding box center [537, 387] width 25 height 23
click at [546, 397] on button at bounding box center [537, 387] width 25 height 23
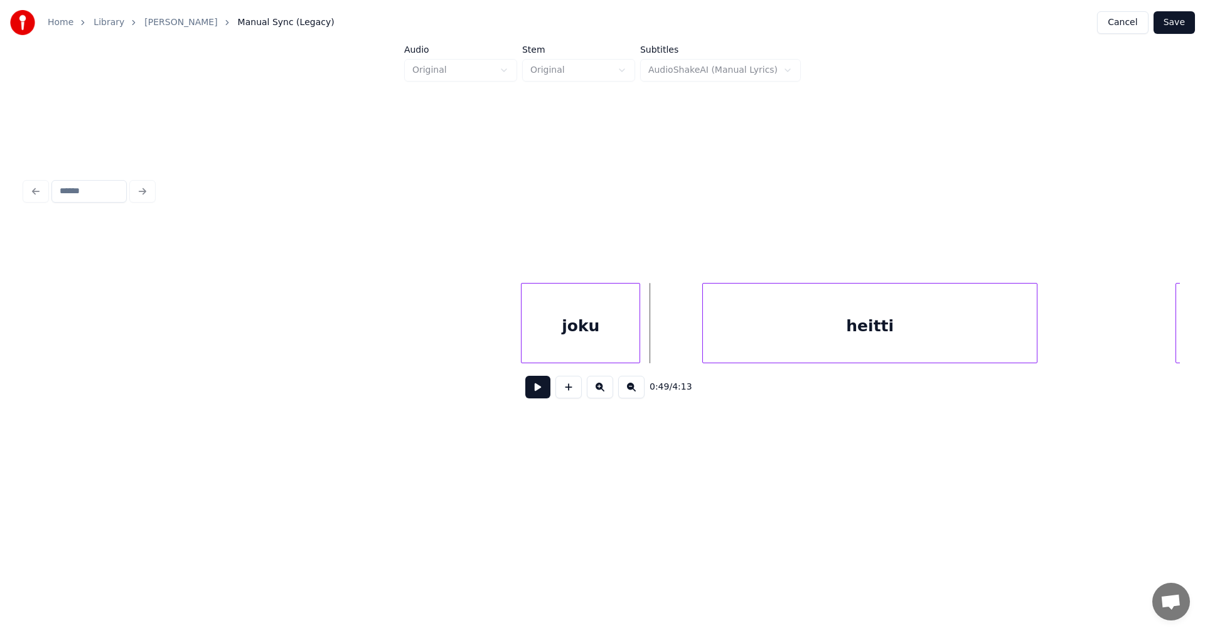
click at [706, 335] on div at bounding box center [705, 323] width 4 height 79
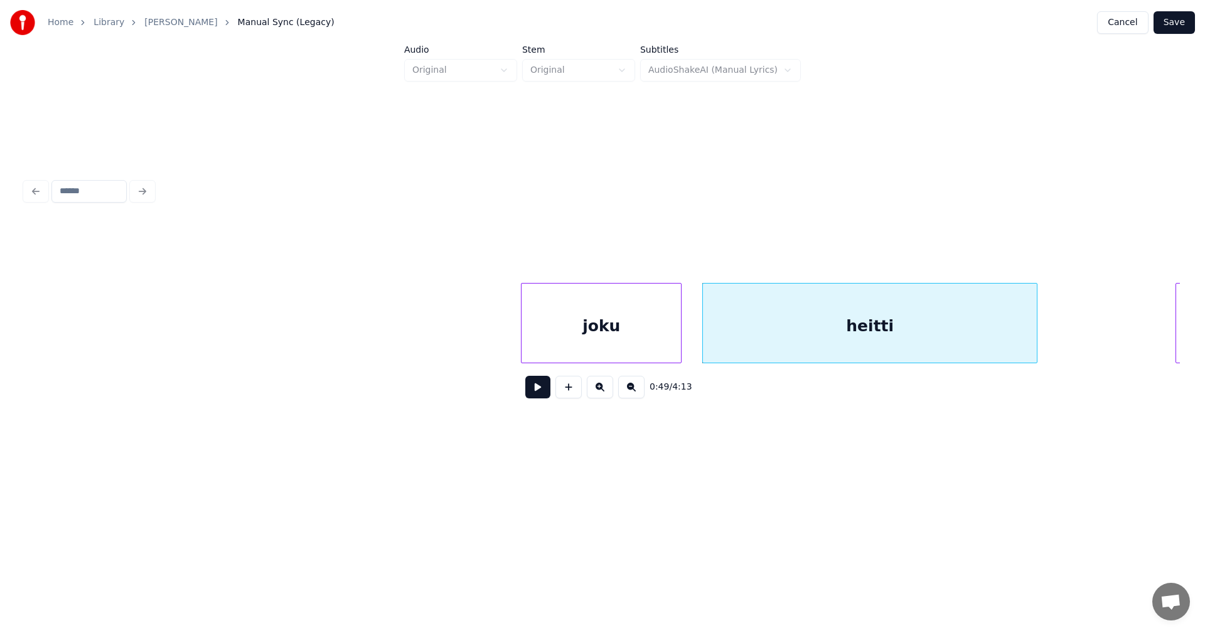
click at [679, 335] on div at bounding box center [679, 323] width 4 height 79
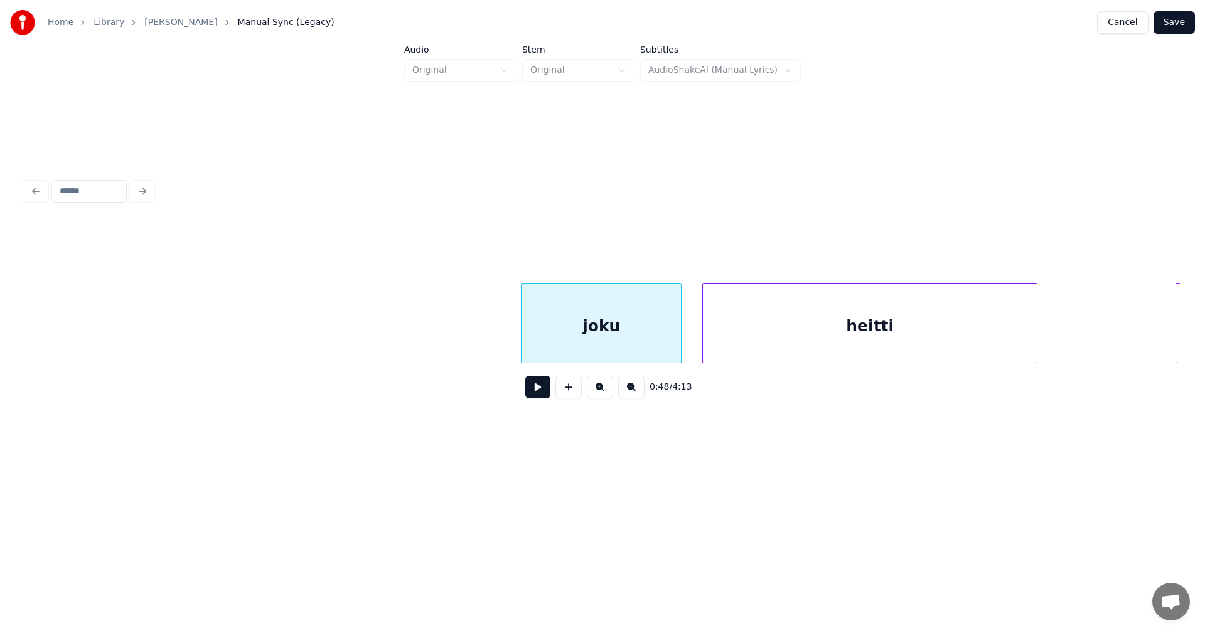
click at [541, 394] on button at bounding box center [537, 387] width 25 height 23
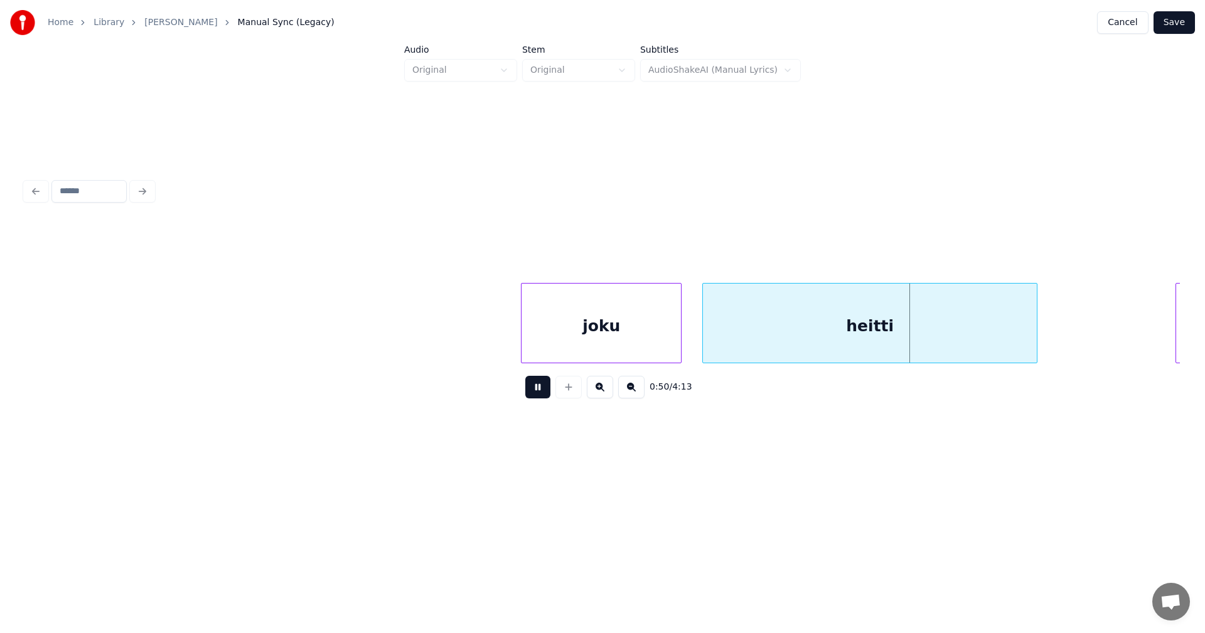
click at [544, 392] on button at bounding box center [537, 387] width 25 height 23
click at [576, 351] on div "joku" at bounding box center [601, 326] width 159 height 85
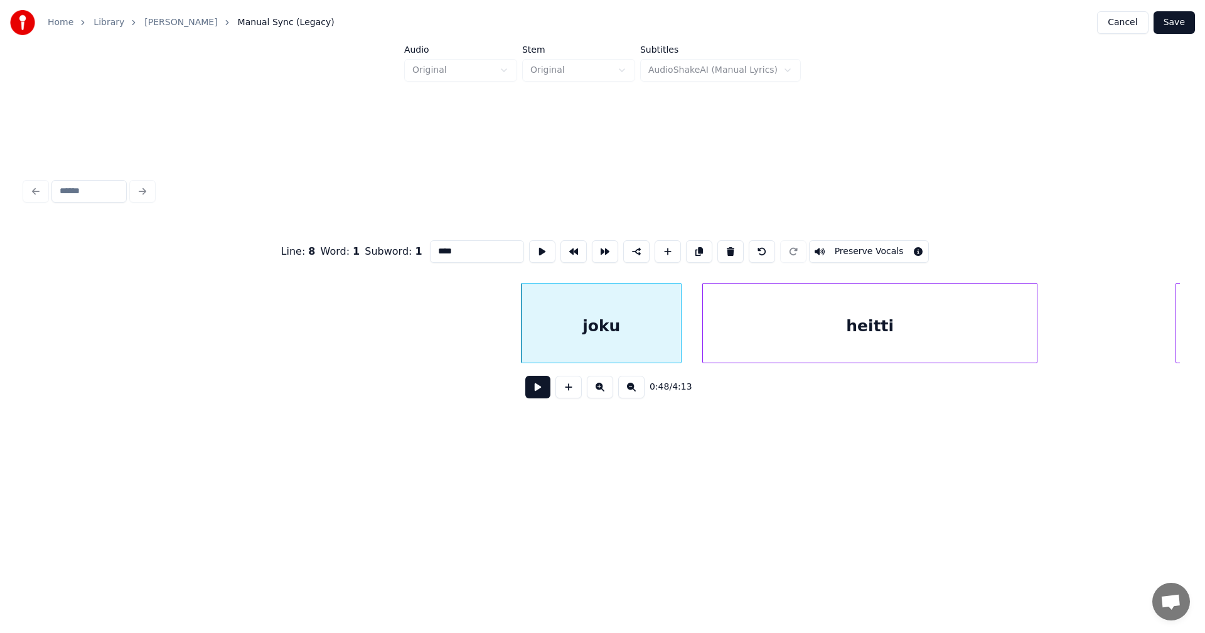
click at [540, 392] on button at bounding box center [537, 387] width 25 height 23
click at [541, 391] on button at bounding box center [537, 387] width 25 height 23
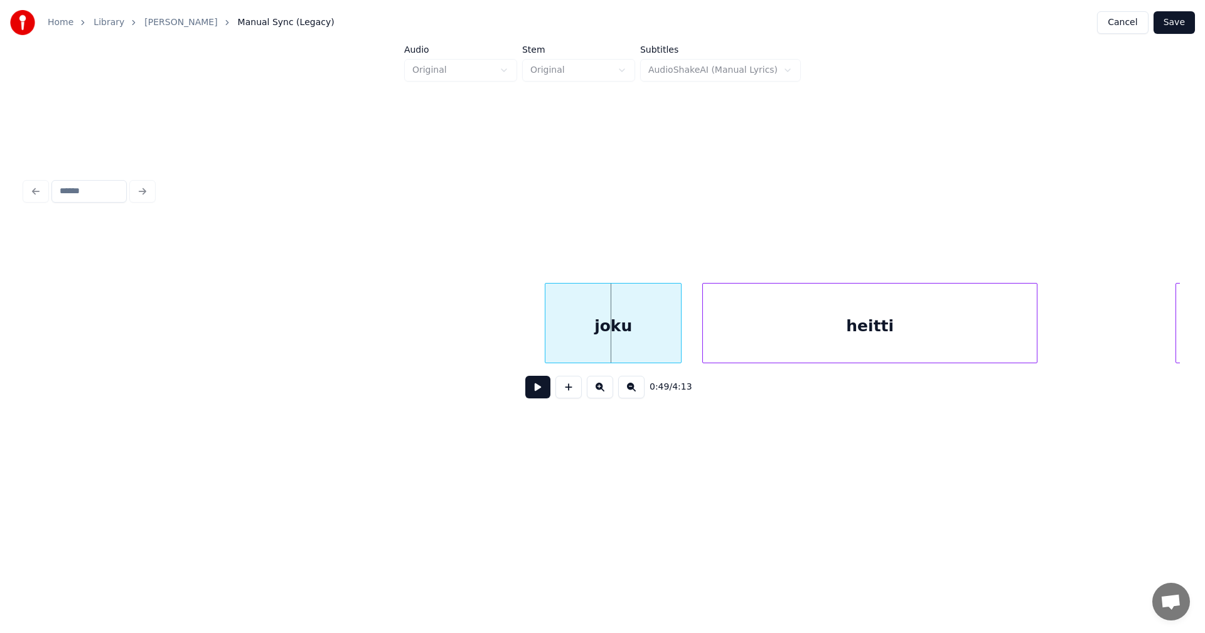
click at [549, 339] on div at bounding box center [547, 323] width 4 height 79
click at [544, 390] on button at bounding box center [537, 387] width 25 height 23
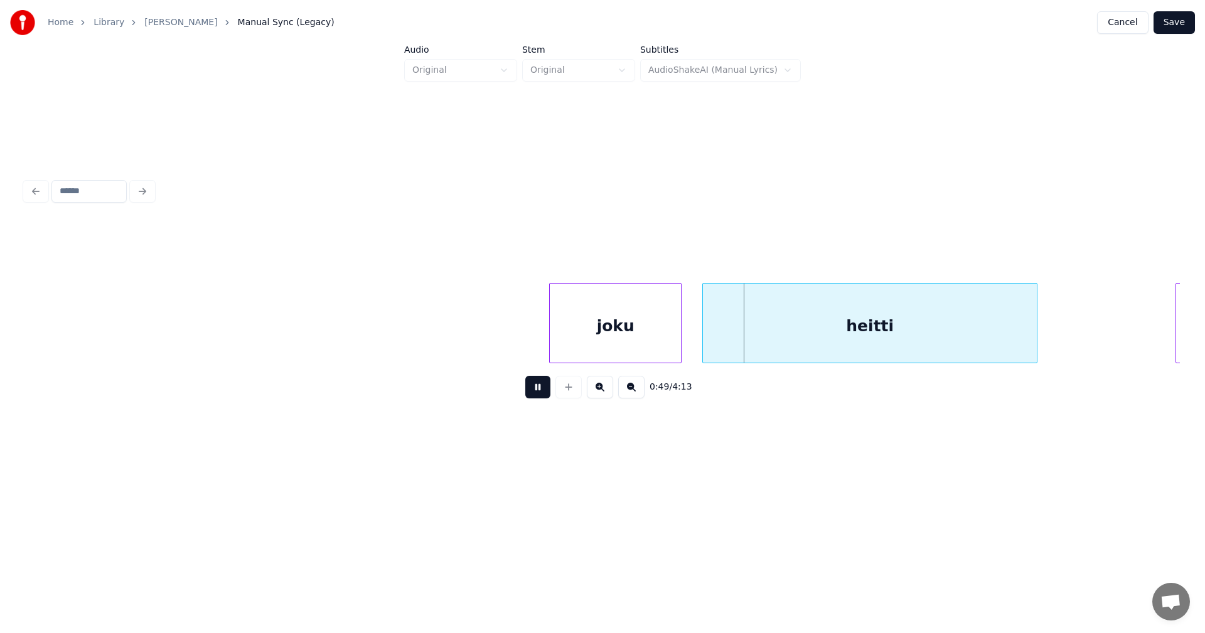
drag, startPoint x: 544, startPoint y: 390, endPoint x: 568, endPoint y: 353, distance: 43.9
click at [545, 387] on button at bounding box center [537, 387] width 25 height 23
click at [561, 347] on div at bounding box center [563, 323] width 4 height 79
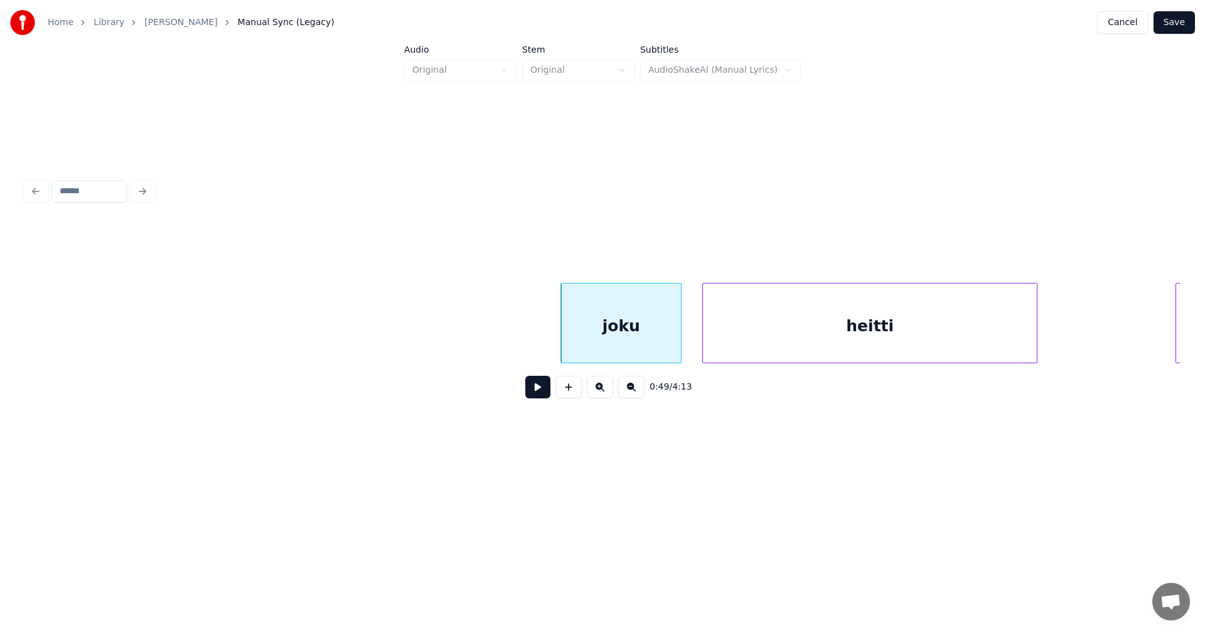
click at [537, 390] on button at bounding box center [537, 387] width 25 height 23
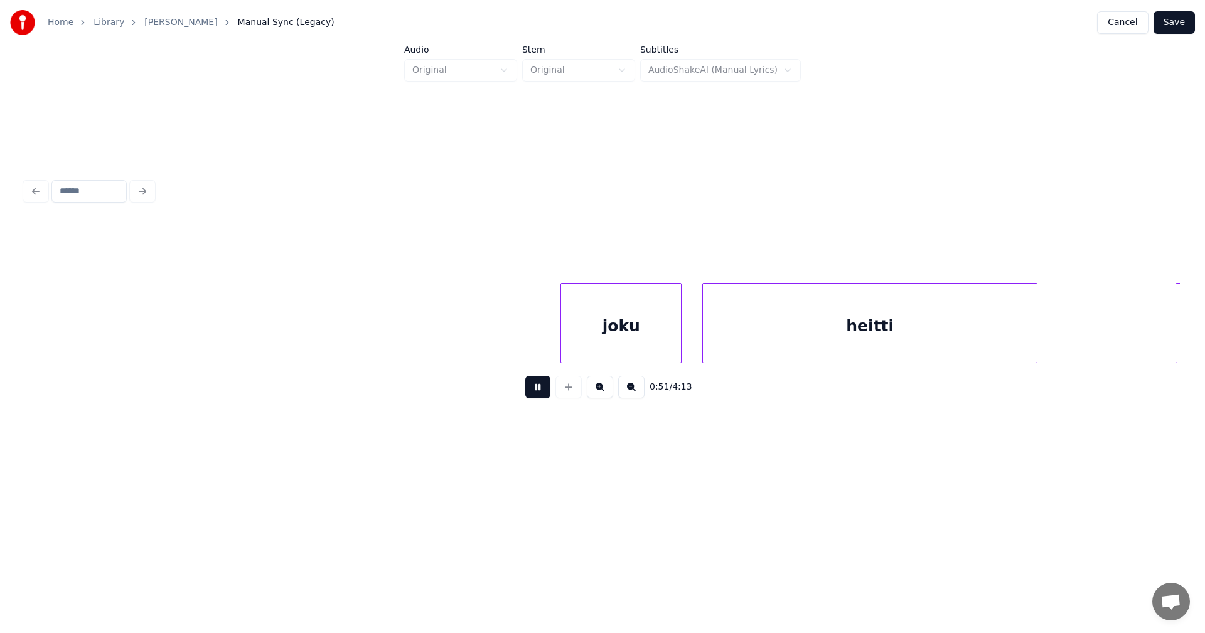
drag, startPoint x: 538, startPoint y: 389, endPoint x: 577, endPoint y: 399, distance: 40.0
click at [539, 389] on button at bounding box center [537, 387] width 25 height 23
click at [1056, 334] on div at bounding box center [1055, 323] width 4 height 79
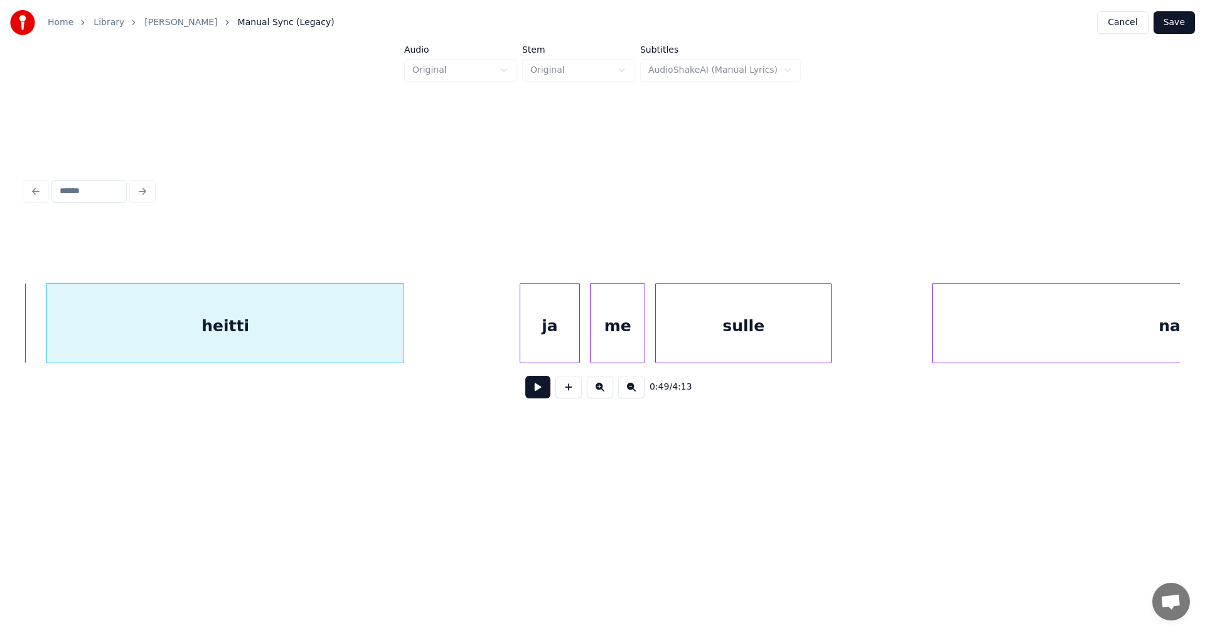
scroll to position [0, 12478]
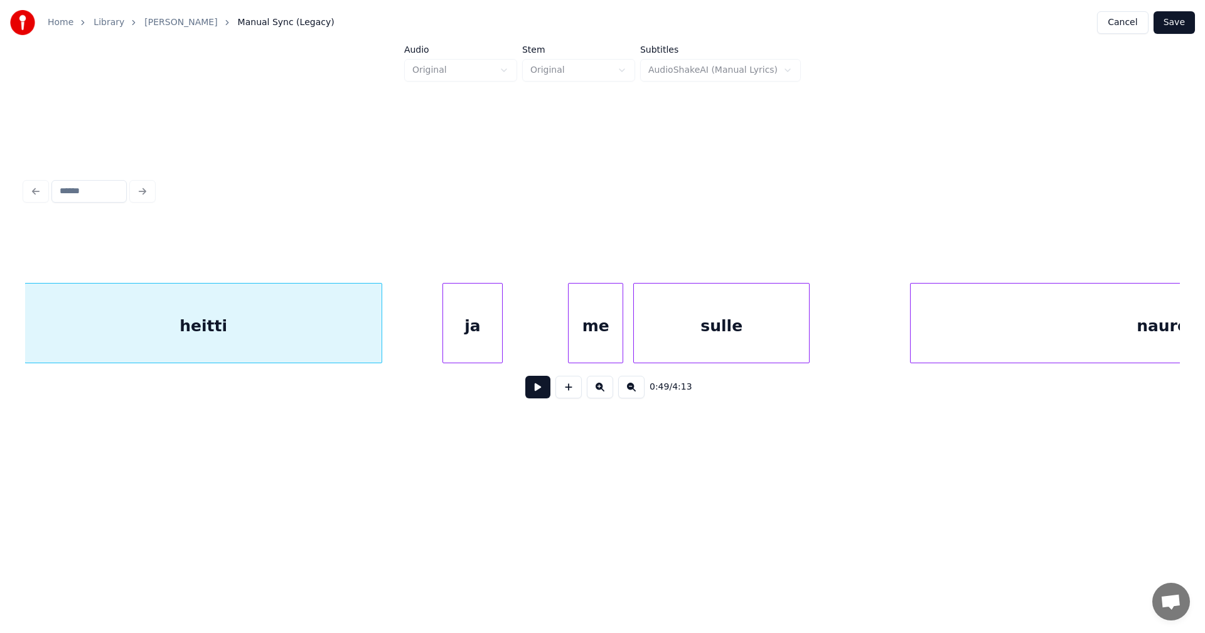
click at [474, 352] on div "ja" at bounding box center [472, 326] width 59 height 85
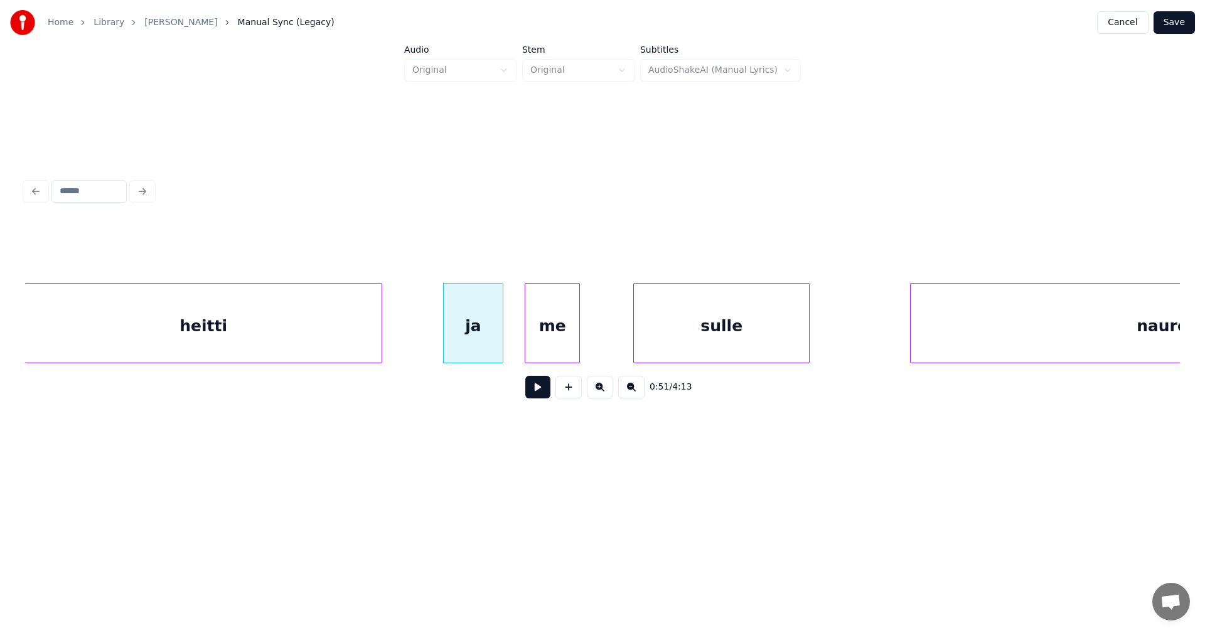
click at [561, 345] on div "me" at bounding box center [552, 326] width 54 height 85
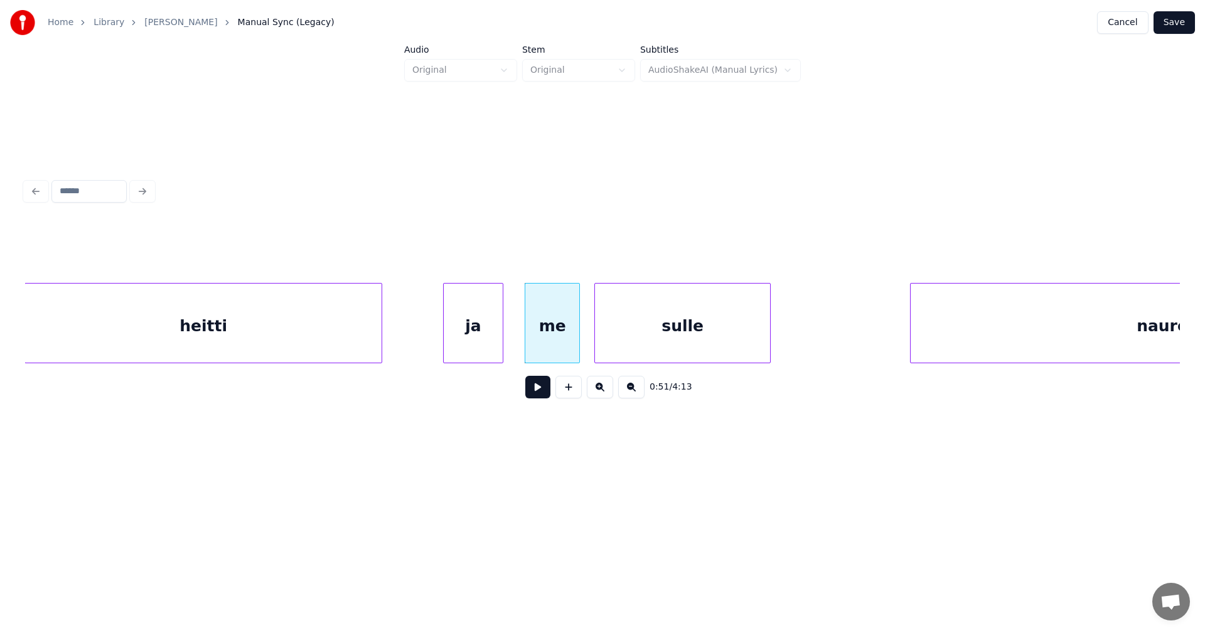
click at [699, 336] on div "sulle" at bounding box center [682, 326] width 175 height 85
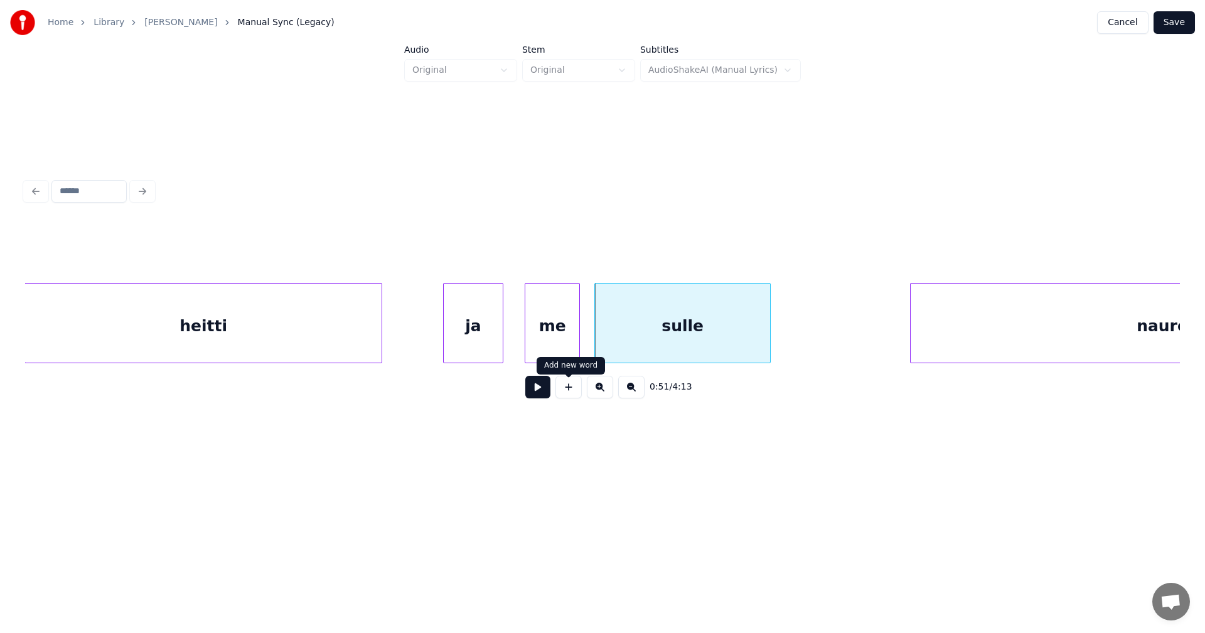
click at [541, 393] on button at bounding box center [537, 387] width 25 height 23
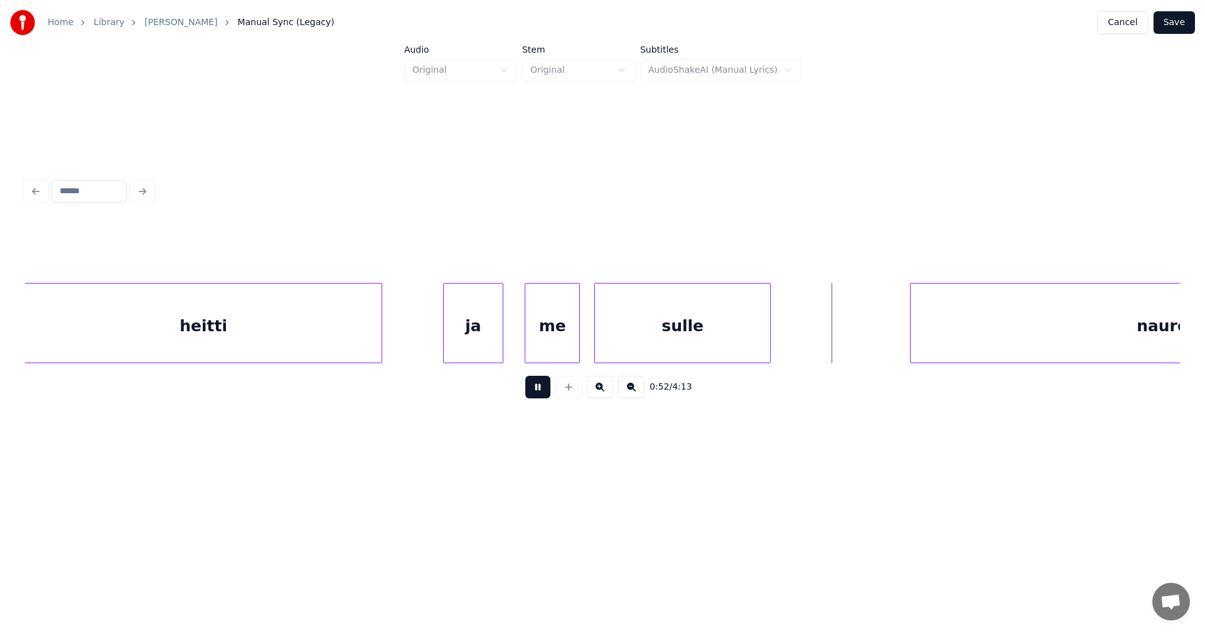
click at [544, 390] on button at bounding box center [537, 387] width 25 height 23
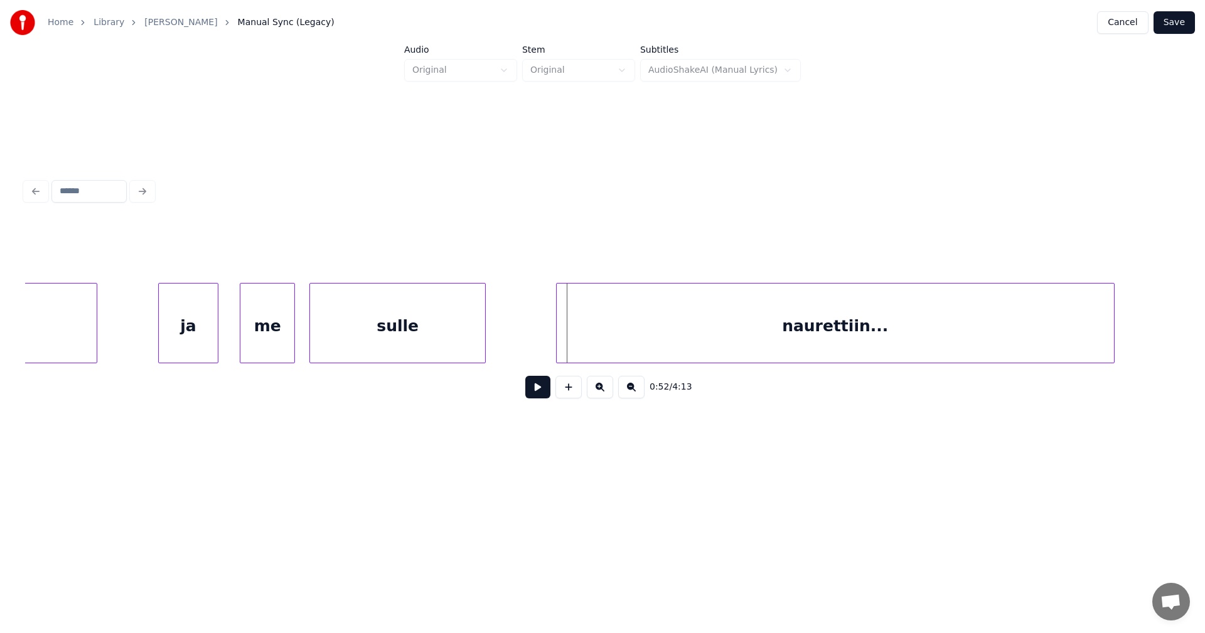
click at [930, 352] on div "naurettiin..." at bounding box center [835, 326] width 557 height 85
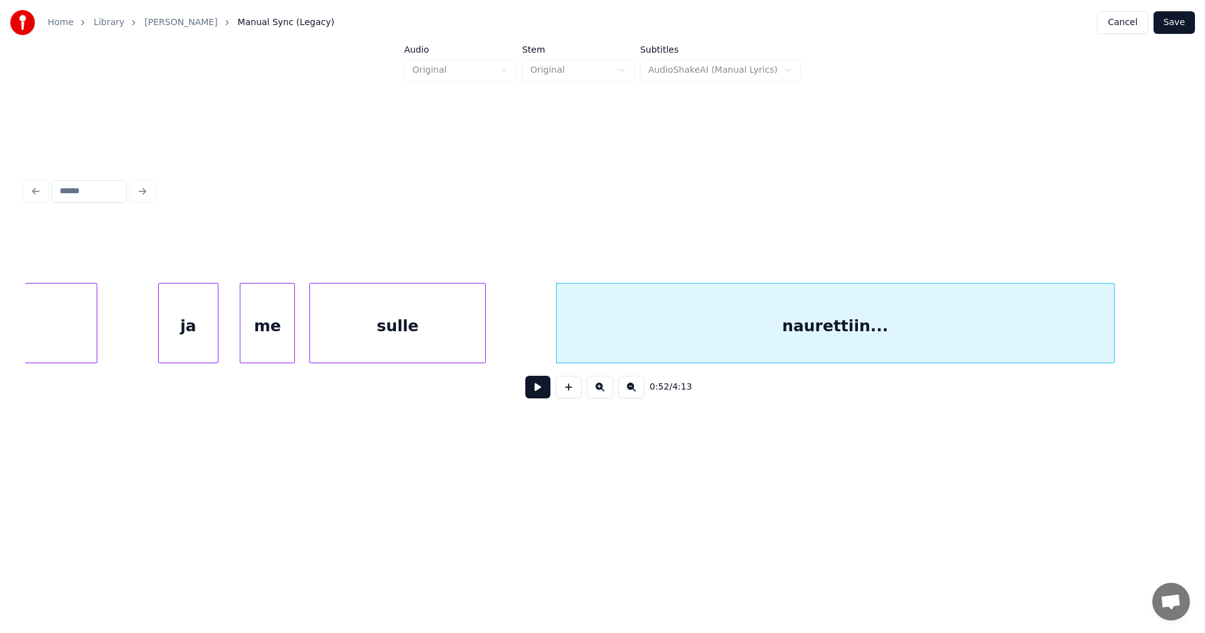
click at [547, 395] on button at bounding box center [537, 387] width 25 height 23
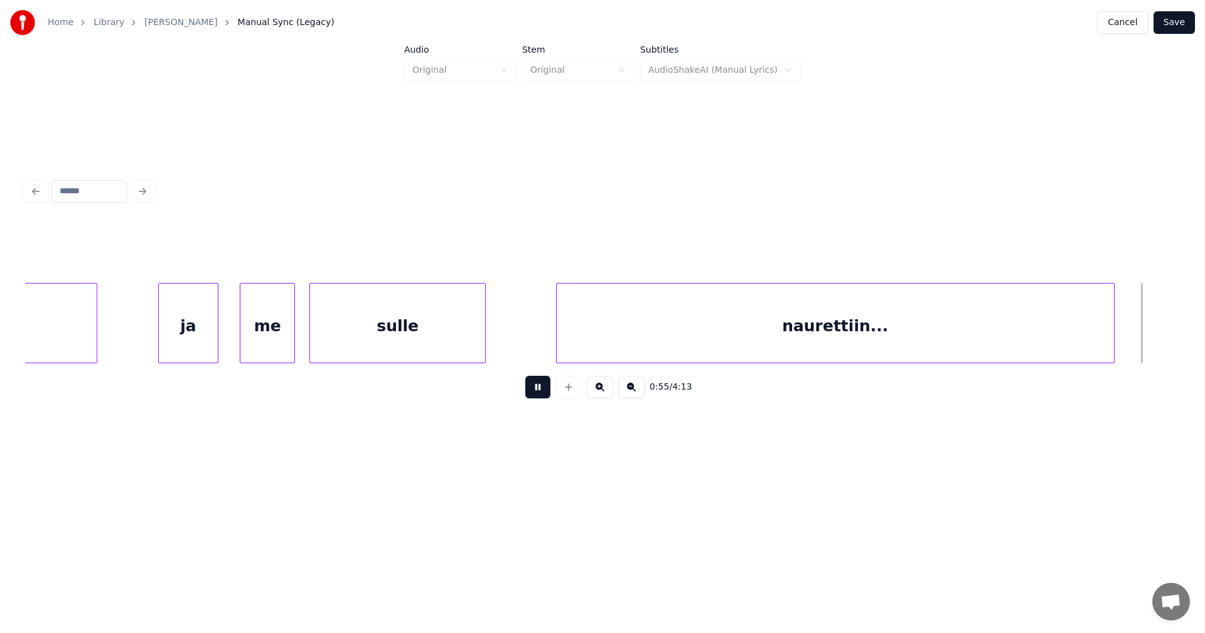
drag, startPoint x: 547, startPoint y: 395, endPoint x: 724, endPoint y: 397, distance: 177.0
click at [548, 396] on button at bounding box center [537, 387] width 25 height 23
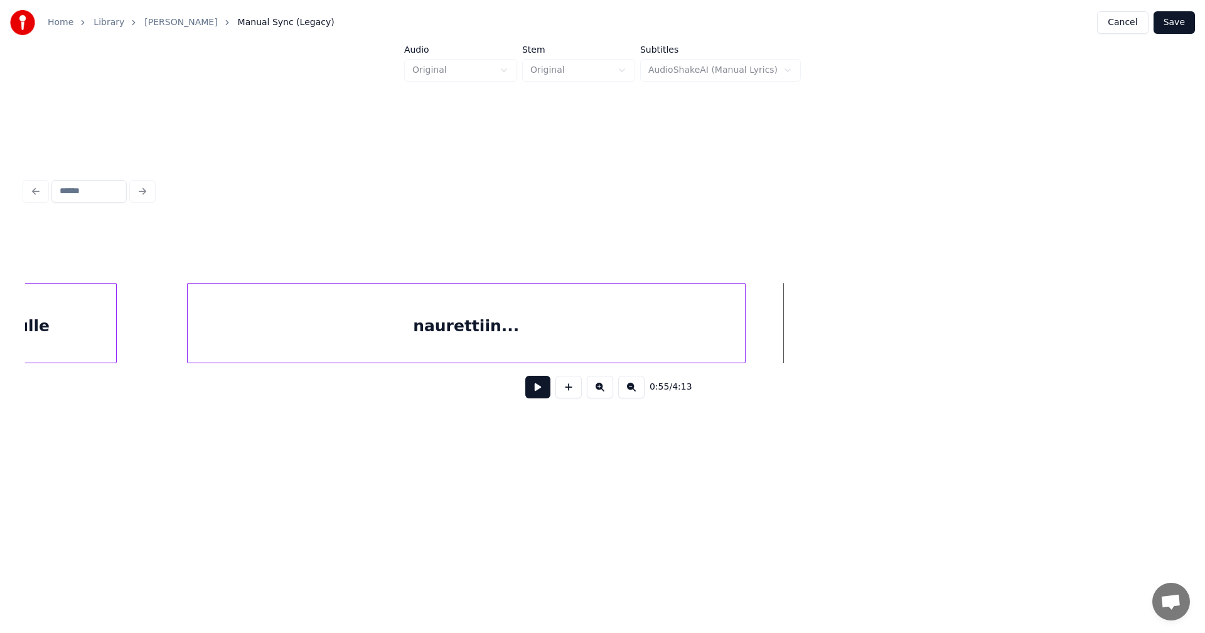
scroll to position [0, 13139]
click at [784, 335] on div at bounding box center [785, 323] width 4 height 79
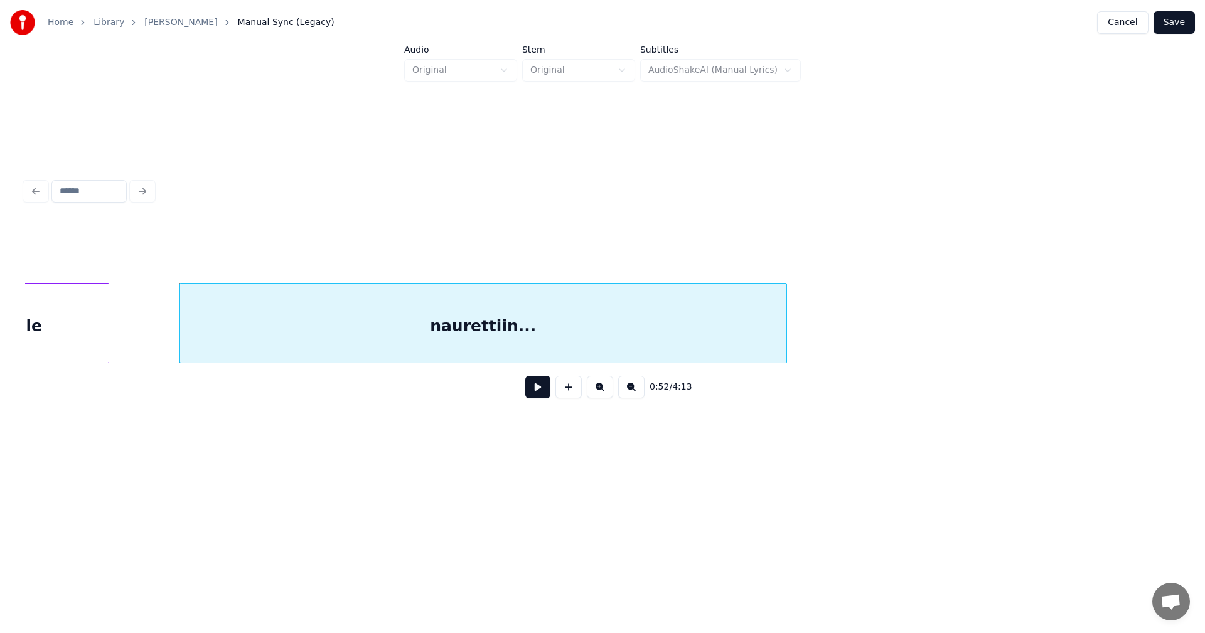
click at [1179, 24] on button "Save" at bounding box center [1174, 22] width 41 height 23
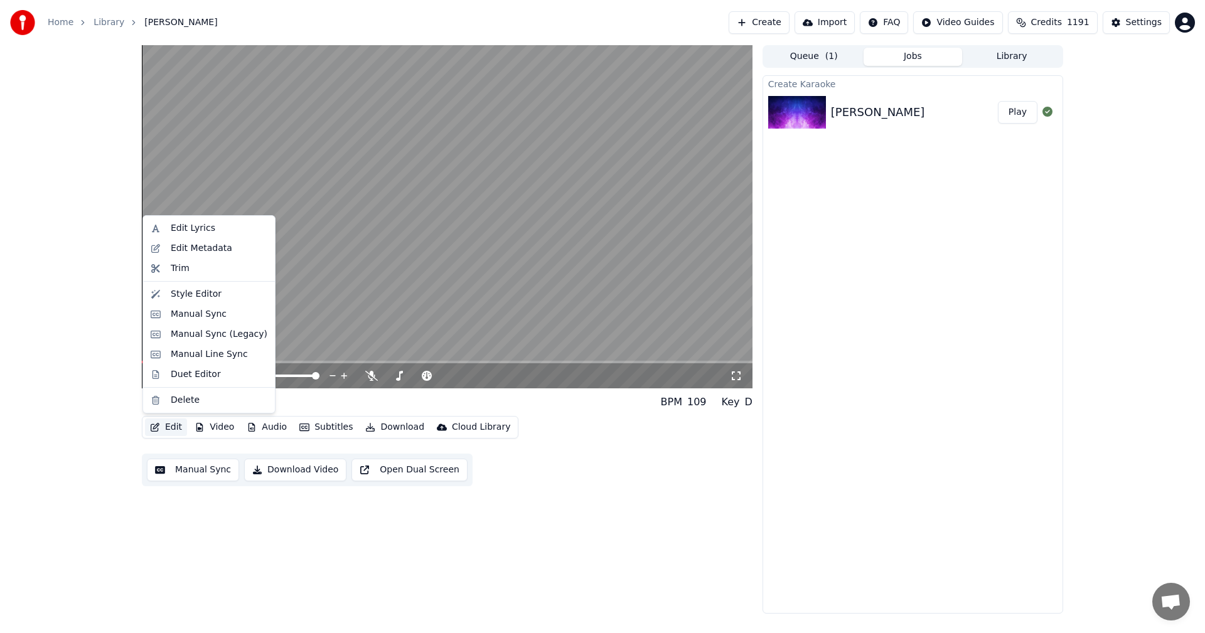
click at [179, 430] on button "Edit" at bounding box center [166, 428] width 42 height 18
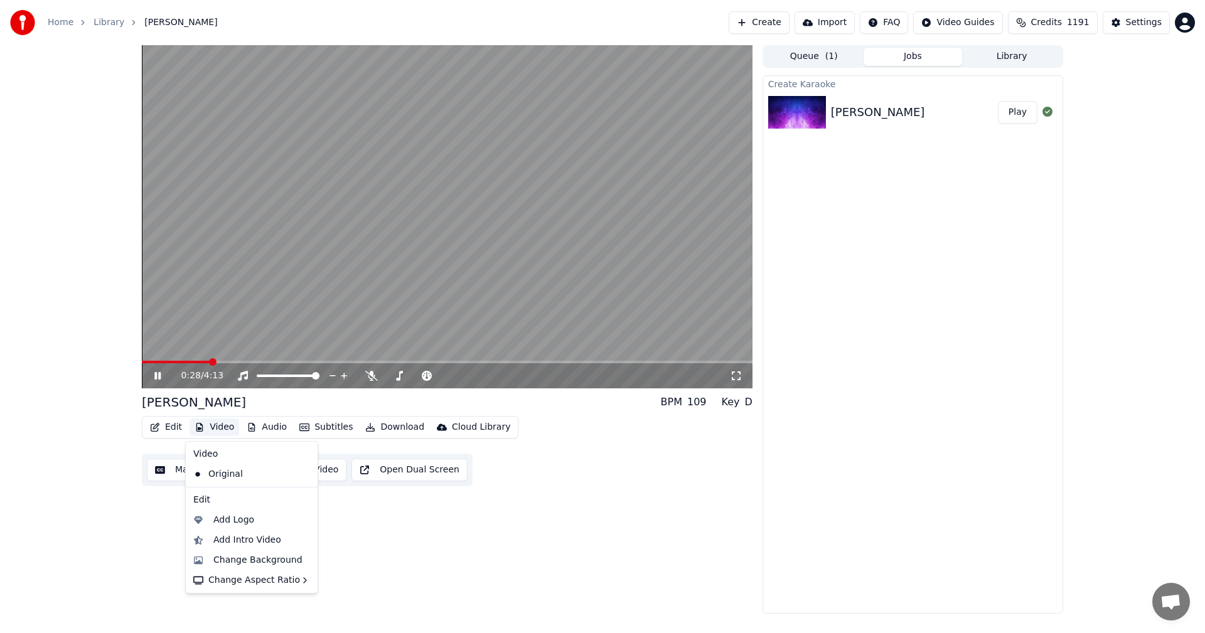
click at [913, 286] on div "Create Karaoke [PERSON_NAME] Play" at bounding box center [913, 344] width 301 height 539
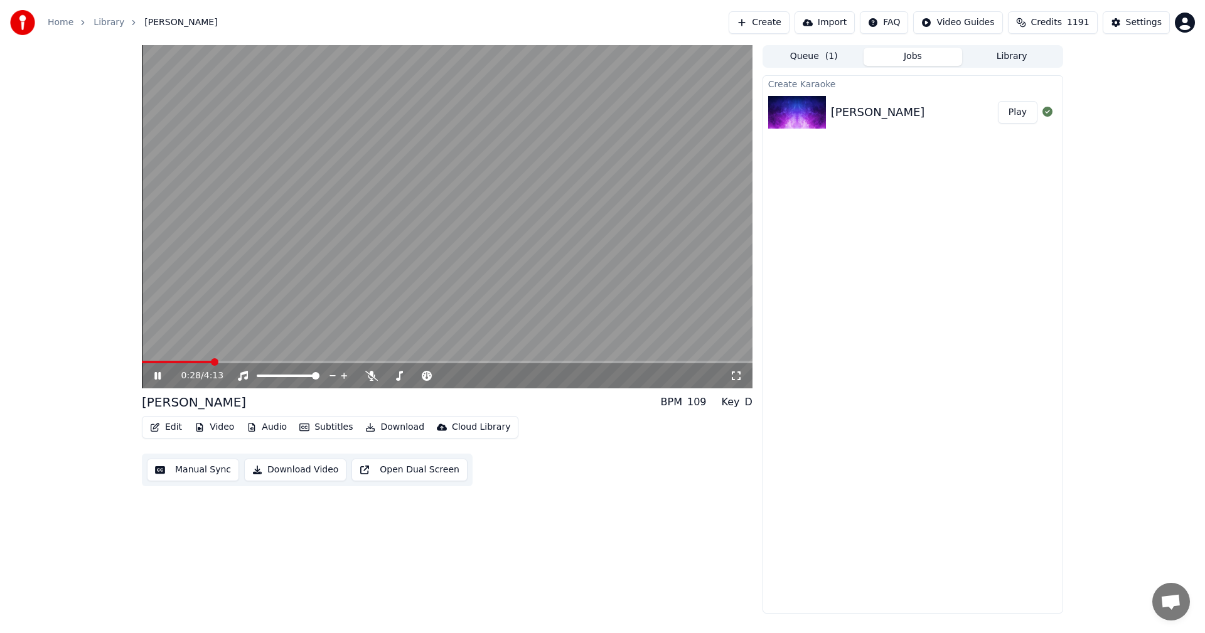
click at [283, 424] on button "Audio" at bounding box center [267, 428] width 50 height 18
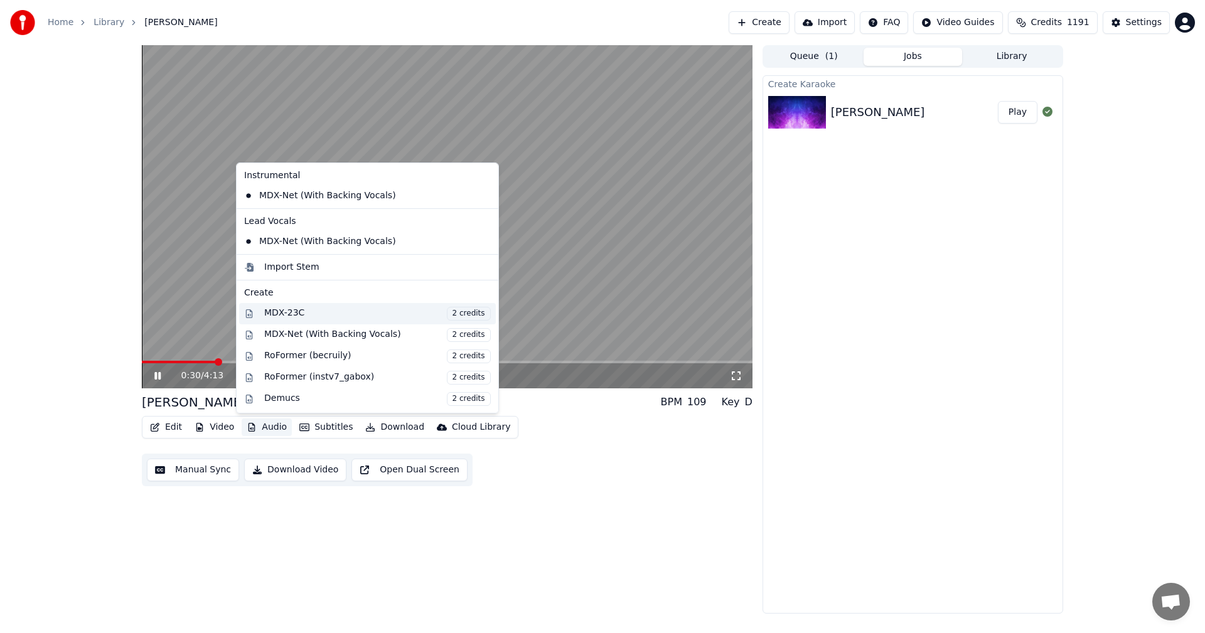
click at [313, 312] on div "MDX-23C 2 credits" at bounding box center [377, 314] width 227 height 14
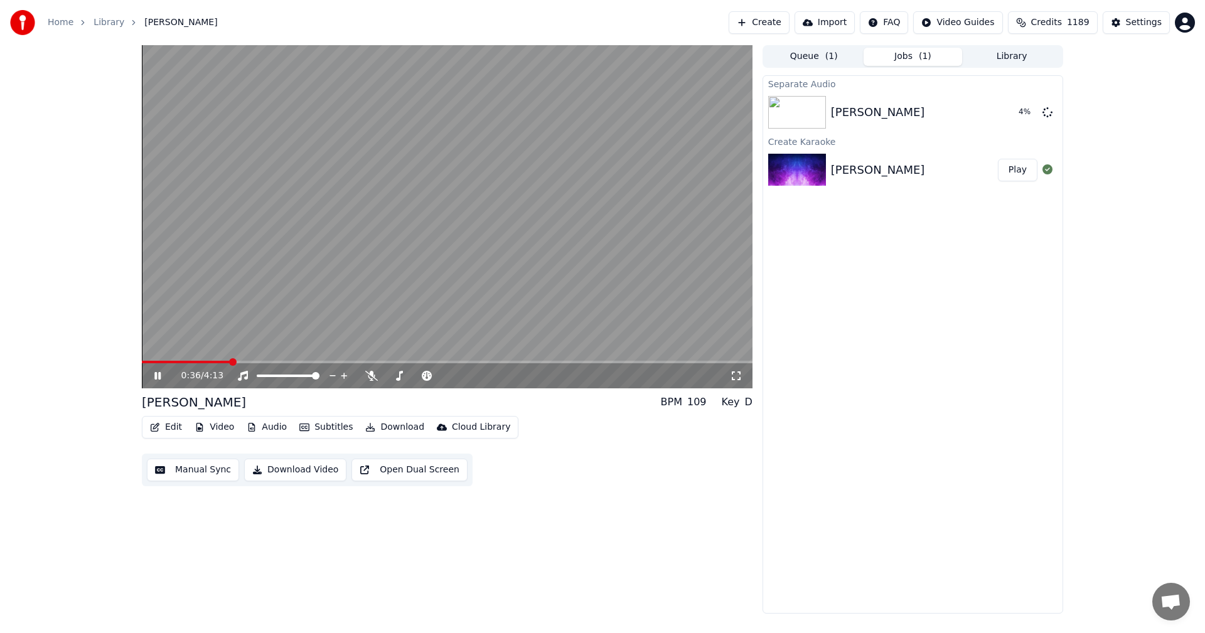
click at [158, 375] on icon at bounding box center [167, 376] width 30 height 10
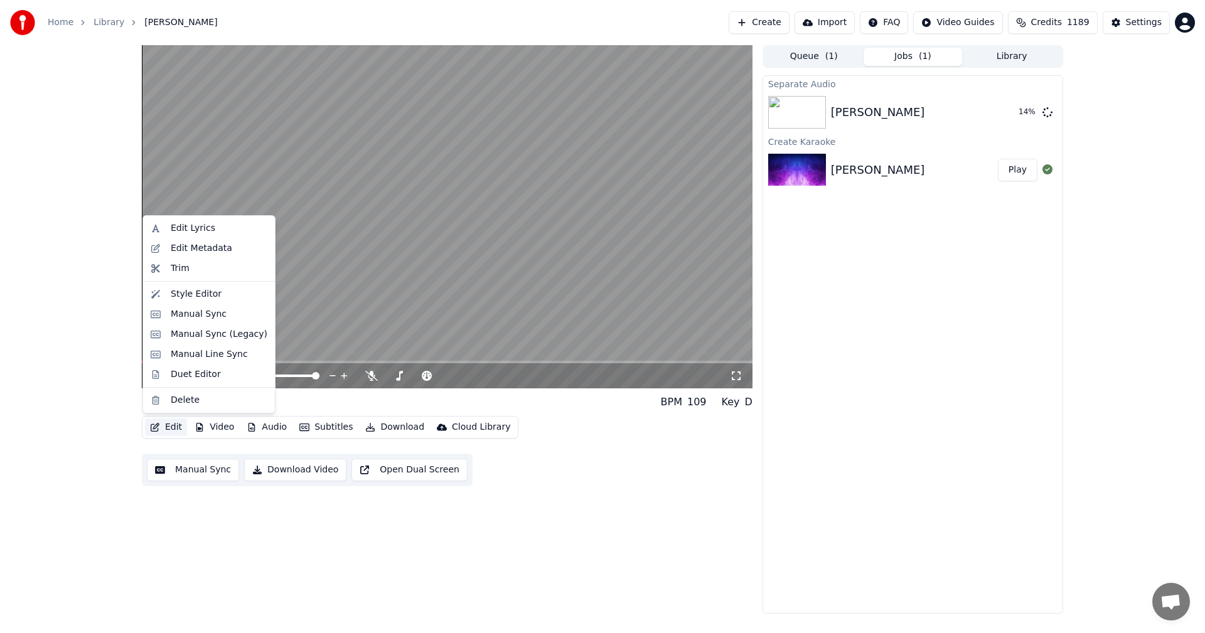
click at [171, 429] on button "Edit" at bounding box center [166, 428] width 42 height 18
click at [209, 254] on div "Edit Metadata" at bounding box center [202, 248] width 62 height 13
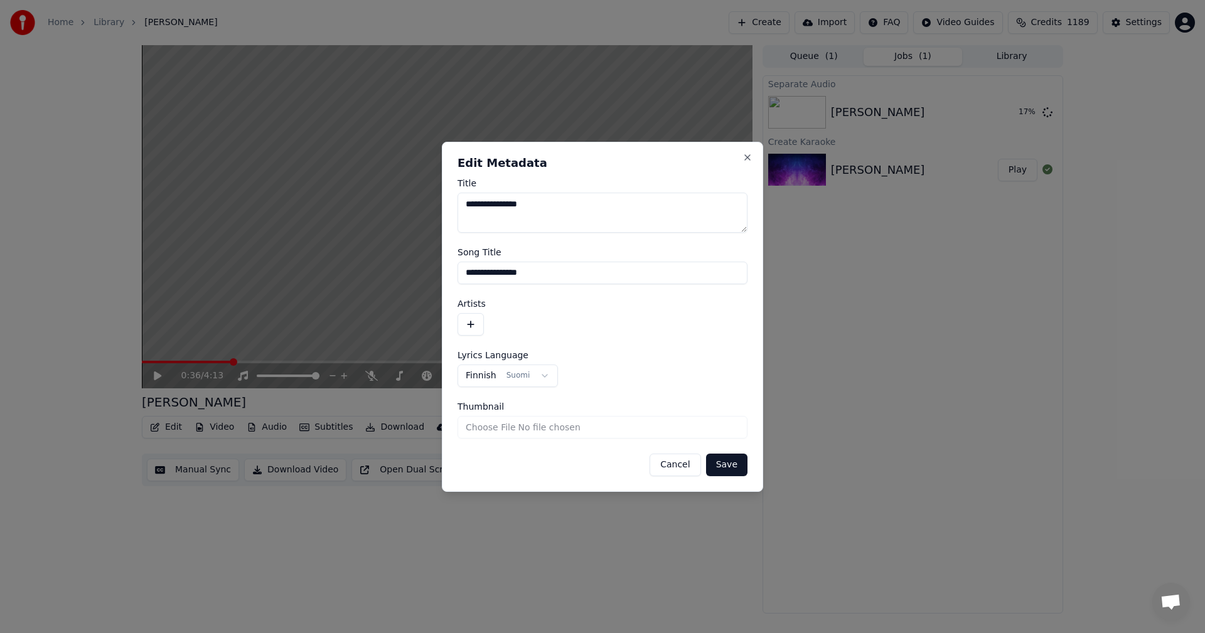
click at [470, 326] on button "button" at bounding box center [471, 324] width 26 height 23
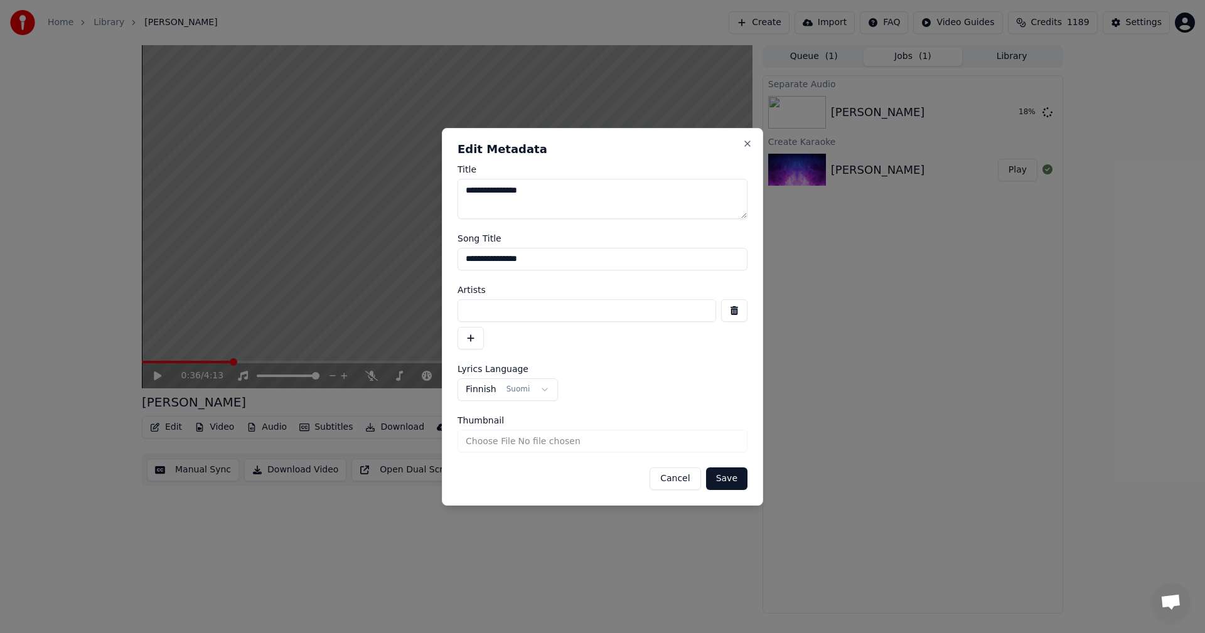
click at [495, 319] on input at bounding box center [587, 310] width 259 height 23
type input "**********"
click at [733, 481] on button "Save" at bounding box center [726, 479] width 41 height 23
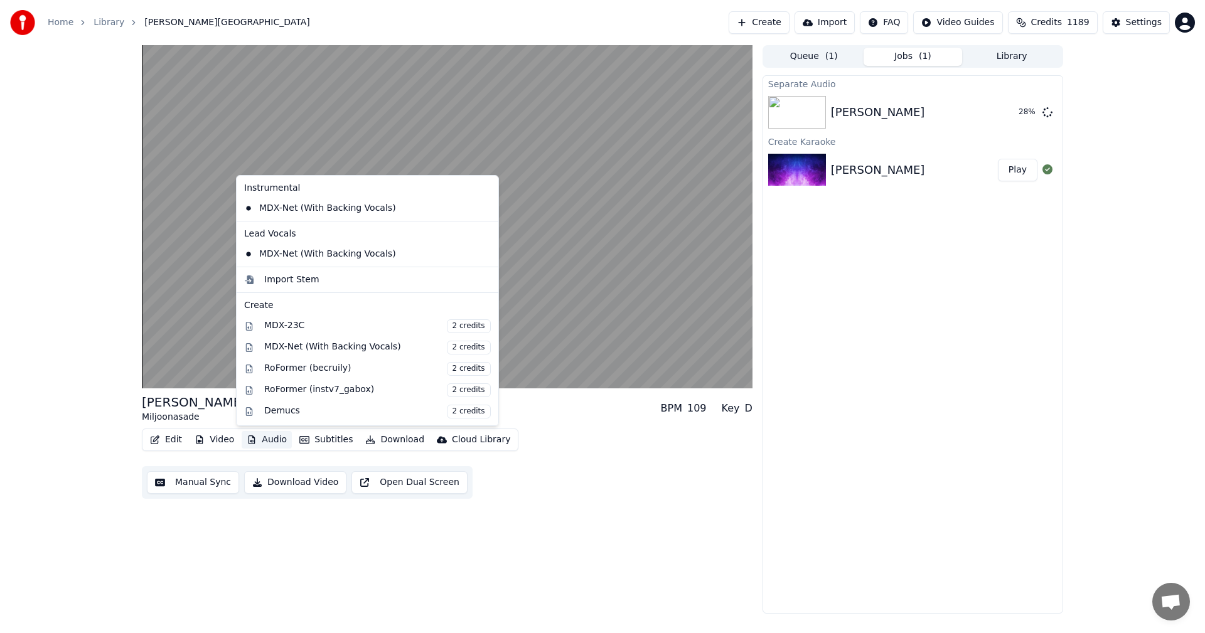
click at [277, 437] on button "Audio" at bounding box center [267, 440] width 50 height 18
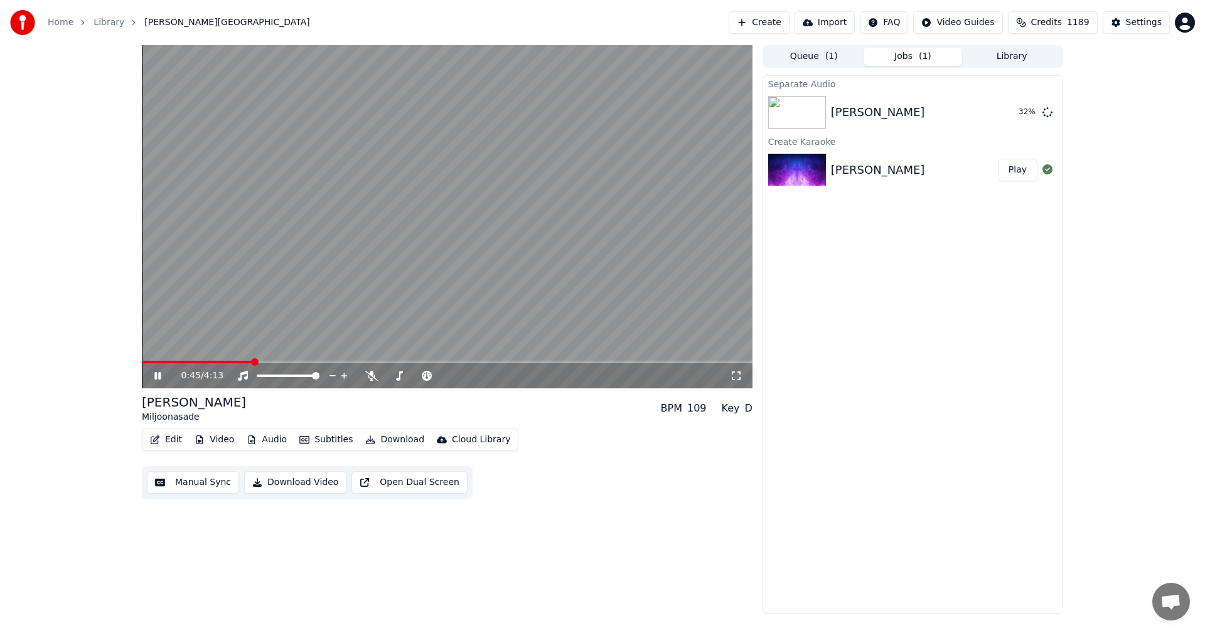
click at [56, 414] on div "0:45 / 4:13 [PERSON_NAME] BPM 109 Key D Edit Video Audio Subtitles Download Clo…" at bounding box center [602, 329] width 1205 height 569
click at [158, 374] on icon at bounding box center [167, 376] width 30 height 10
